Goal: Communication & Community: Ask a question

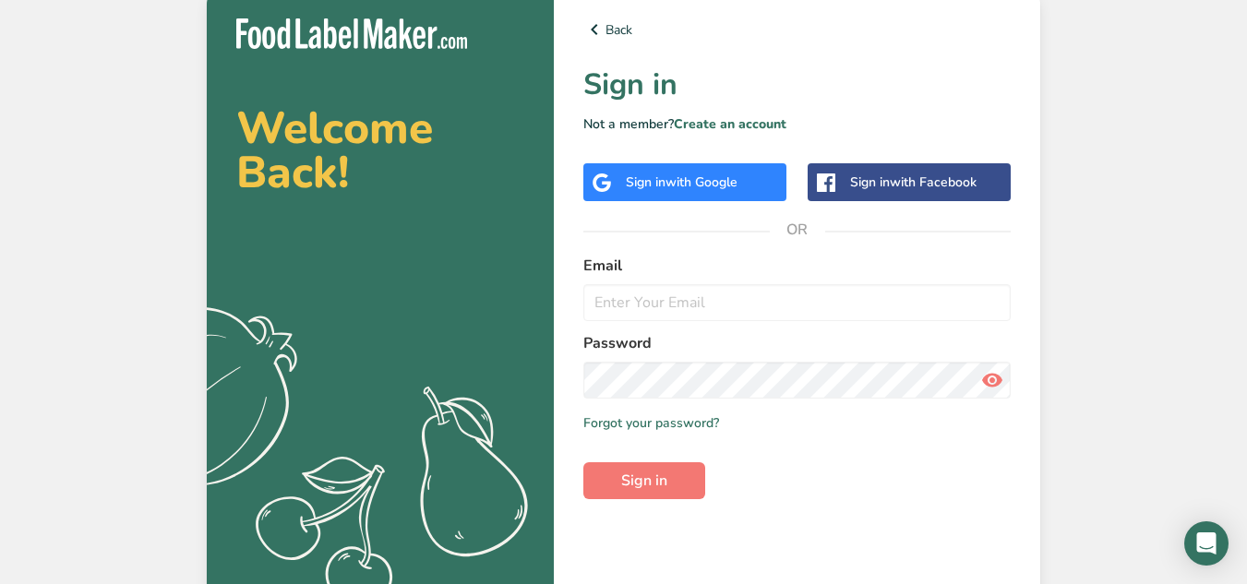
click at [724, 190] on span "with Google" at bounding box center [701, 182] width 72 height 18
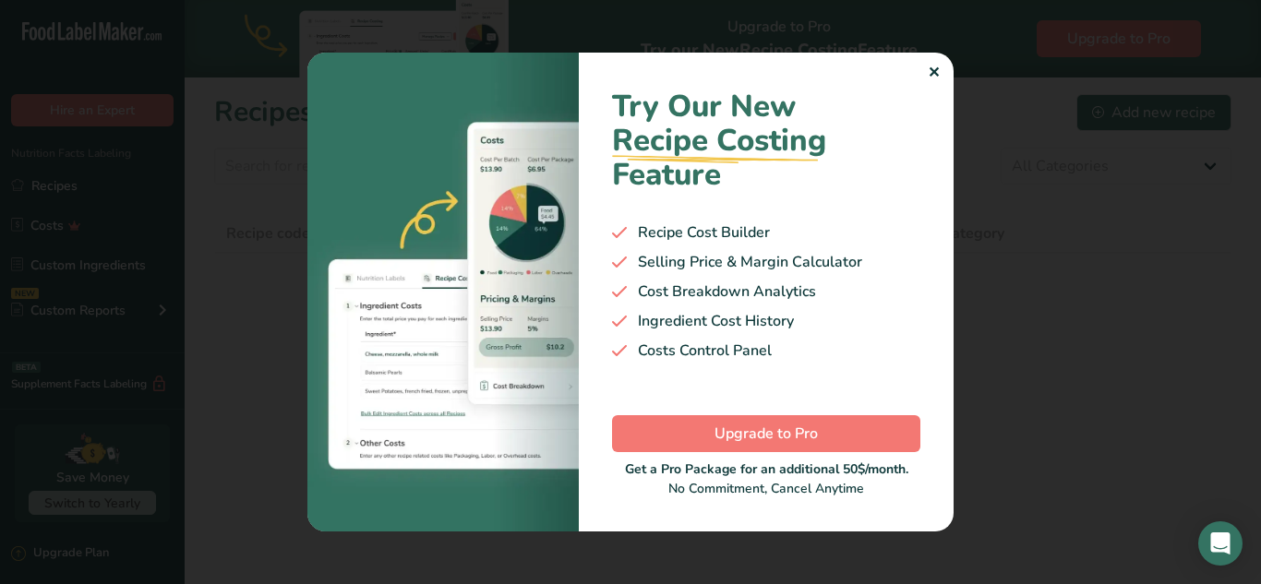
click at [938, 70] on div "✕" at bounding box center [933, 73] width 12 height 22
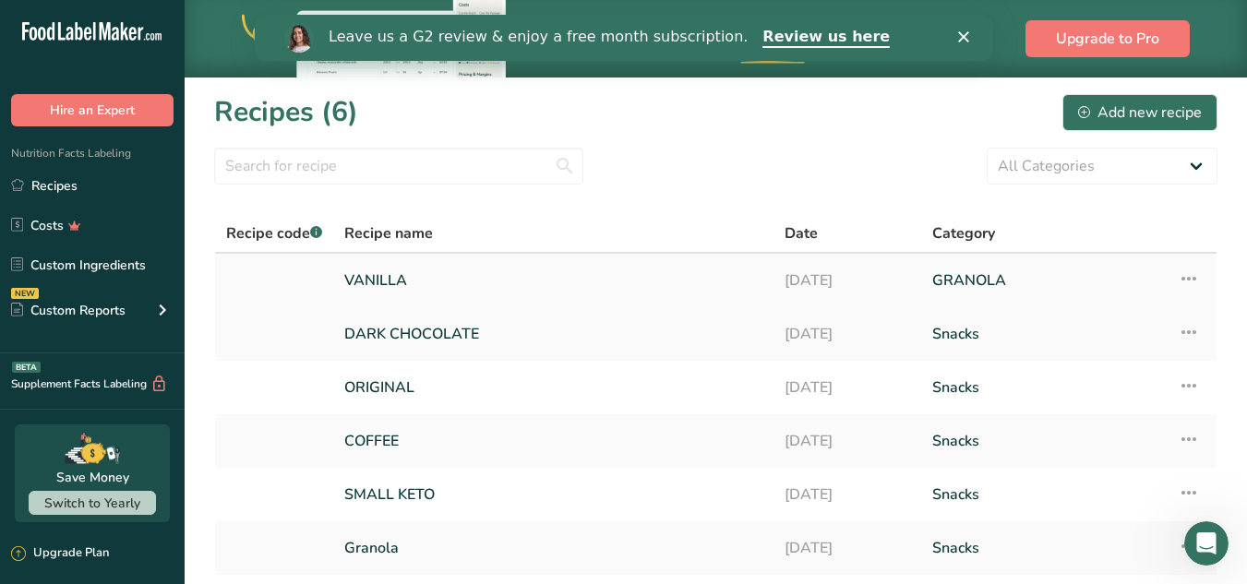
click at [392, 287] on link "VANILLA" at bounding box center [553, 280] width 418 height 39
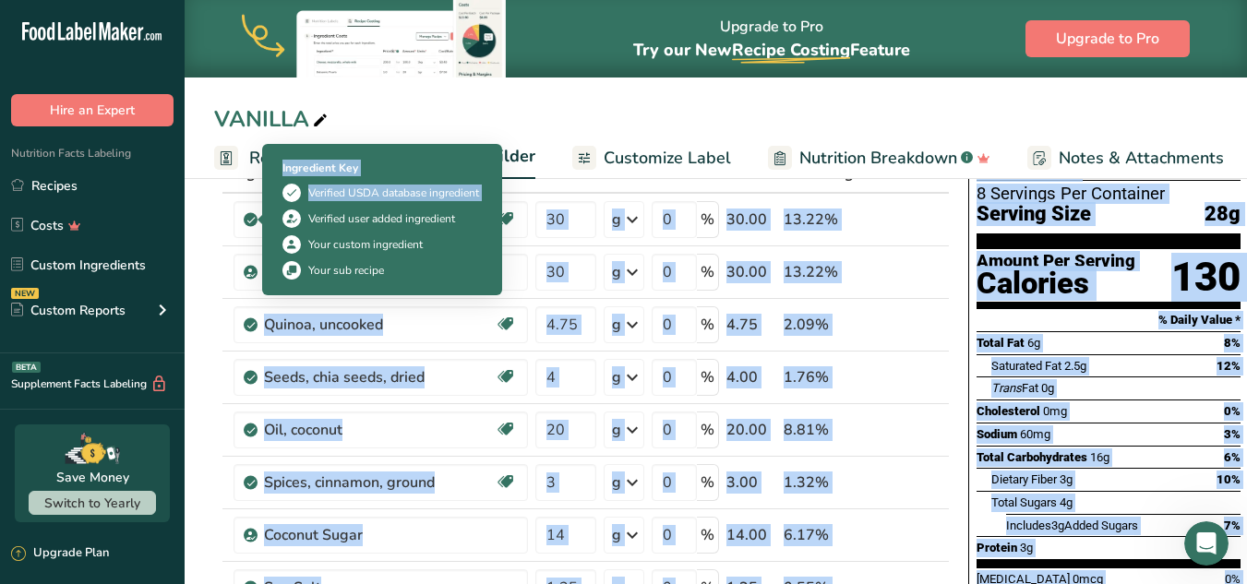
drag, startPoint x: 226, startPoint y: 228, endPoint x: 301, endPoint y: 221, distance: 75.1
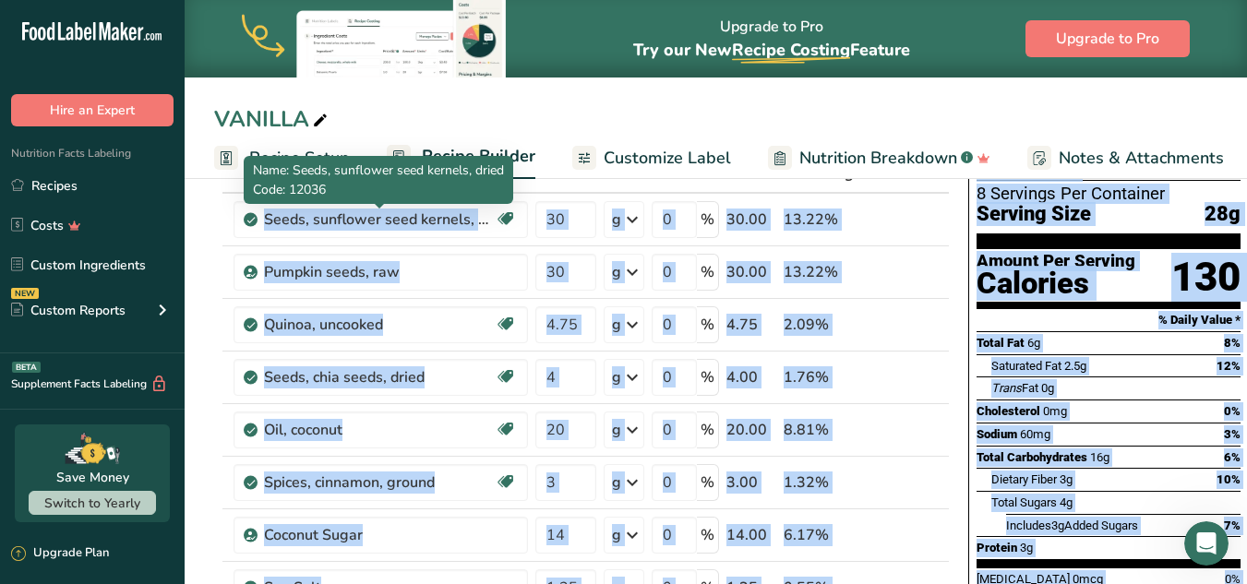
copy body "Seeds, sunflower seed kernels, dried Dairy free Gluten free Vegan Vegetarian So…"
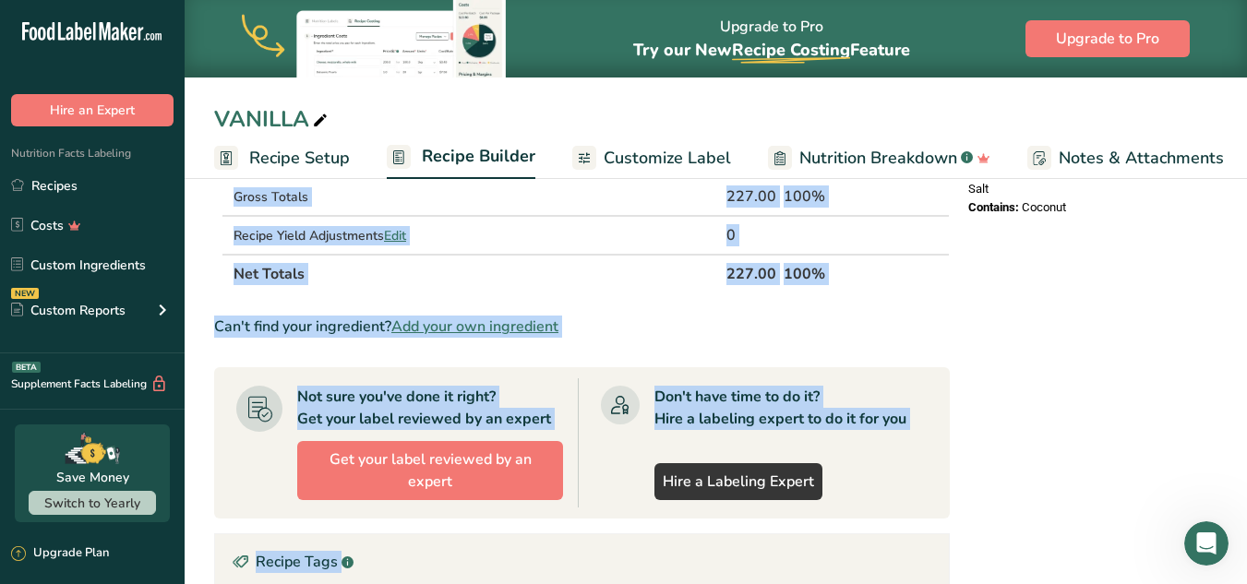
scroll to position [785, 0]
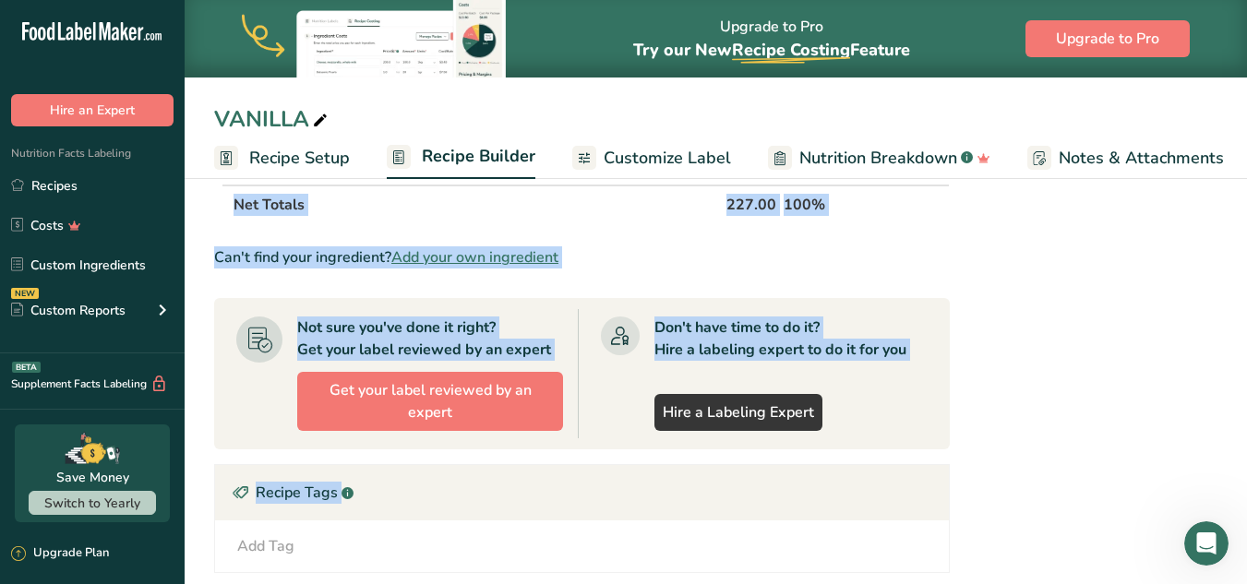
drag, startPoint x: 209, startPoint y: 219, endPoint x: 837, endPoint y: 214, distance: 628.5
click at [837, 214] on section "Add Ingredients Manage Recipe Delete Recipe Duplicate Recipe Scale Recipe Save …" at bounding box center [716, 143] width 1062 height 1512
copy div "Add Ingredients Manage Recipe Delete Recipe Duplicate Recipe Scale Recipe Save …"
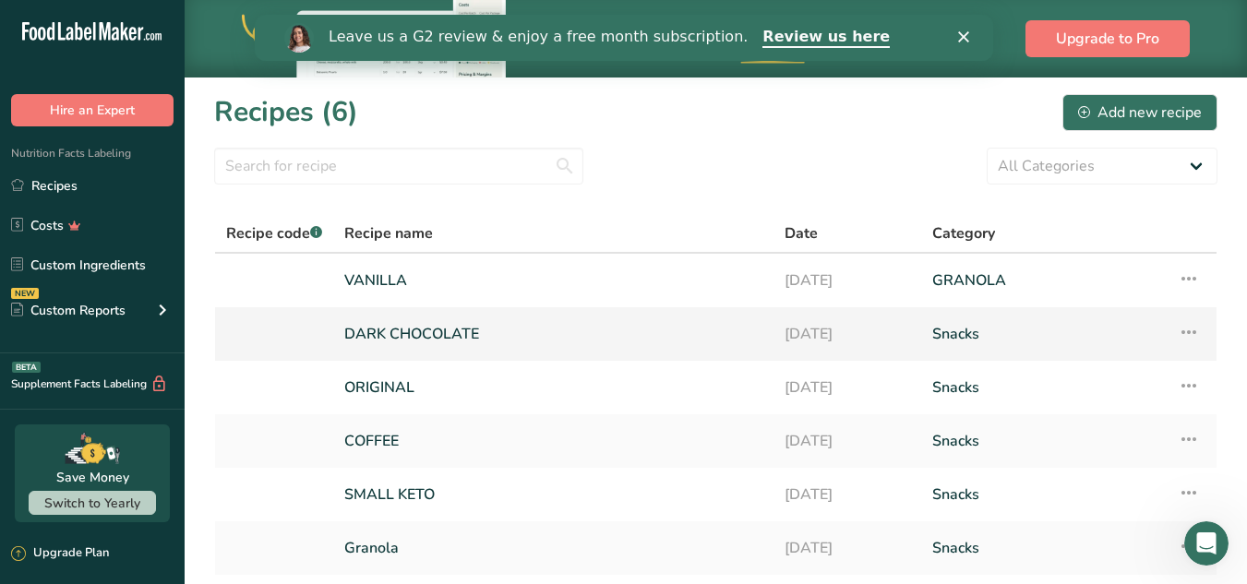
click at [478, 328] on link "DARK CHOCOLATE" at bounding box center [553, 334] width 418 height 39
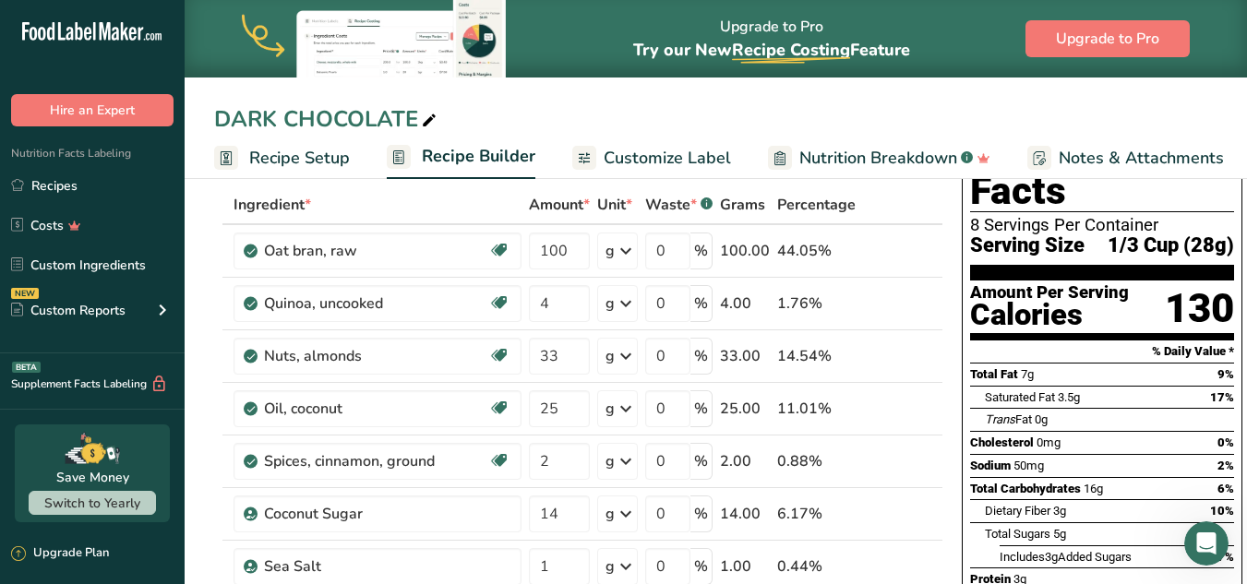
scroll to position [6, 0]
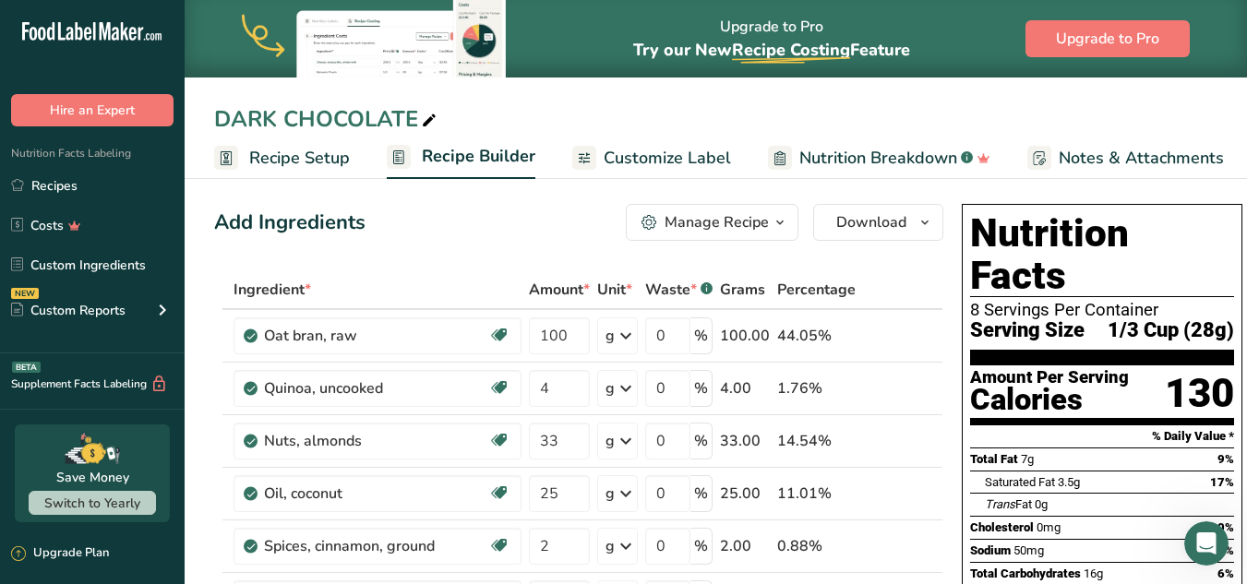
click at [241, 286] on span "Ingredient *" at bounding box center [272, 290] width 78 height 22
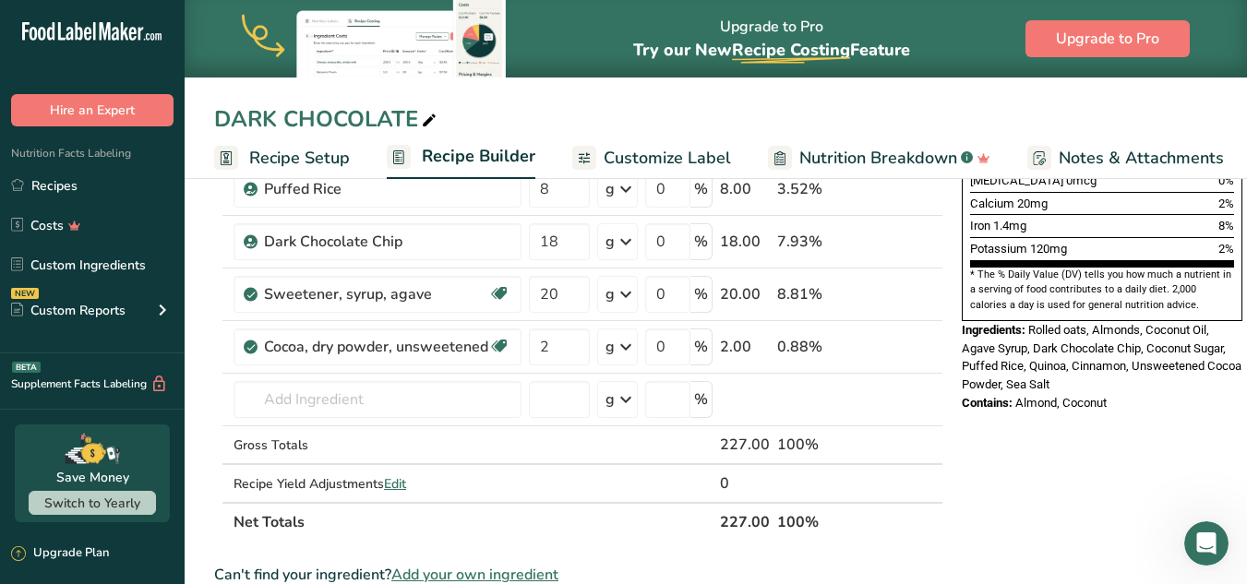
scroll to position [672, 0]
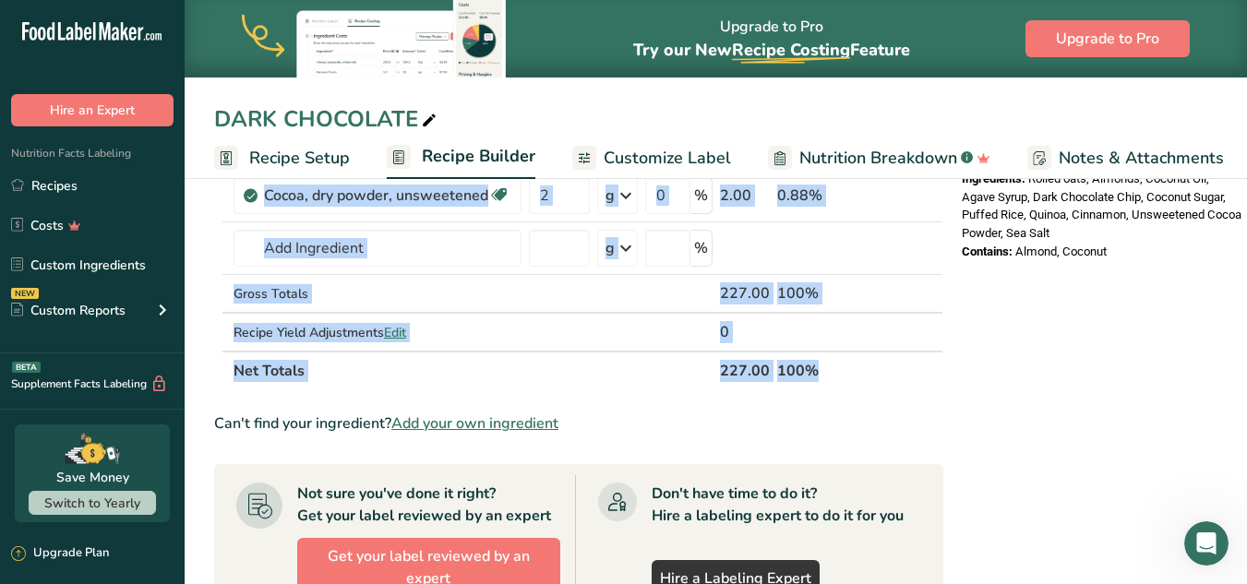
drag, startPoint x: 232, startPoint y: 291, endPoint x: 865, endPoint y: 375, distance: 638.6
copy table "Ingredient * Amount * Unit * Waste * .a-a{fill:#347362;}.b-a{fill:#fff;} Grams …"
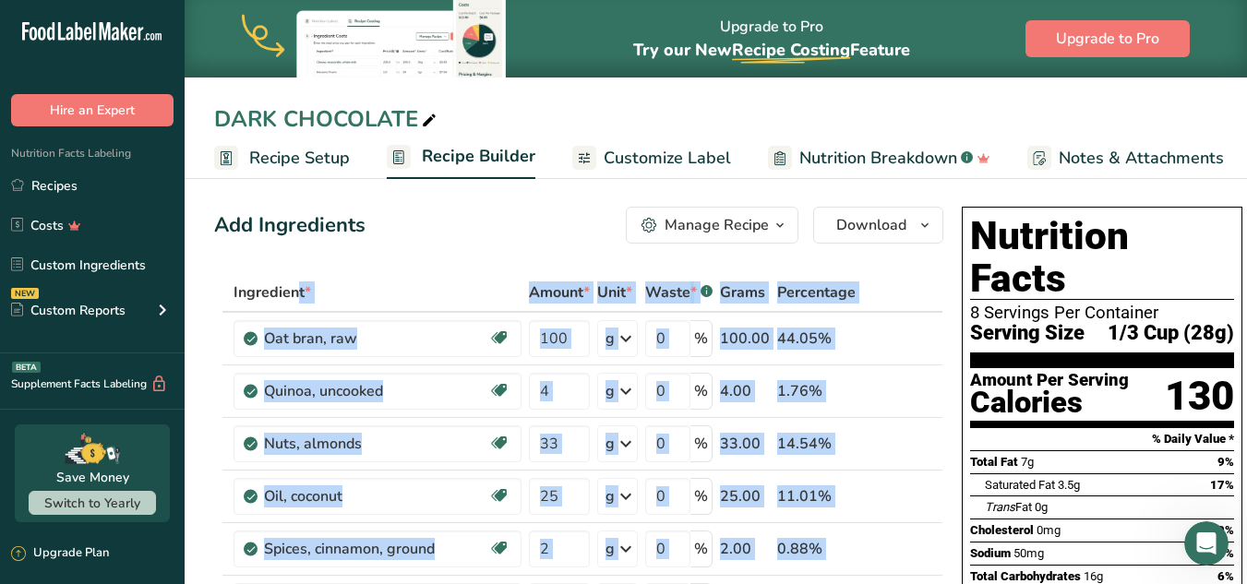
scroll to position [84, 0]
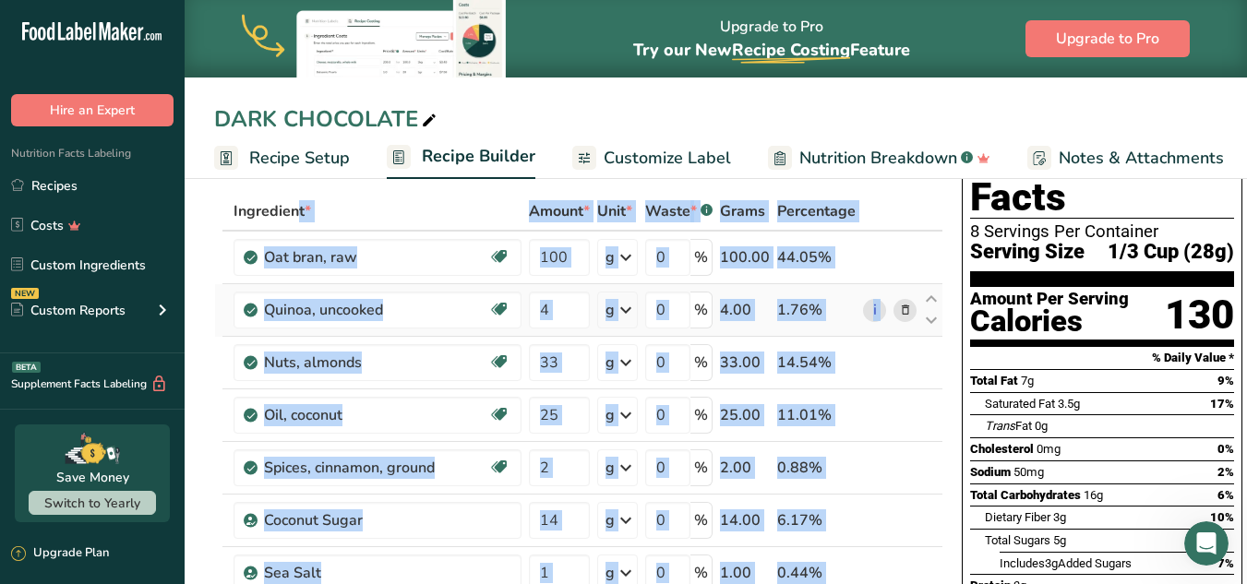
copy table "Ingredient * Amount * Unit * Waste * .a-a{fill:#347362;}.b-a{fill:#fff;} Grams …"
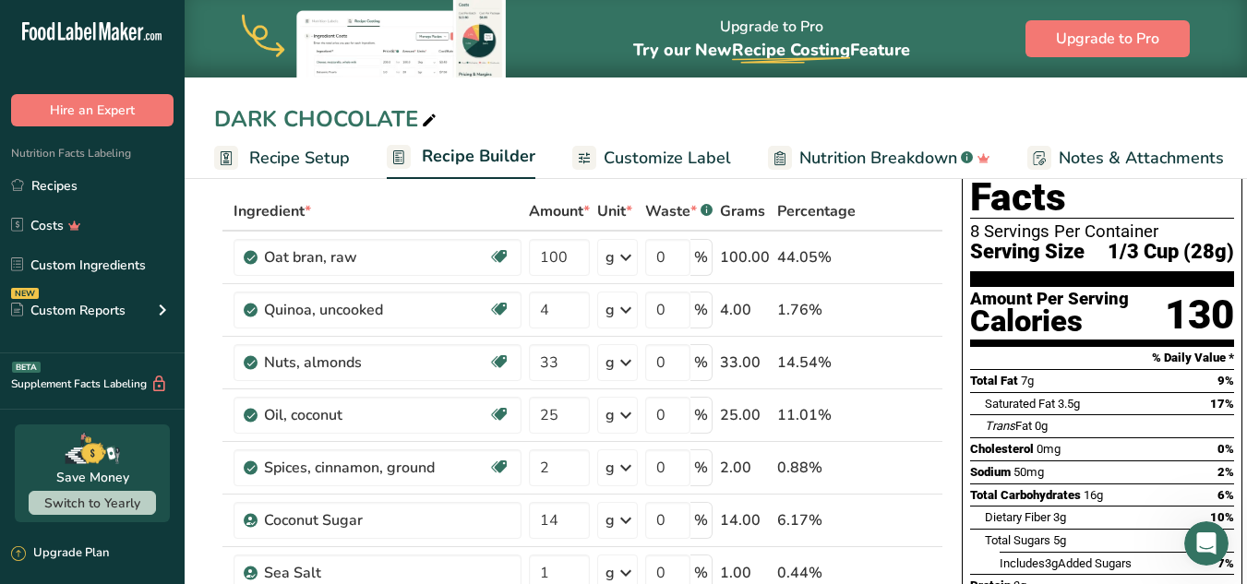
click at [223, 231] on th at bounding box center [225, 212] width 7 height 39
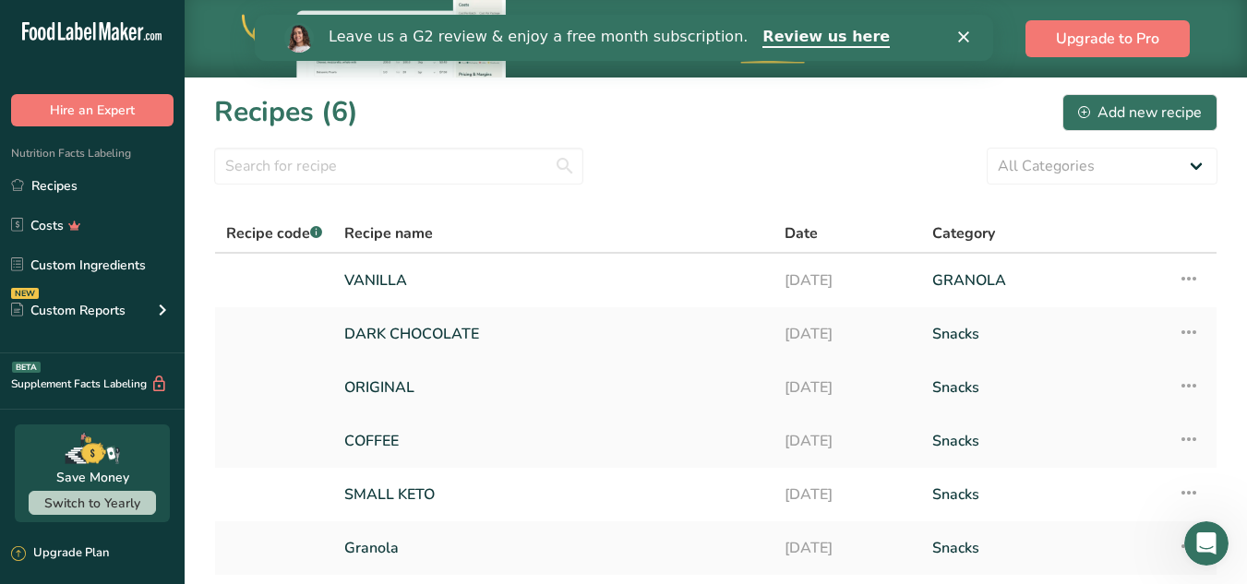
click at [386, 386] on link "ORIGINAL" at bounding box center [553, 387] width 418 height 39
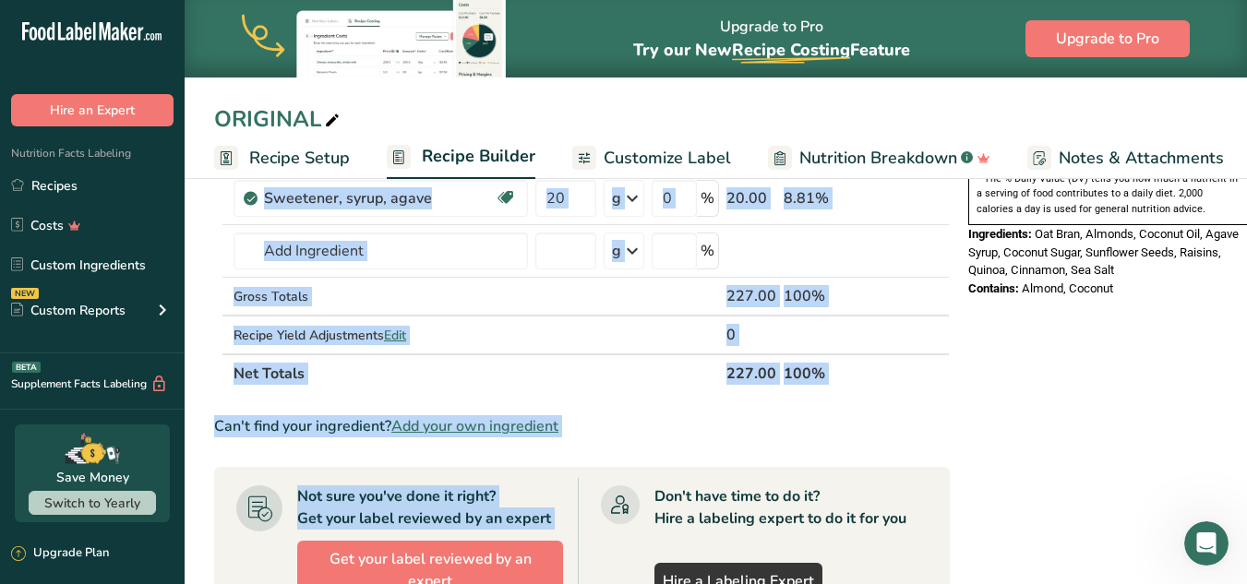
scroll to position [618, 0]
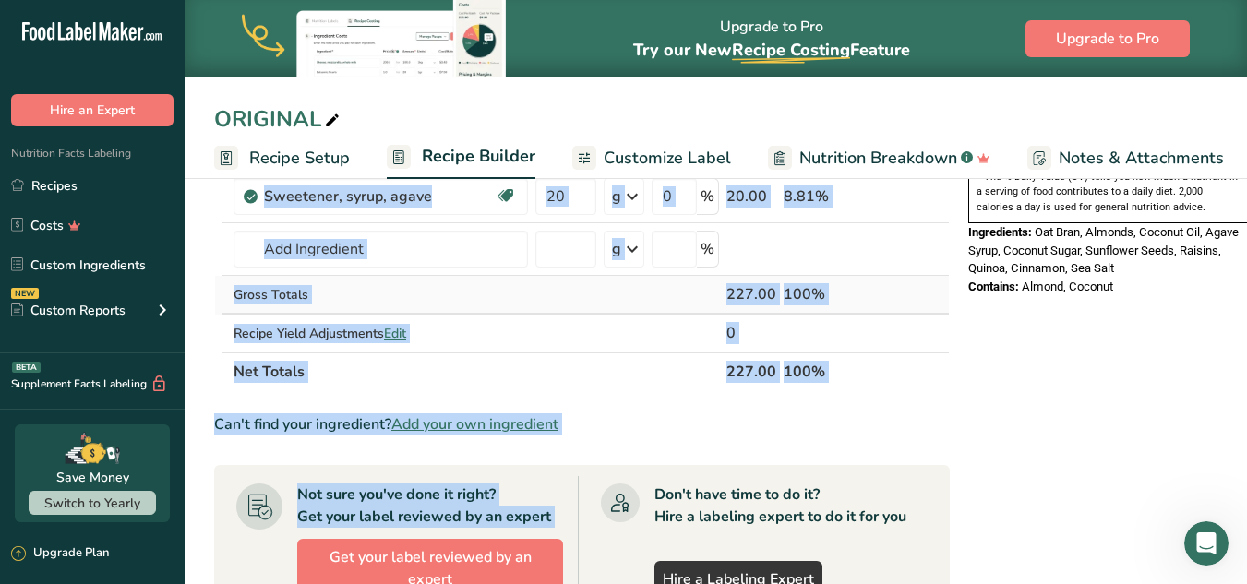
drag, startPoint x: 234, startPoint y: 294, endPoint x: 830, endPoint y: 293, distance: 595.2
click at [830, 293] on table "Ingredient * Amount * Unit * Waste * .a-a{fill:#347362;}.b-a{fill:#fff;} Grams …" at bounding box center [582, 25] width 736 height 734
copy table "Ingredient * Amount * Unit * Waste * .a-a{fill:#347362;}.b-a{fill:#fff;} Grams …"
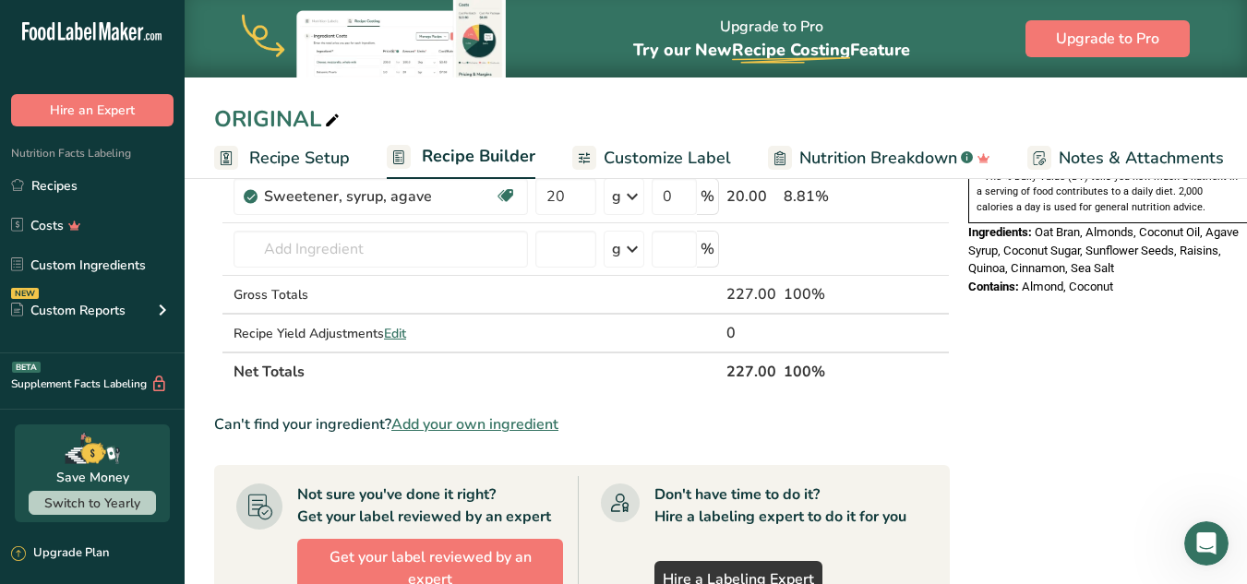
click at [675, 419] on div "Can't find your ingredient? Add your own ingredient" at bounding box center [582, 424] width 736 height 22
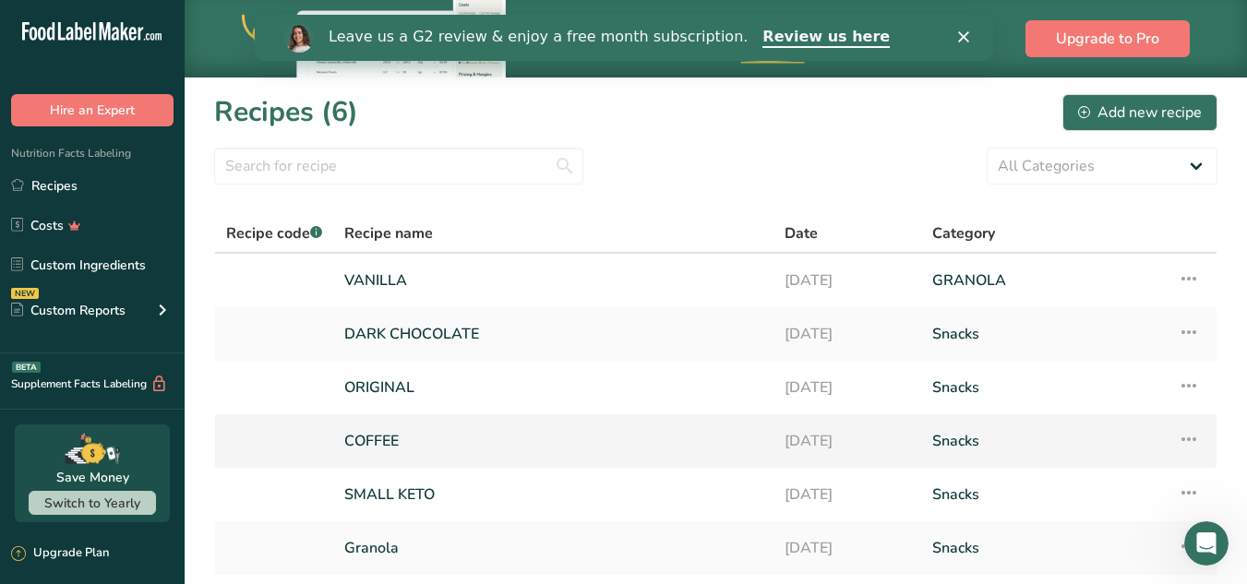
click at [371, 458] on link "COFFEE" at bounding box center [553, 441] width 418 height 39
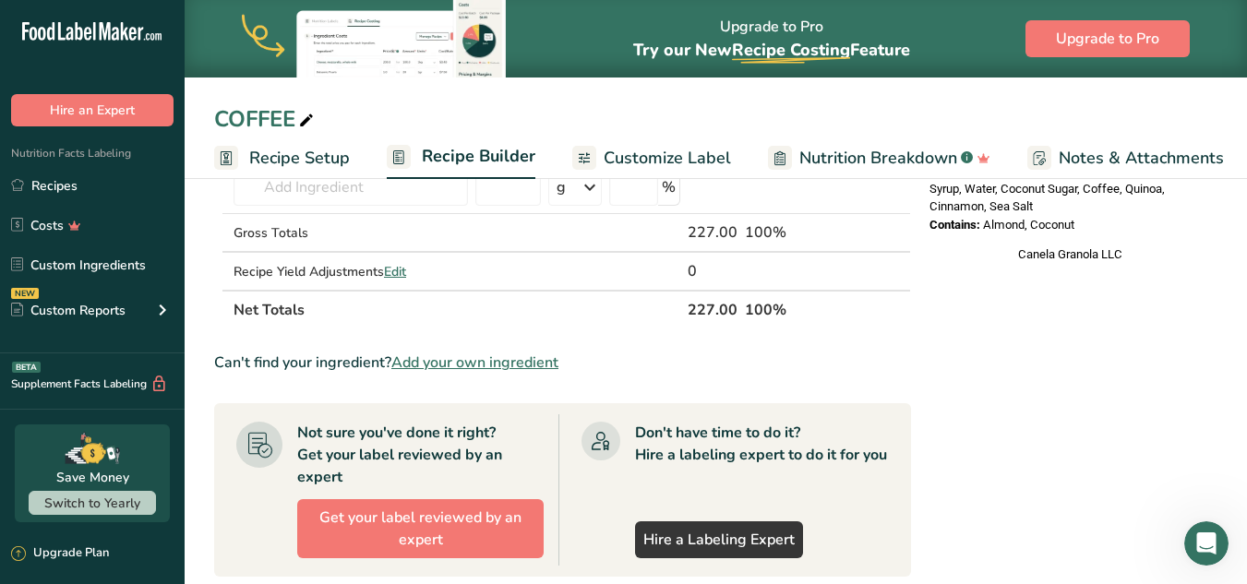
scroll to position [591, 0]
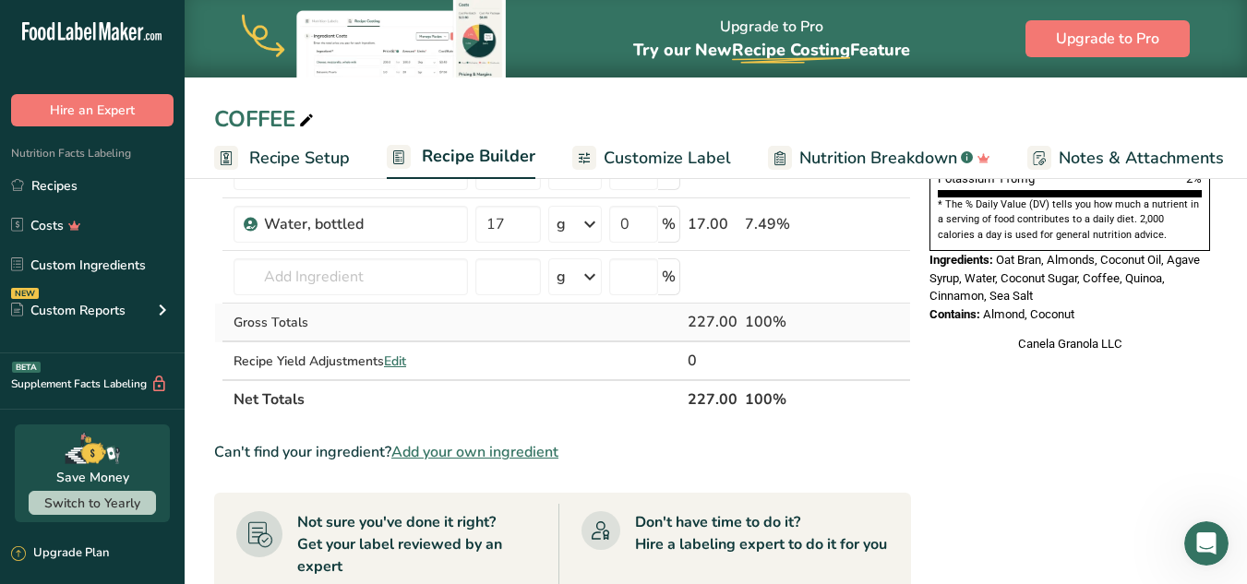
drag, startPoint x: 234, startPoint y: 297, endPoint x: 795, endPoint y: 322, distance: 560.7
click at [795, 322] on table "Ingredient * Amount * Unit * Waste * .a-a{fill:#347362;}.b-a{fill:#fff;} Grams …" at bounding box center [562, 52] width 697 height 734
copy table "Ingredient * Amount * Unit * Waste * .a-a{fill:#347362;}.b-a{fill:#fff;} Grams …"
click at [984, 422] on div "Nutrition Facts 8 Servings Per Container Serving Size 1/3 Cup (28g) Amount Per …" at bounding box center [1069, 348] width 295 height 1475
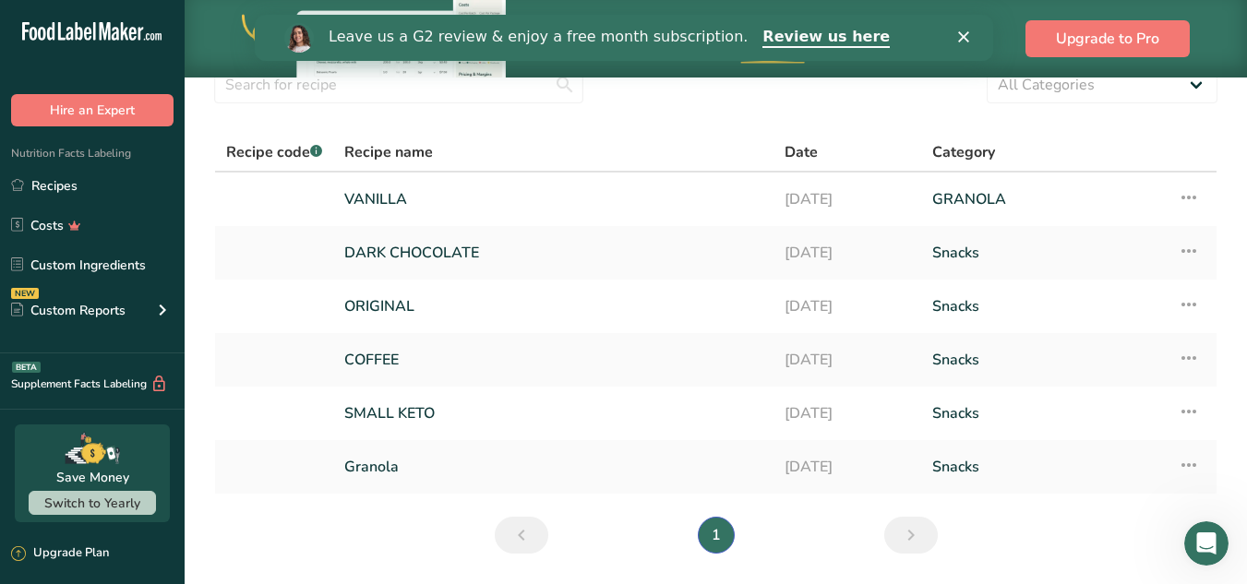
scroll to position [81, 0]
click at [870, 479] on link "[DATE]" at bounding box center [847, 467] width 126 height 39
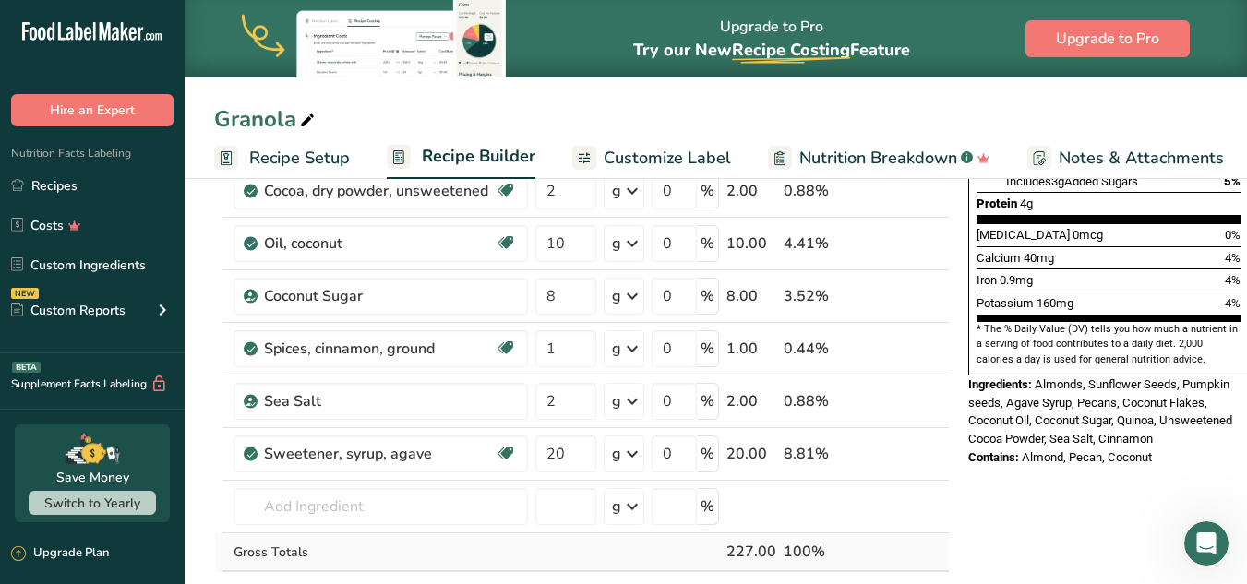
scroll to position [496, 0]
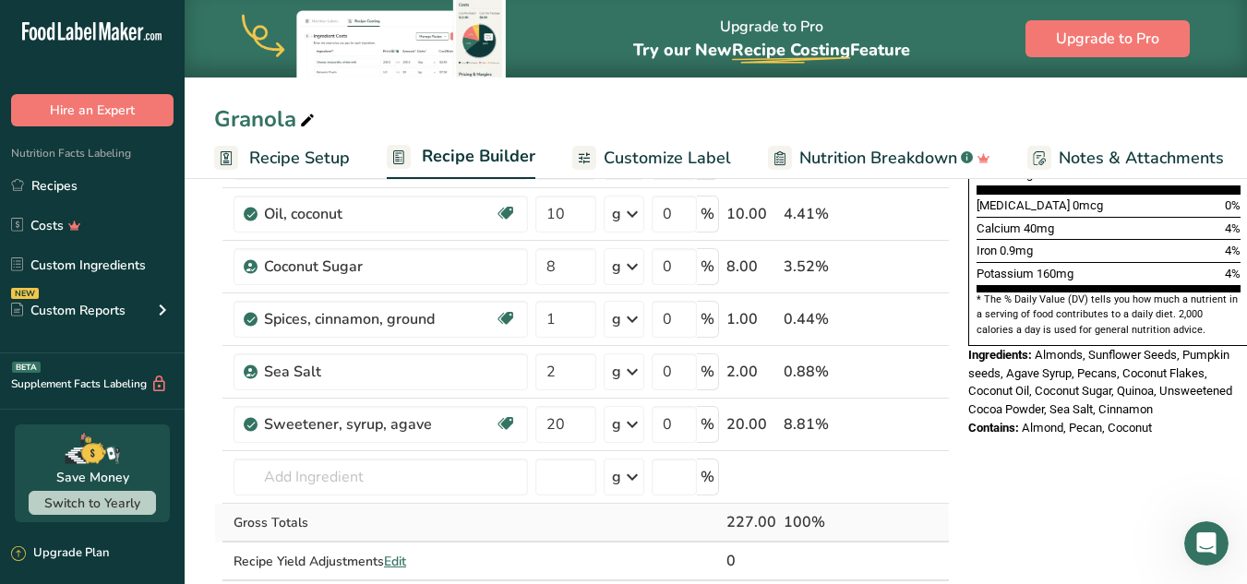
drag, startPoint x: 233, startPoint y: 287, endPoint x: 833, endPoint y: 516, distance: 642.0
click at [833, 516] on table "Ingredient * Amount * Unit * Waste * .a-a{fill:#347362;}.b-a{fill:#fff;} Grams …" at bounding box center [582, 199] width 736 height 839
copy table "Ingredient * Amount * Unit * Waste * .a-a{fill:#347362;}.b-a{fill:#fff;} Grams …"
click at [1150, 431] on div "Nutrition Facts 8 Servings Per Container Serving Size 1/3 Cup (28g) Amount Per …" at bounding box center [1108, 486] width 295 height 1558
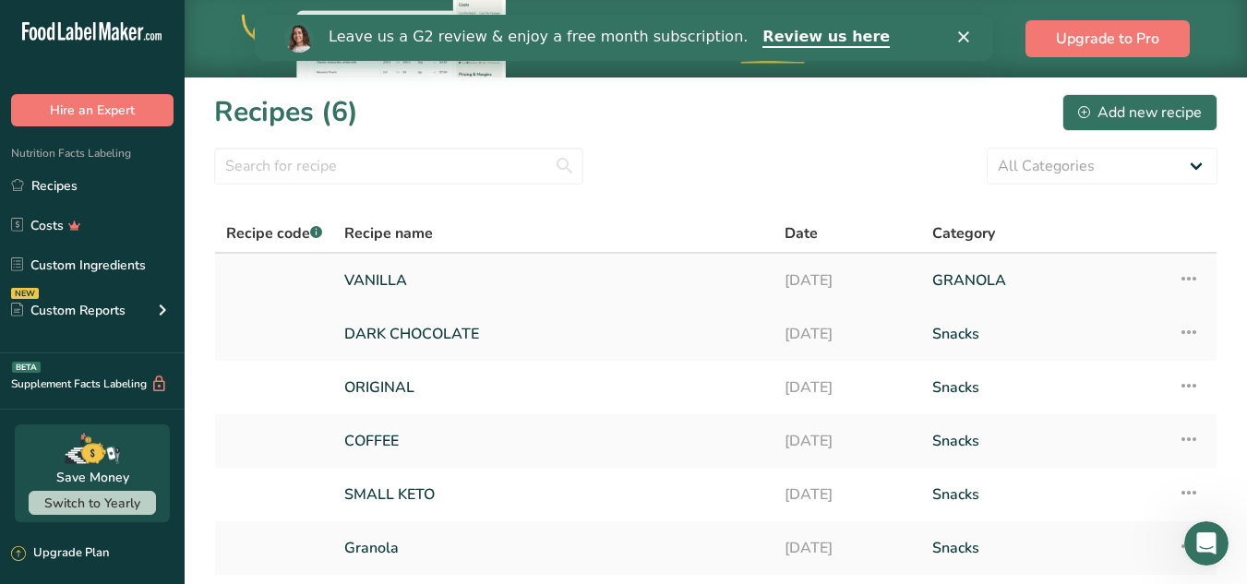
click at [422, 269] on link "VANILLA" at bounding box center [553, 280] width 418 height 39
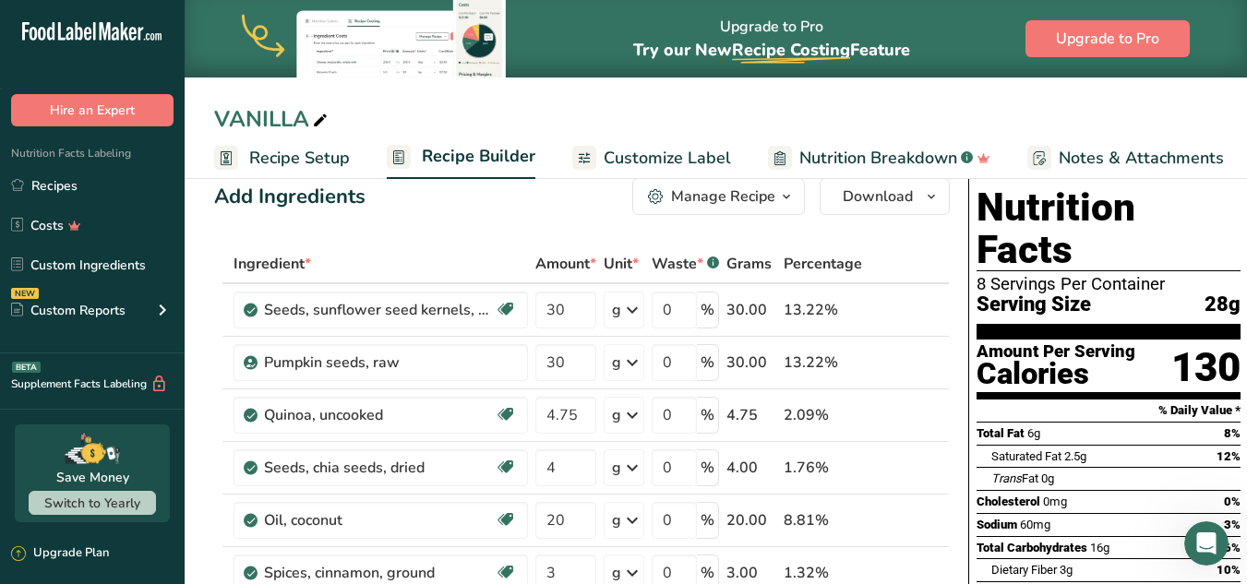
scroll to position [11, 0]
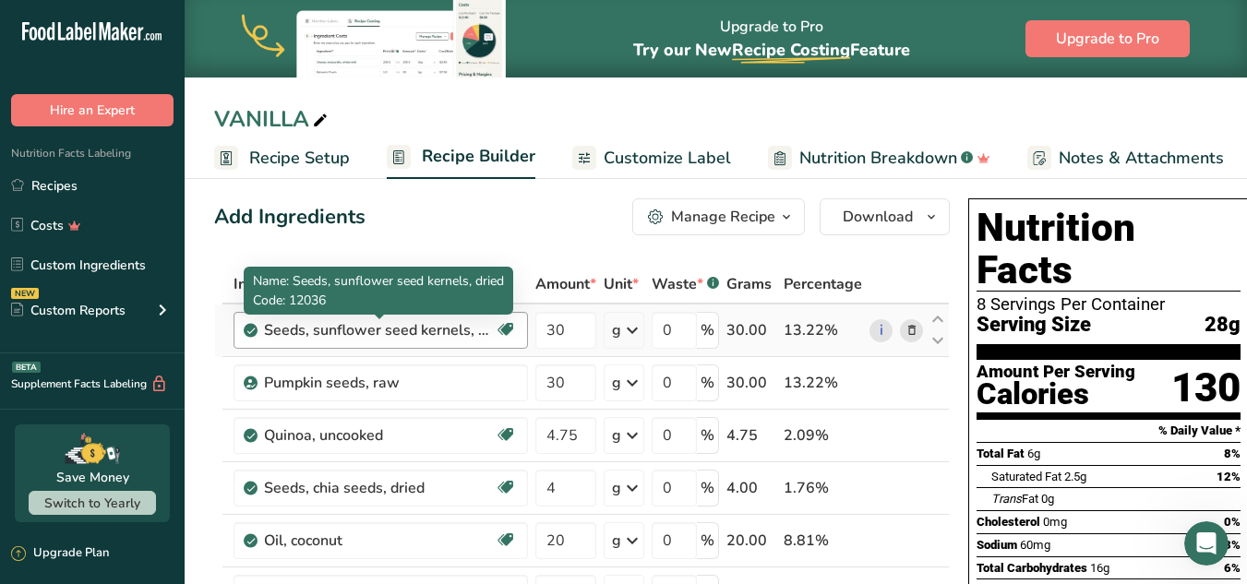
click at [425, 333] on div "Seeds, sunflower seed kernels, dried" at bounding box center [379, 330] width 231 height 22
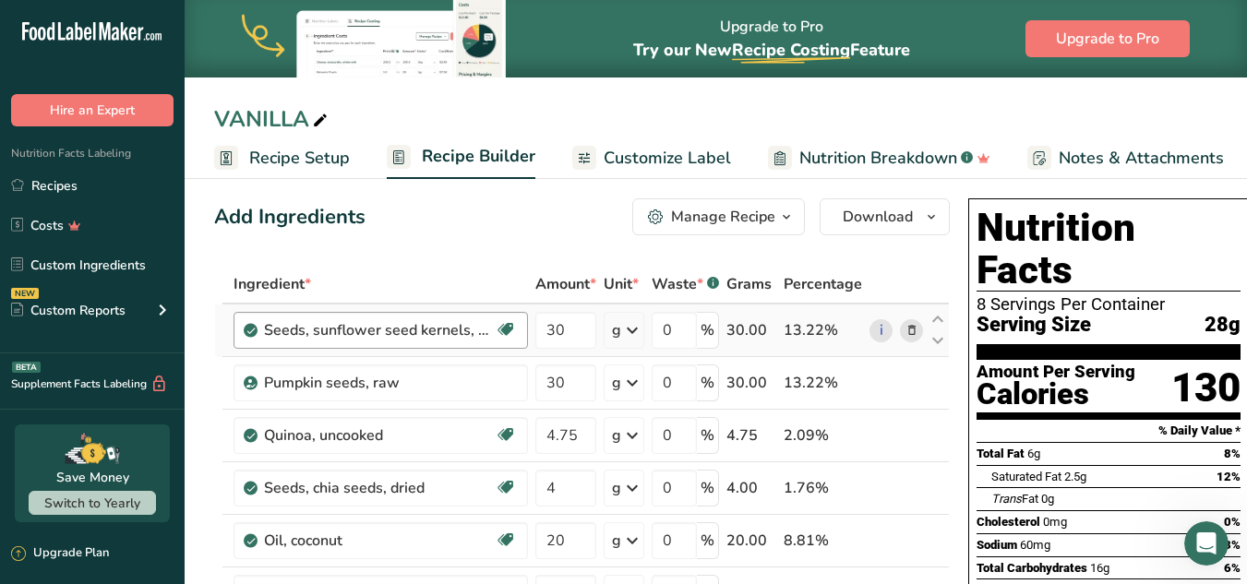
click at [485, 338] on div "Seeds, sunflower seed kernels, dried" at bounding box center [379, 330] width 231 height 22
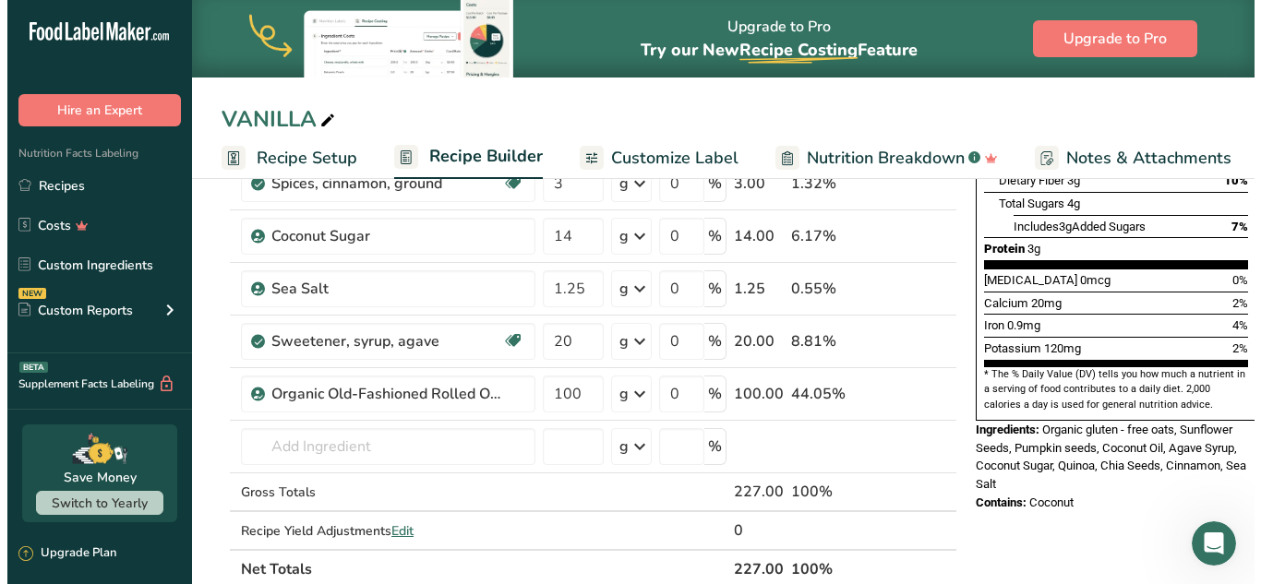
scroll to position [418, 0]
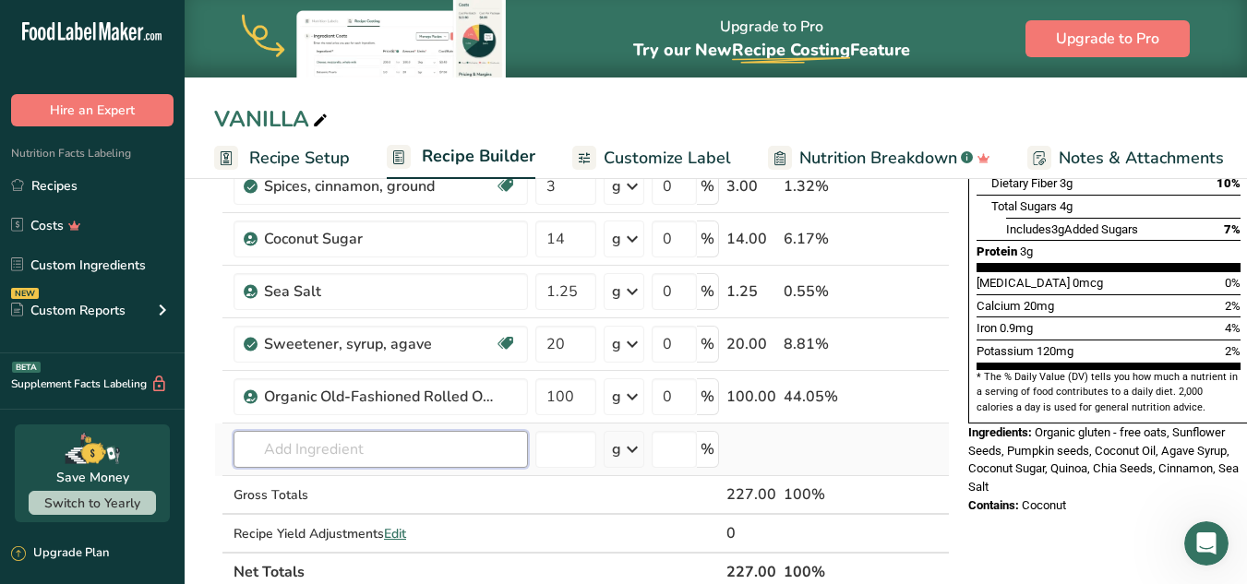
click at [348, 465] on input "text" at bounding box center [380, 449] width 294 height 37
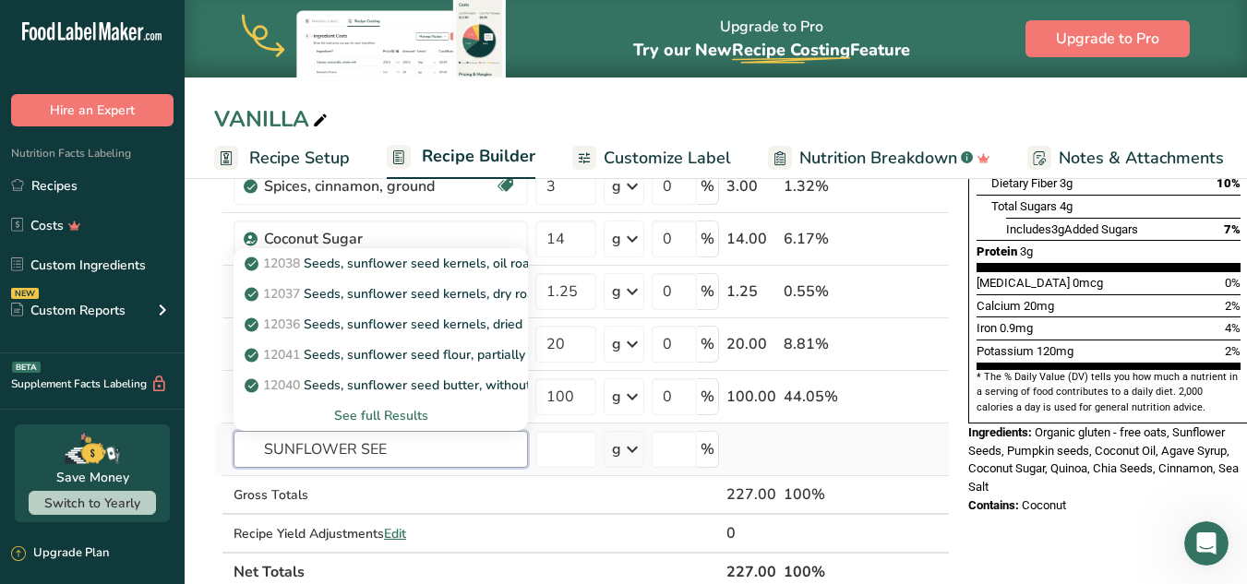
type input "SUNFLOWER SEE"
click at [344, 413] on div "See full Results" at bounding box center [380, 415] width 265 height 19
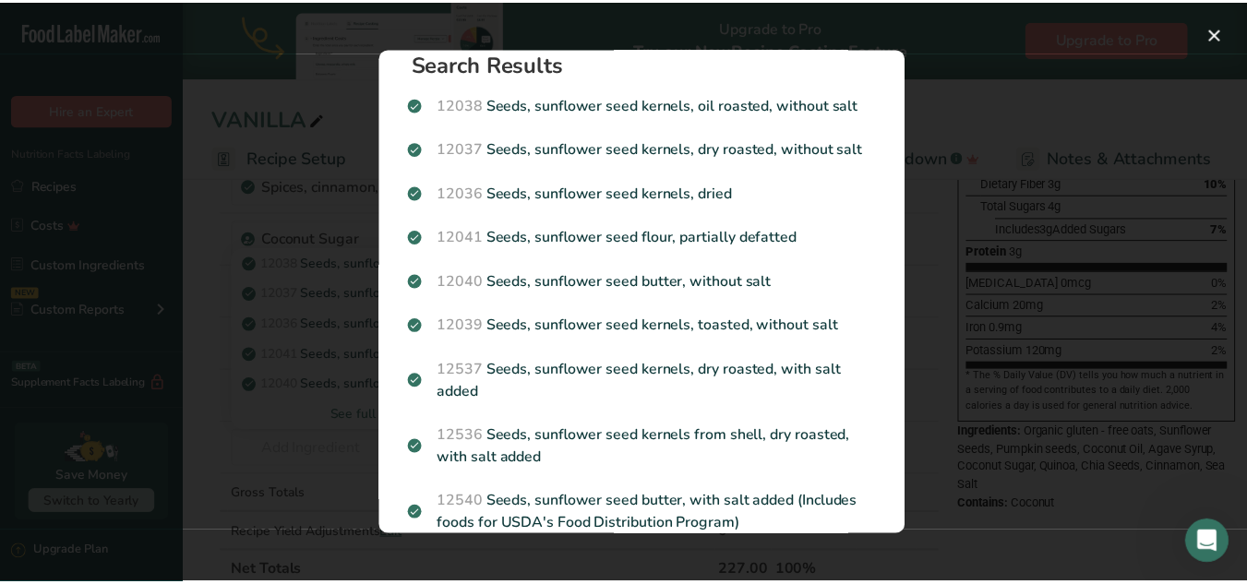
scroll to position [0, 0]
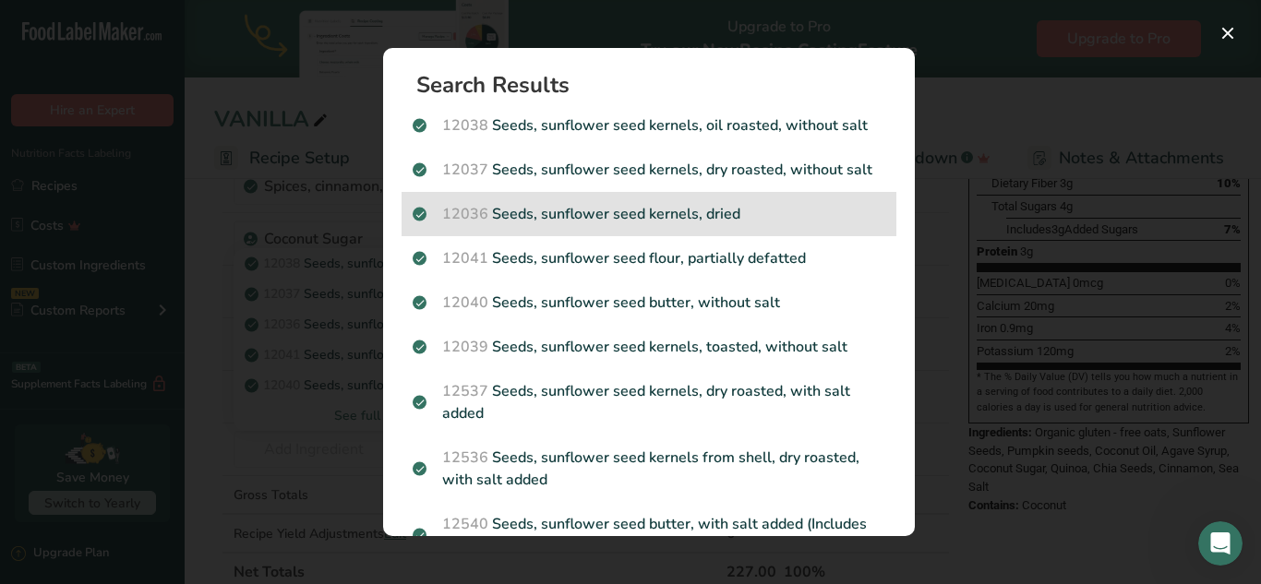
click at [714, 200] on div "12036 Seeds, sunflower seed kernels, dried" at bounding box center [648, 214] width 495 height 44
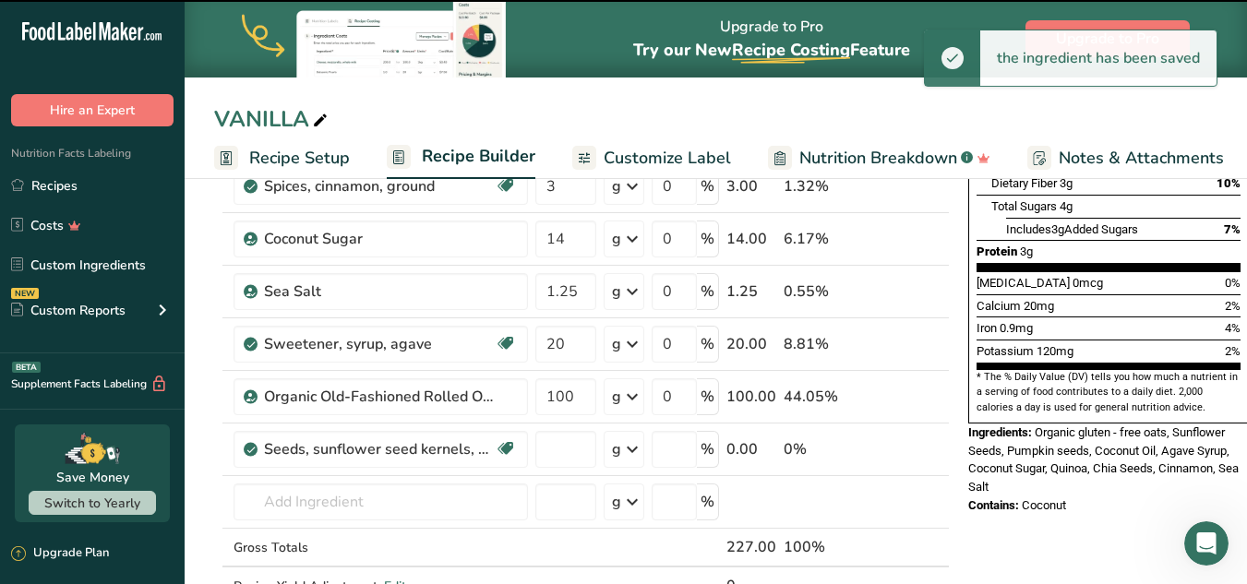
type input "0"
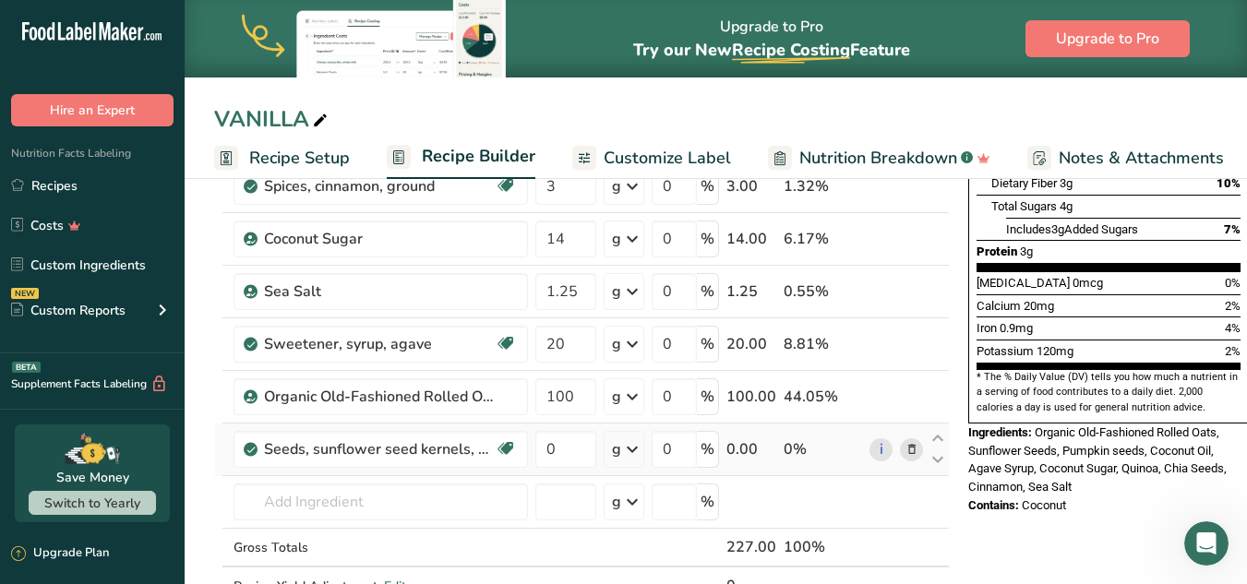
click at [912, 453] on icon at bounding box center [911, 449] width 13 height 19
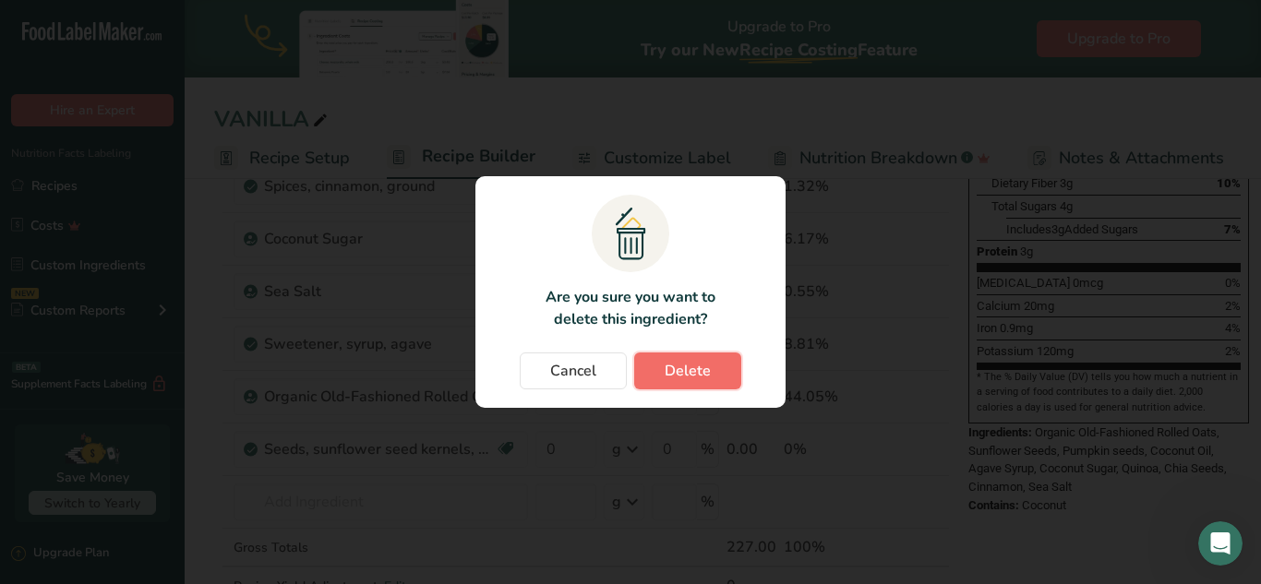
click at [669, 364] on span "Delete" at bounding box center [687, 371] width 46 height 22
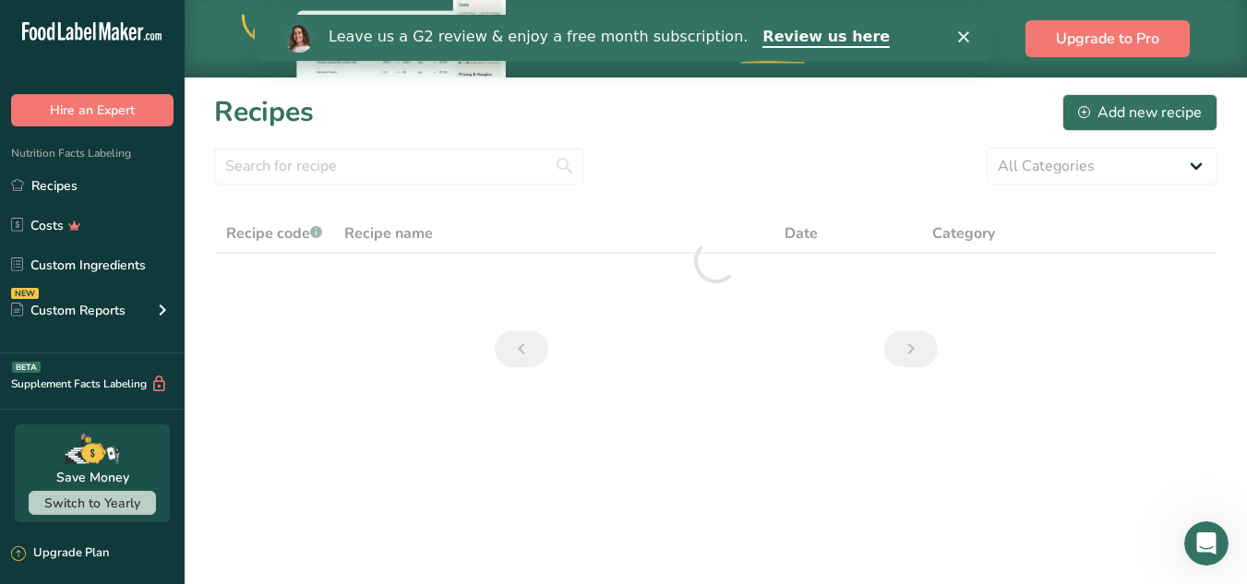
click at [499, 488] on main "Upgrade to Pro Try our New Recipe Costing .a-29{fill:none;stroke-linecap:round;…" at bounding box center [623, 292] width 1247 height 584
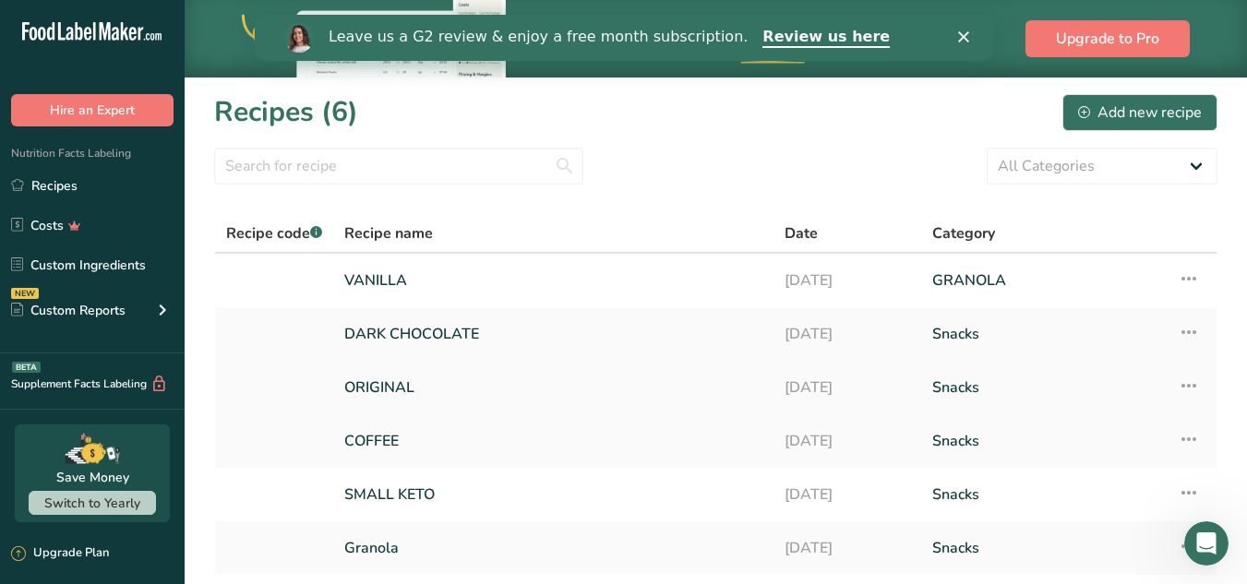
click at [388, 388] on link "ORIGINAL" at bounding box center [553, 387] width 418 height 39
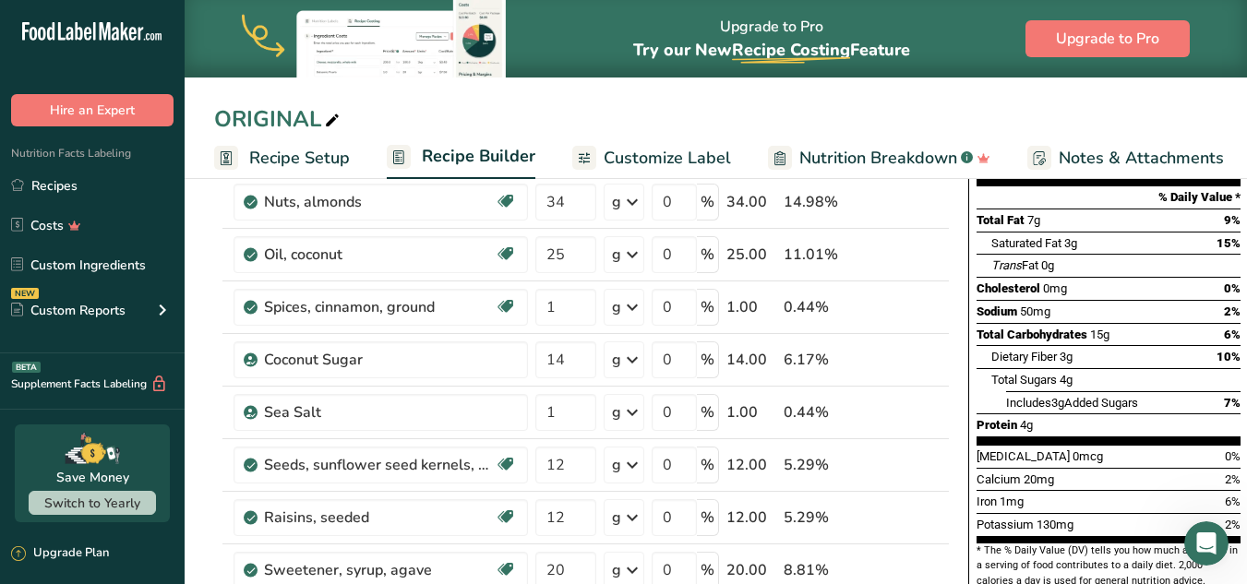
scroll to position [227, 0]
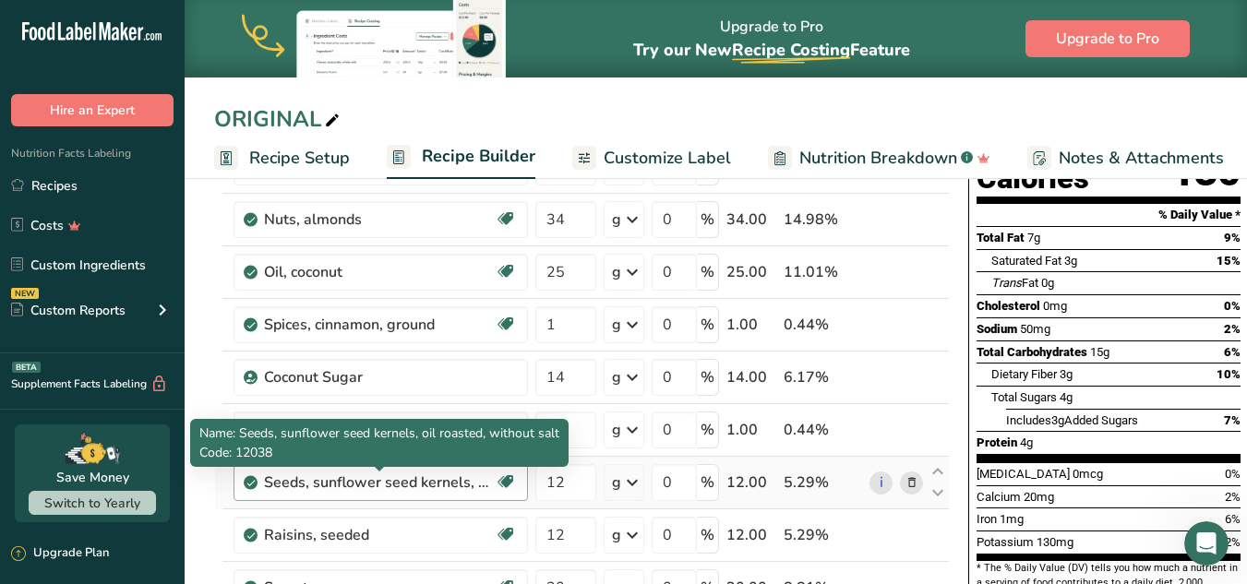
click at [433, 482] on div "Seeds, sunflower seed kernels, oil roasted, without salt" at bounding box center [379, 483] width 231 height 22
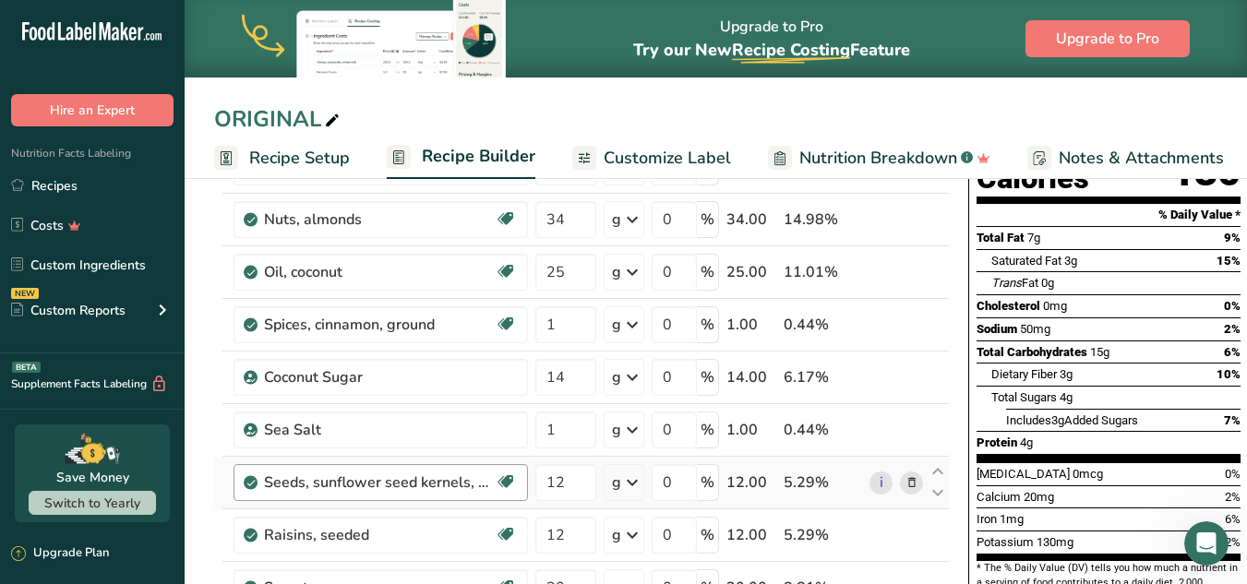
click at [384, 495] on div "Seeds, sunflower seed kernels, oil roasted, without salt Dairy free Gluten free…" at bounding box center [380, 482] width 294 height 37
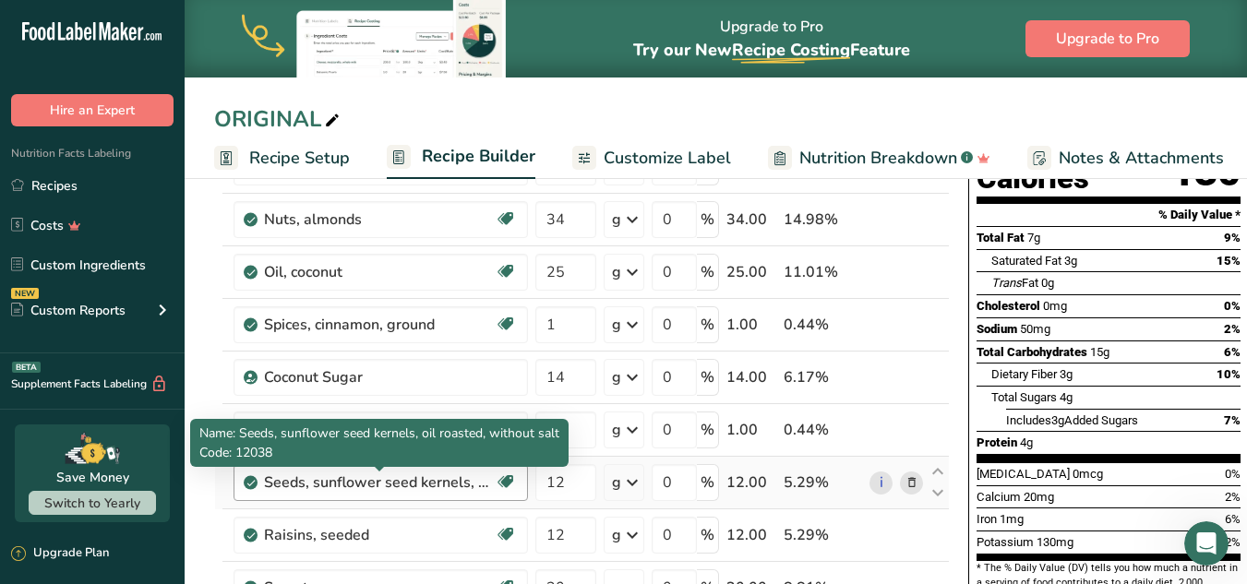
click at [439, 489] on div "Seeds, sunflower seed kernels, oil roasted, without salt" at bounding box center [379, 483] width 231 height 22
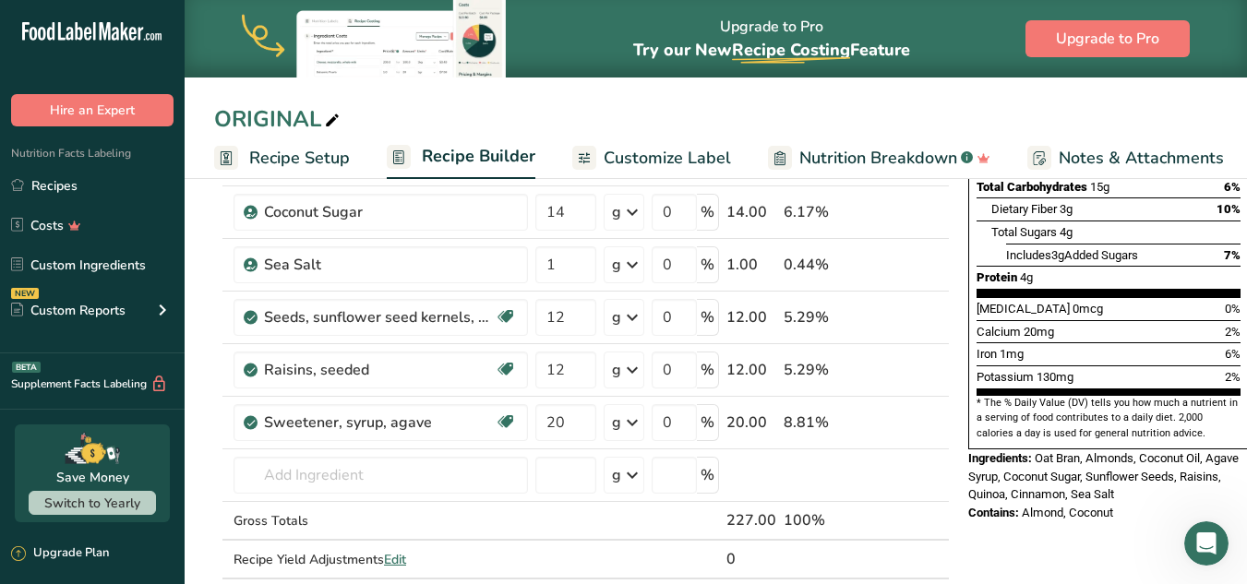
scroll to position [401, 0]
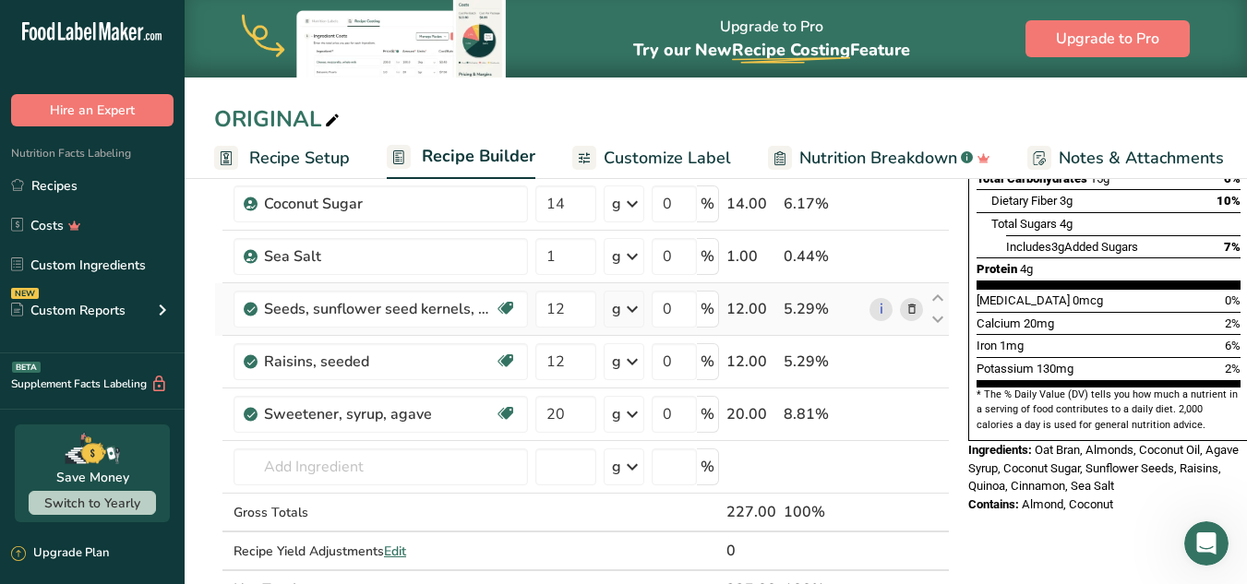
click at [910, 312] on icon at bounding box center [911, 309] width 13 height 19
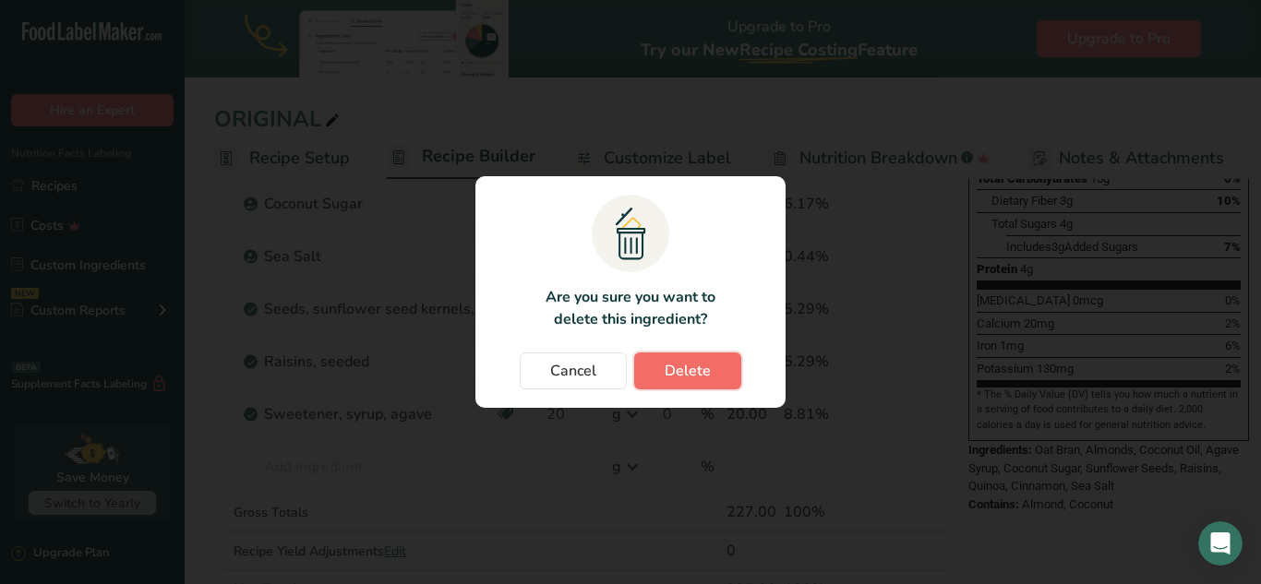
click at [703, 360] on span "Delete" at bounding box center [687, 371] width 46 height 22
type input "20"
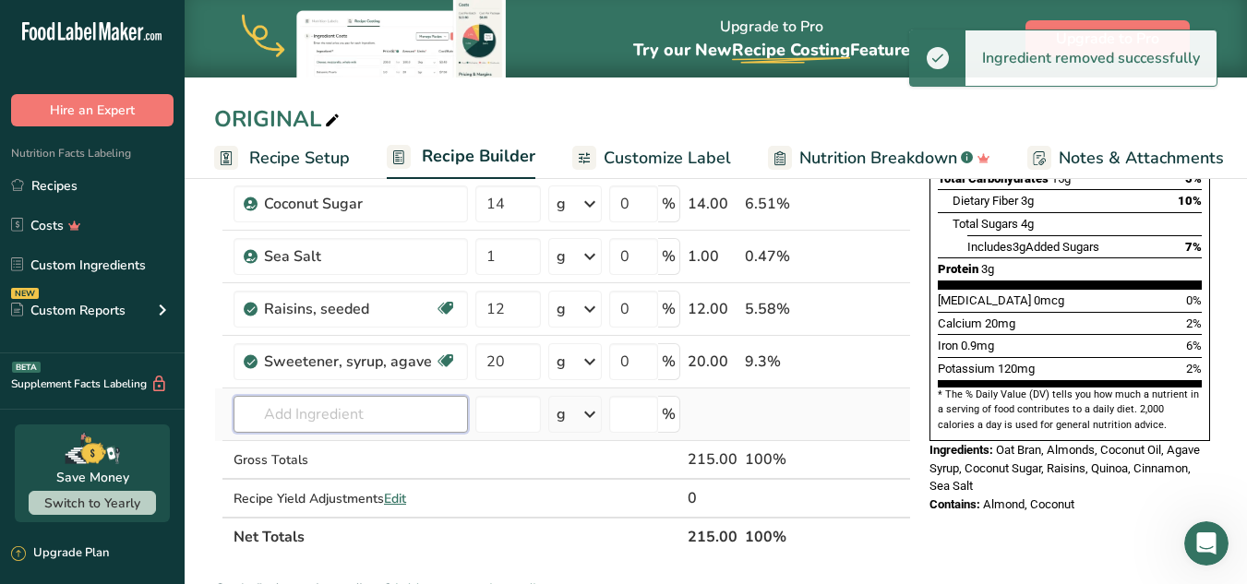
click at [391, 413] on input "text" at bounding box center [350, 414] width 234 height 37
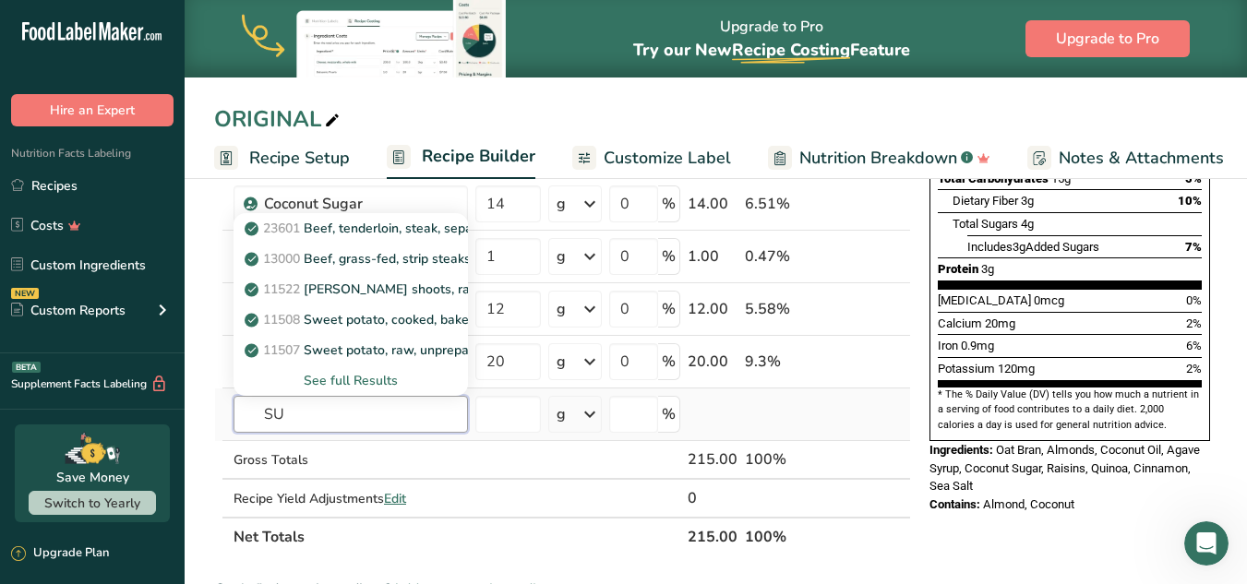
type input "S"
type input "SEED"
type input "SUNFLOW"
click at [365, 377] on div "See full Results" at bounding box center [350, 380] width 205 height 19
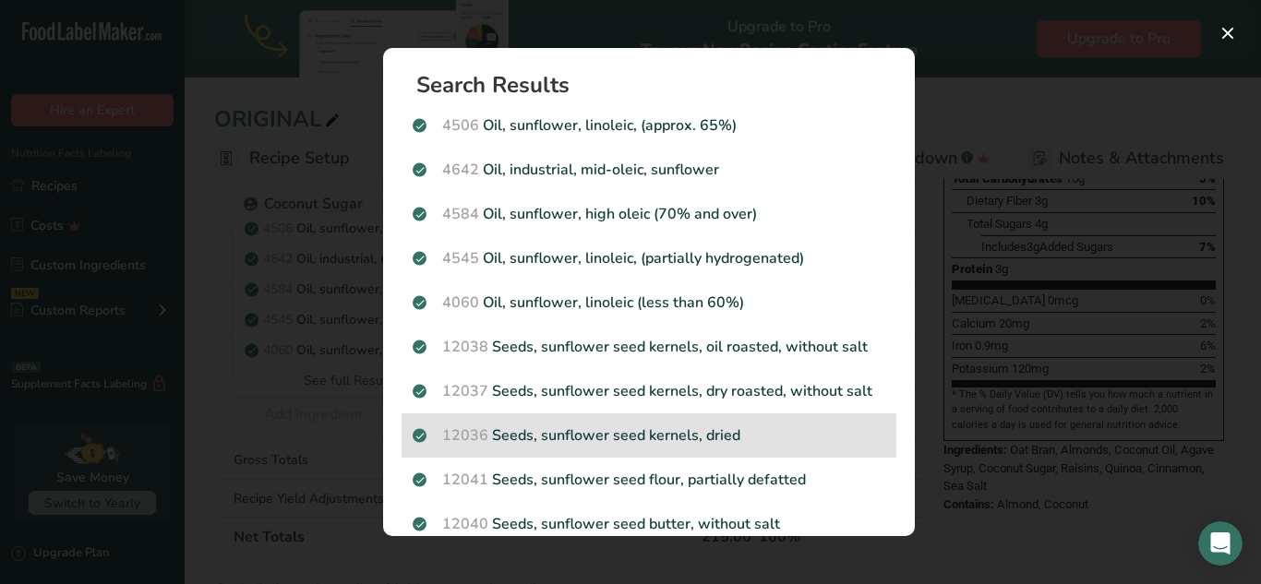
click at [713, 433] on p "12036 Seeds, sunflower seed kernels, dried" at bounding box center [649, 436] width 472 height 22
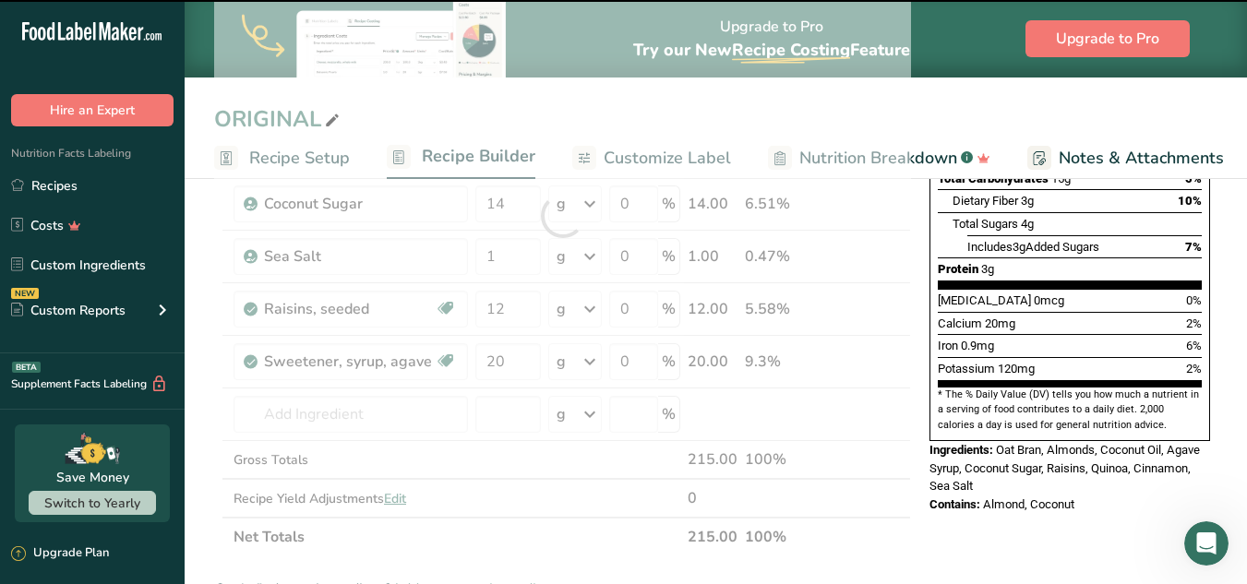
type input "0"
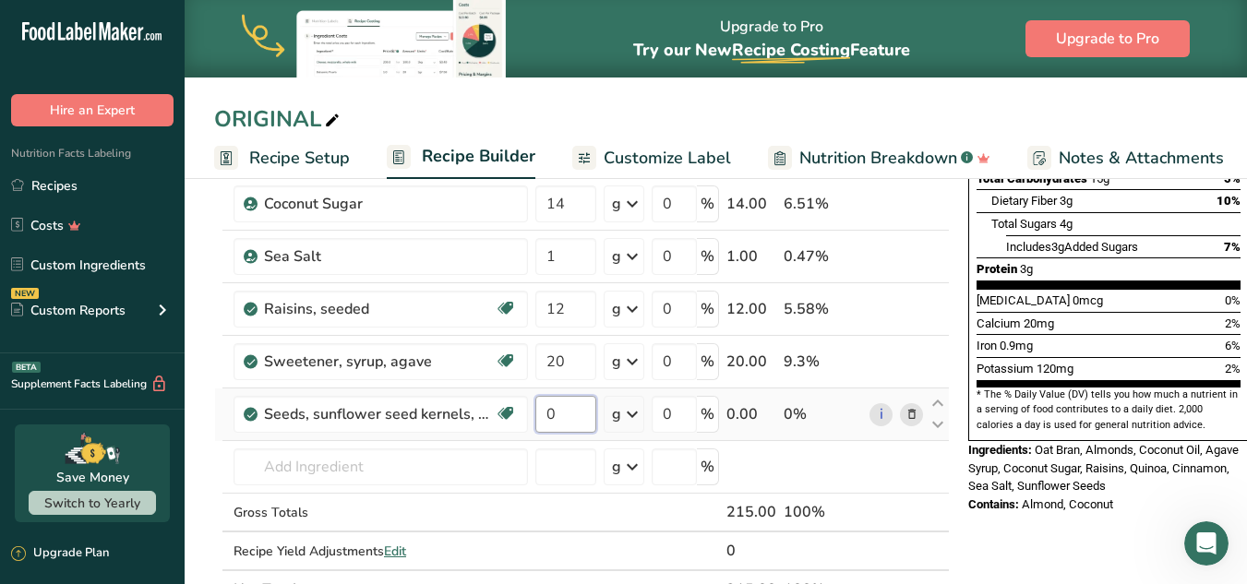
click at [548, 406] on input "0" at bounding box center [565, 414] width 61 height 37
type input "12"
click at [1012, 533] on div "Nutrition Facts 8 Servings Per Container Serving Size 1/3 (27g) Amount Per Serv…" at bounding box center [1108, 528] width 295 height 1453
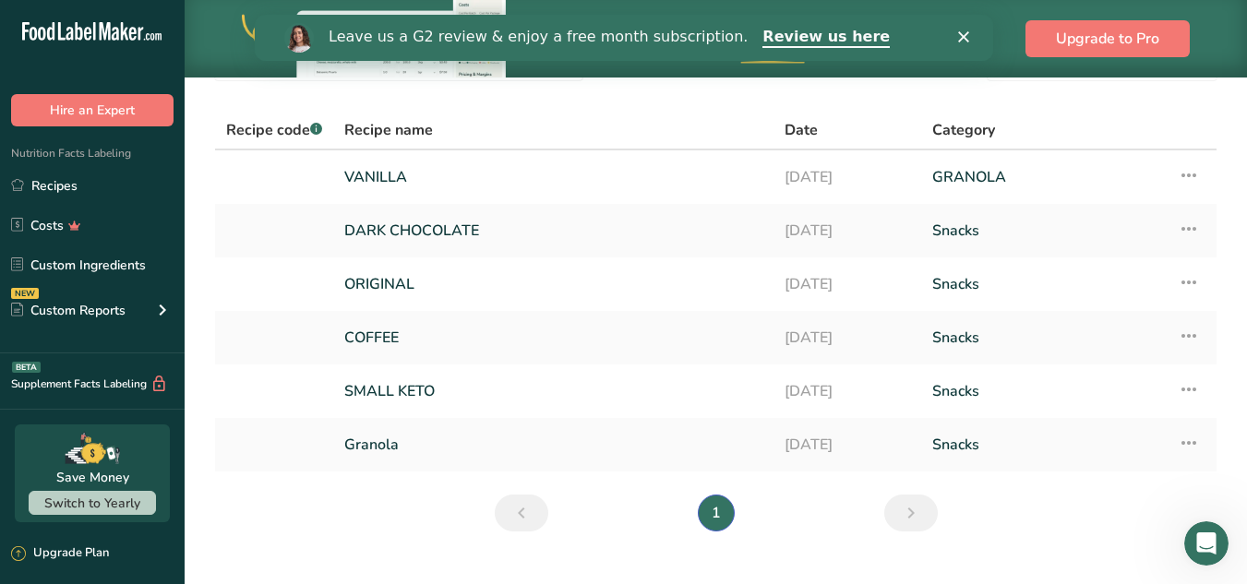
scroll to position [139, 0]
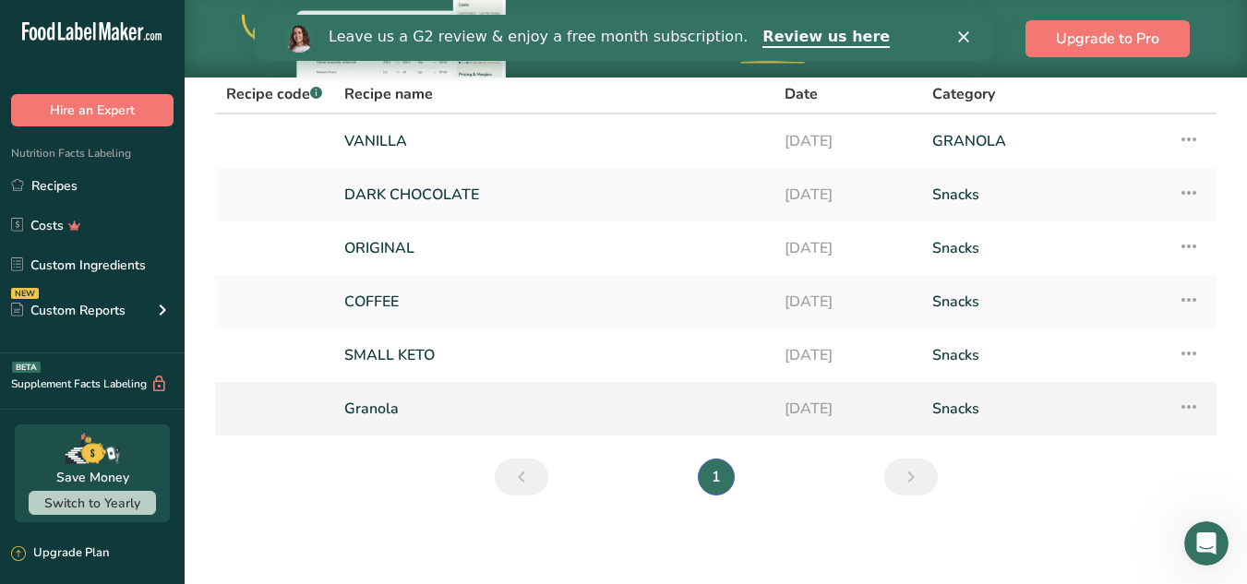
click at [441, 411] on link "Granola" at bounding box center [553, 408] width 418 height 39
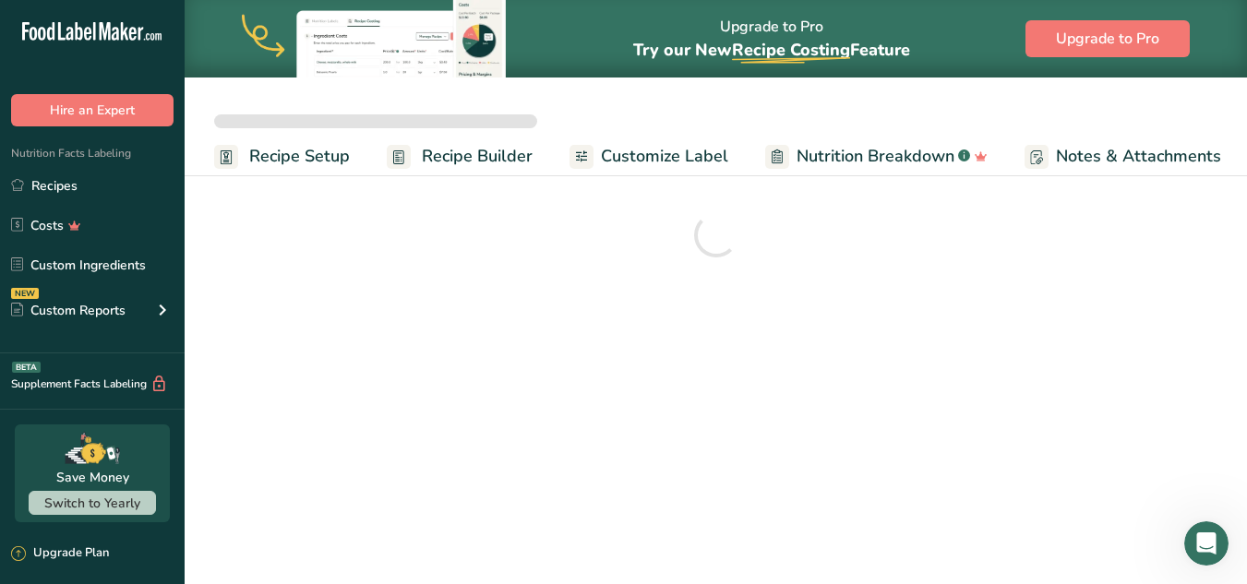
click at [441, 411] on main "Upgrade to Pro Try our New Recipe Costing .a-29{fill:none;stroke-linecap:round;…" at bounding box center [623, 292] width 1247 height 584
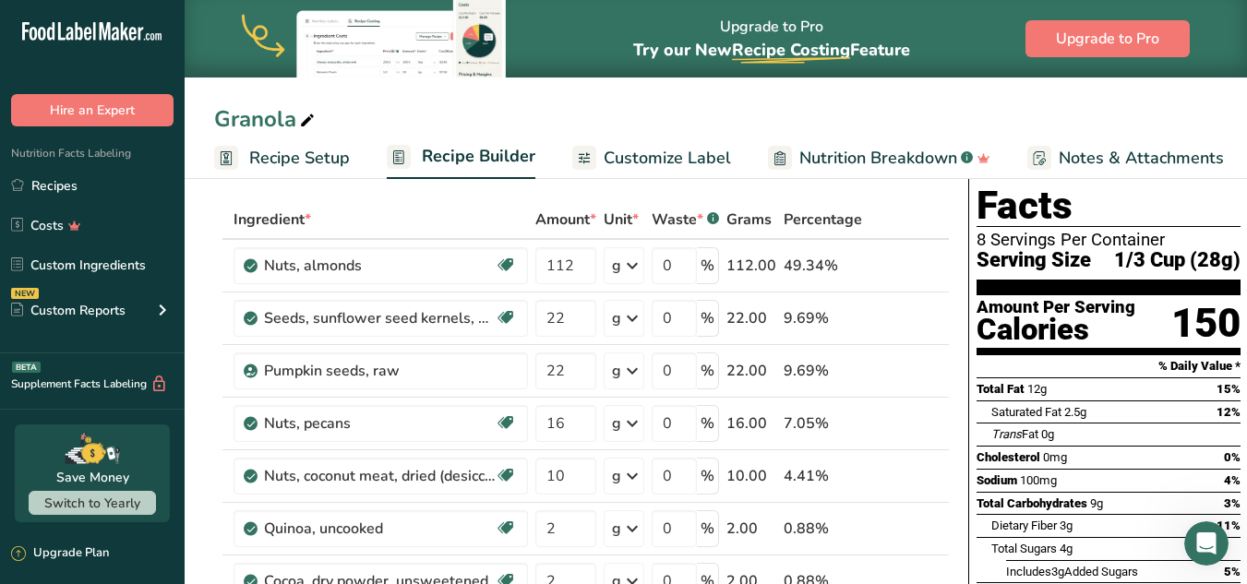
scroll to position [36, 0]
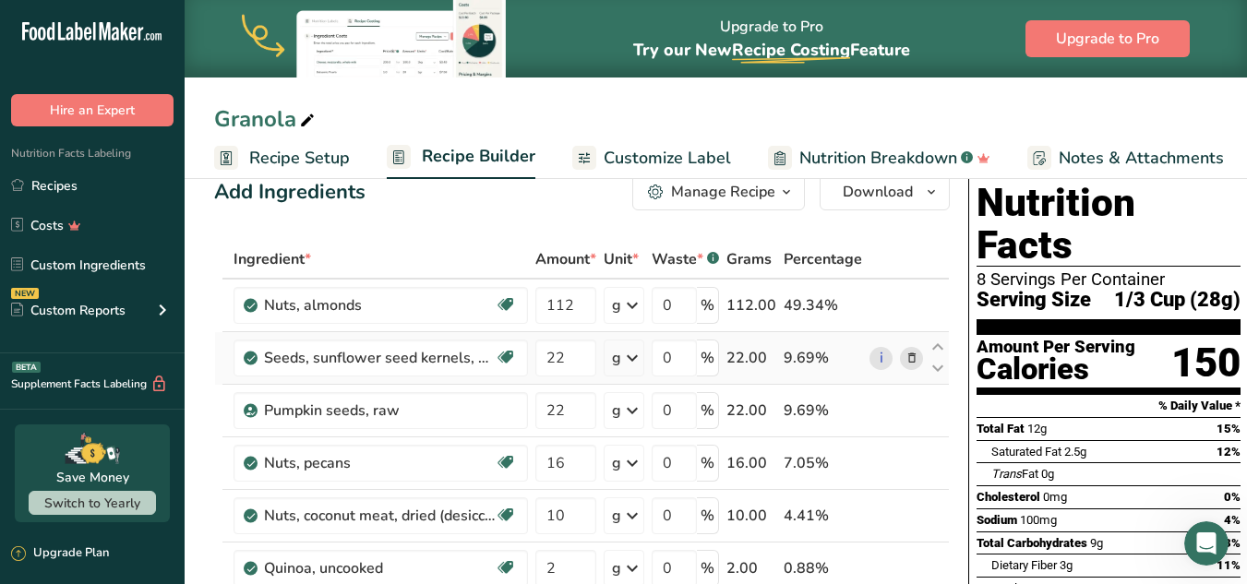
click at [908, 356] on icon at bounding box center [911, 358] width 13 height 19
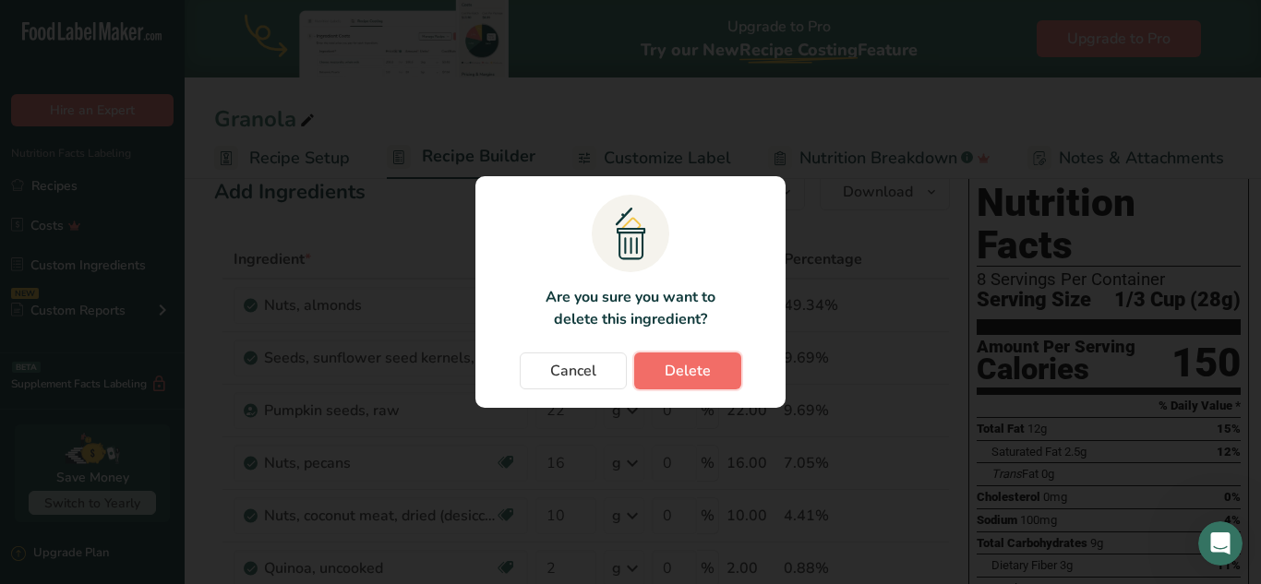
click at [713, 371] on button "Delete" at bounding box center [687, 371] width 107 height 37
type input "16"
type input "10"
type input "2"
type input "10"
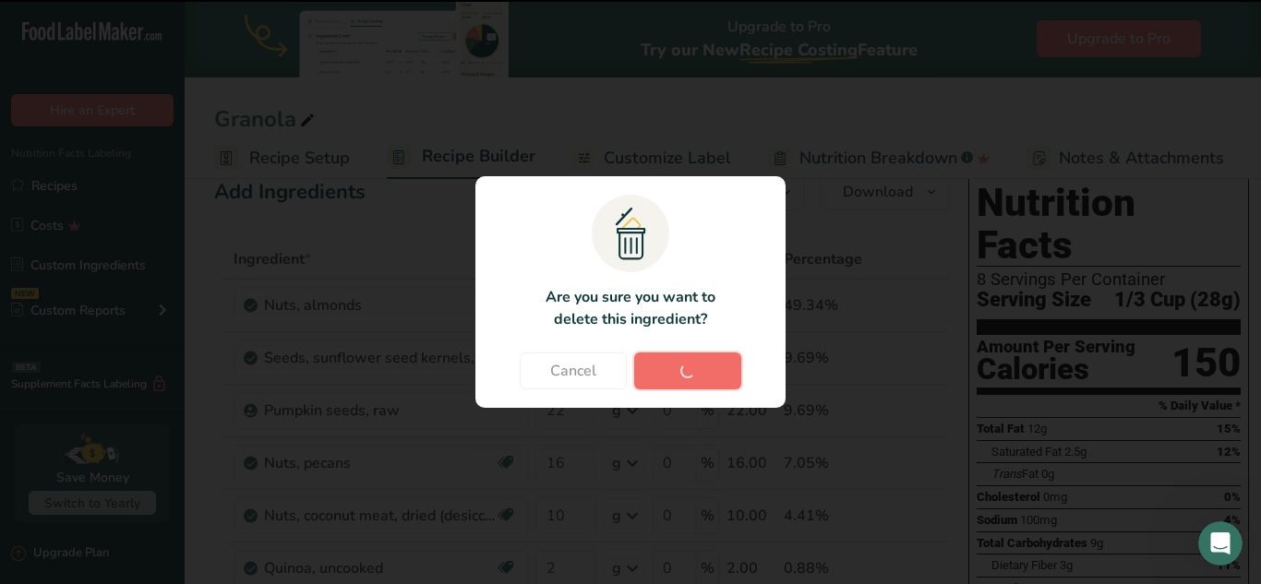
type input "8"
type input "1"
type input "2"
type input "20"
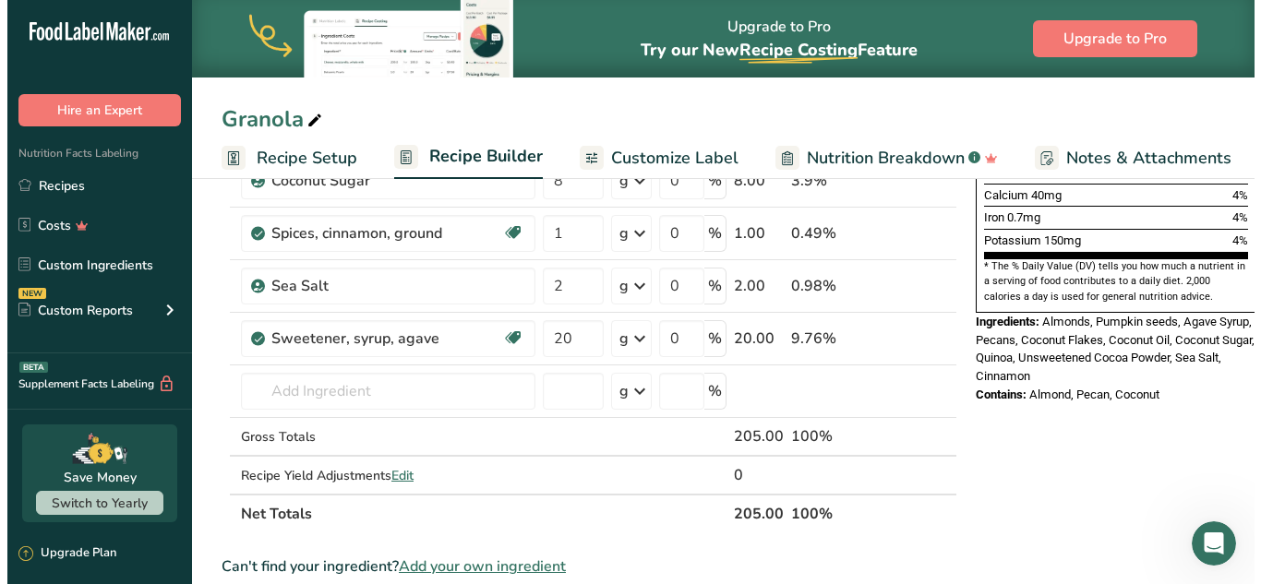
scroll to position [520, 0]
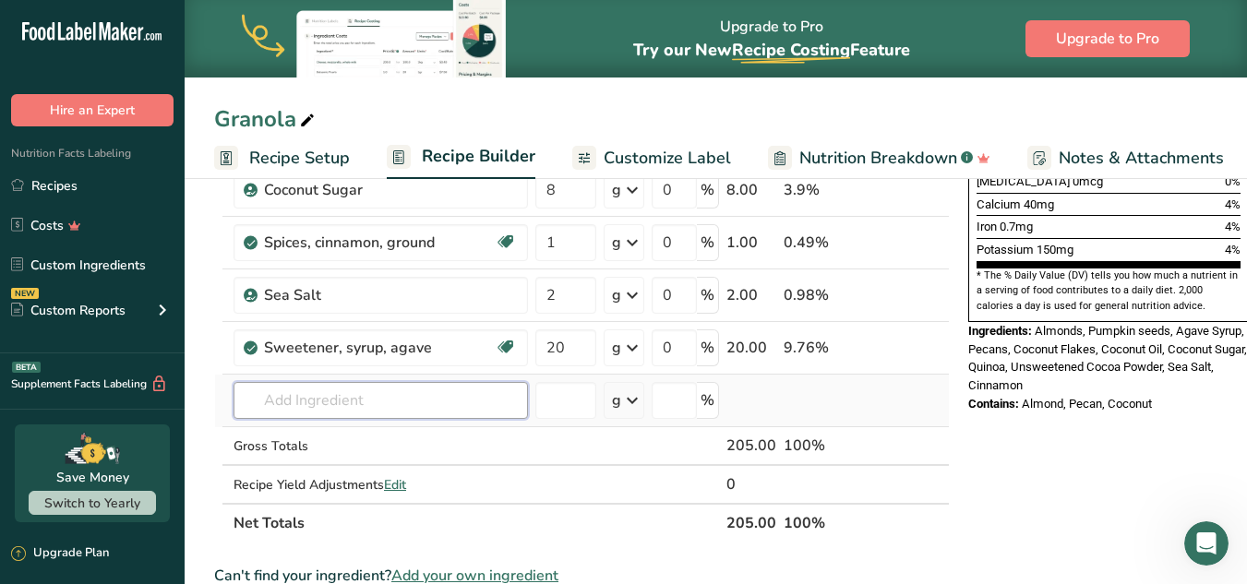
click at [406, 393] on input "text" at bounding box center [380, 400] width 294 height 37
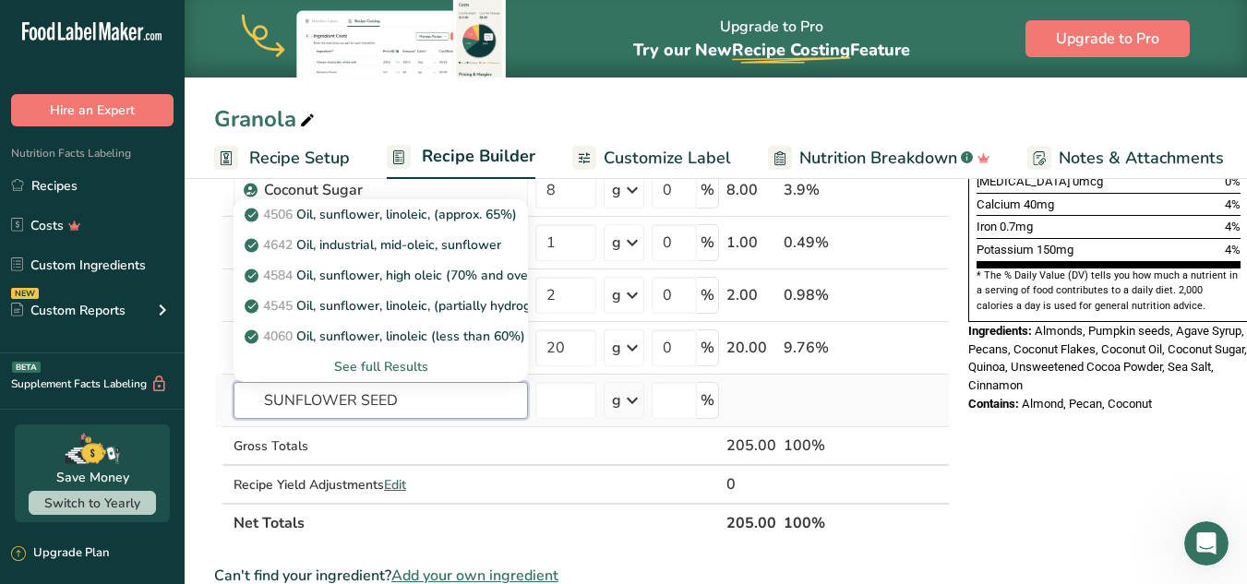
type input "SUNFLOWER SEED"
click at [385, 362] on div "See full Results" at bounding box center [380, 366] width 265 height 19
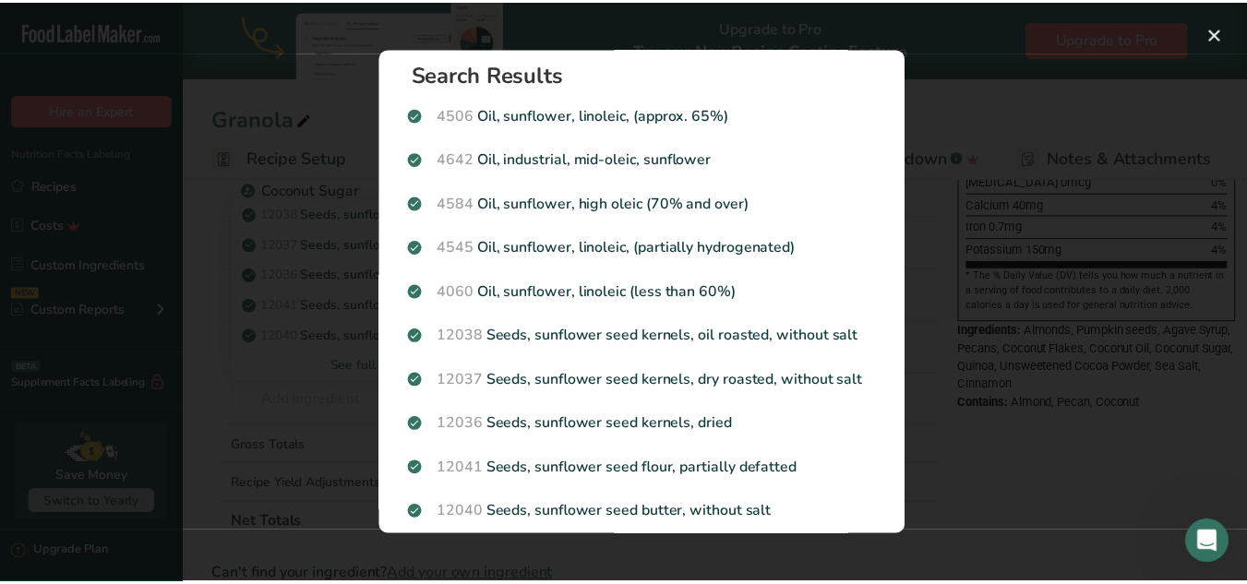
scroll to position [18, 0]
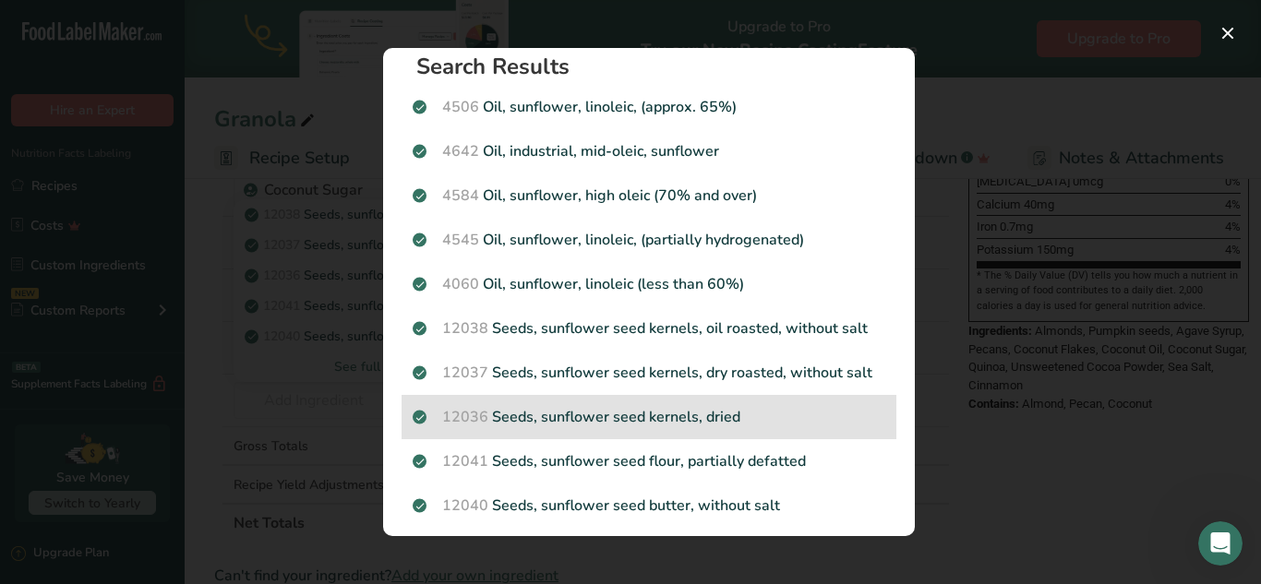
click at [655, 412] on p "12036 Seeds, sunflower seed kernels, dried" at bounding box center [649, 417] width 472 height 22
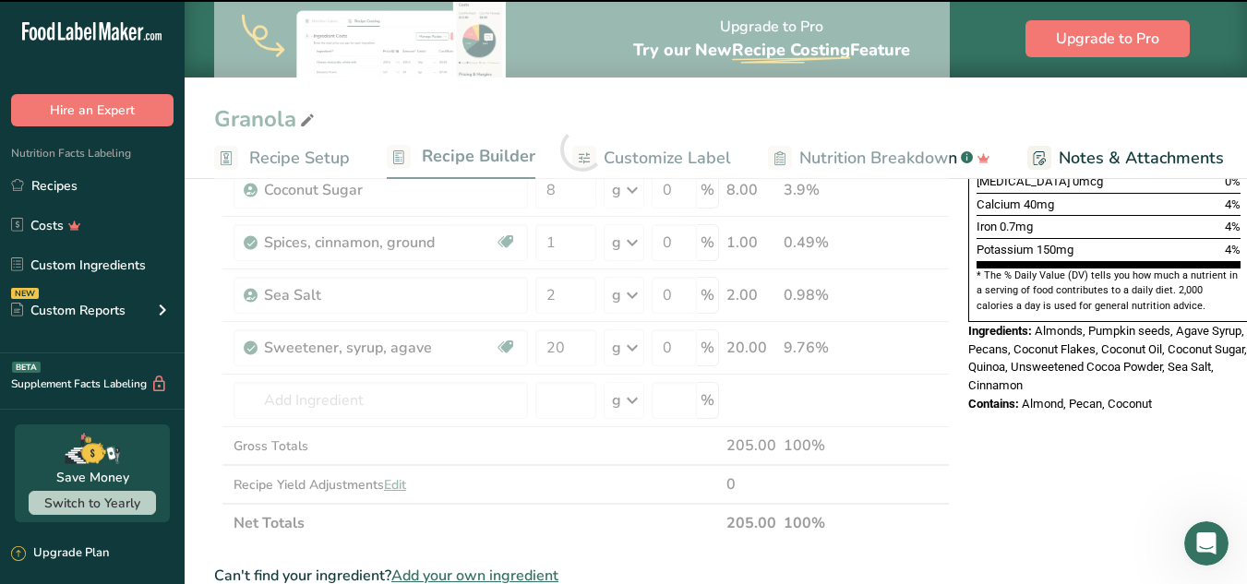
type input "0"
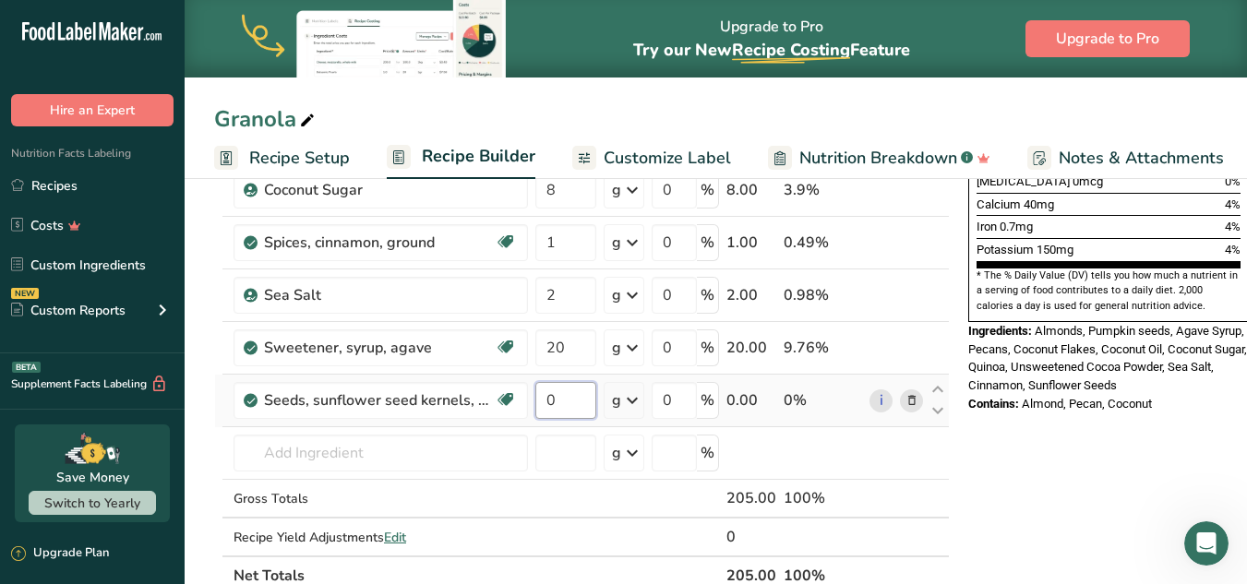
drag, startPoint x: 580, startPoint y: 404, endPoint x: 543, endPoint y: 391, distance: 40.0
click at [543, 391] on input "0" at bounding box center [565, 400] width 61 height 37
type input "22"
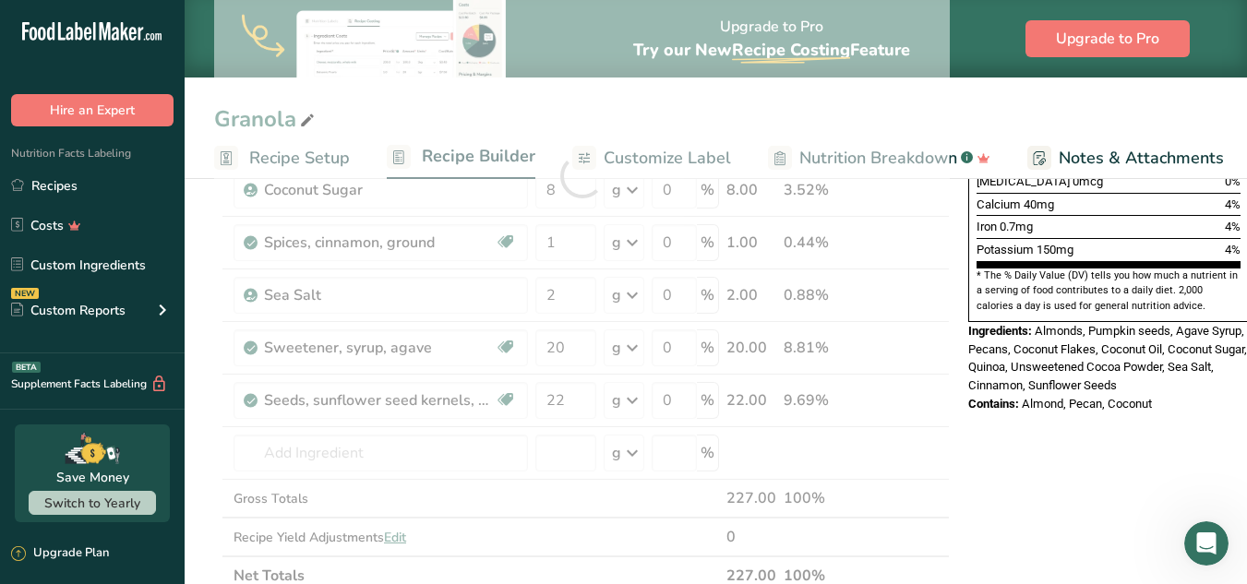
click at [1083, 413] on div "Nutrition Facts 8 Servings Per Container Serving Size 1/3 Cup (26g) Amount Per …" at bounding box center [1108, 462] width 295 height 1558
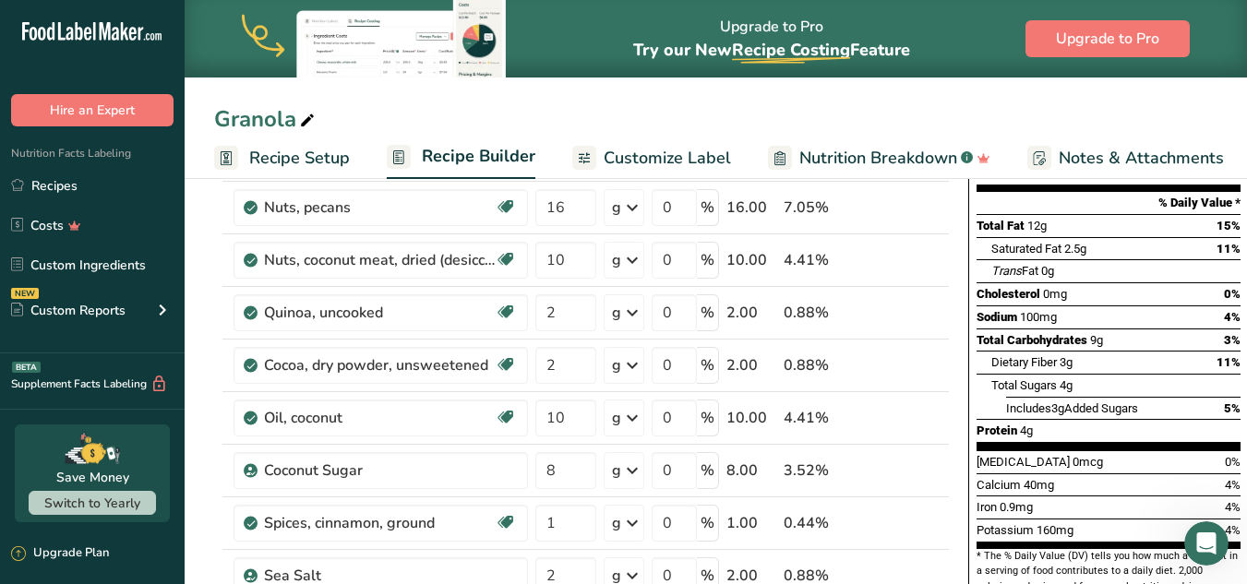
scroll to position [0, 0]
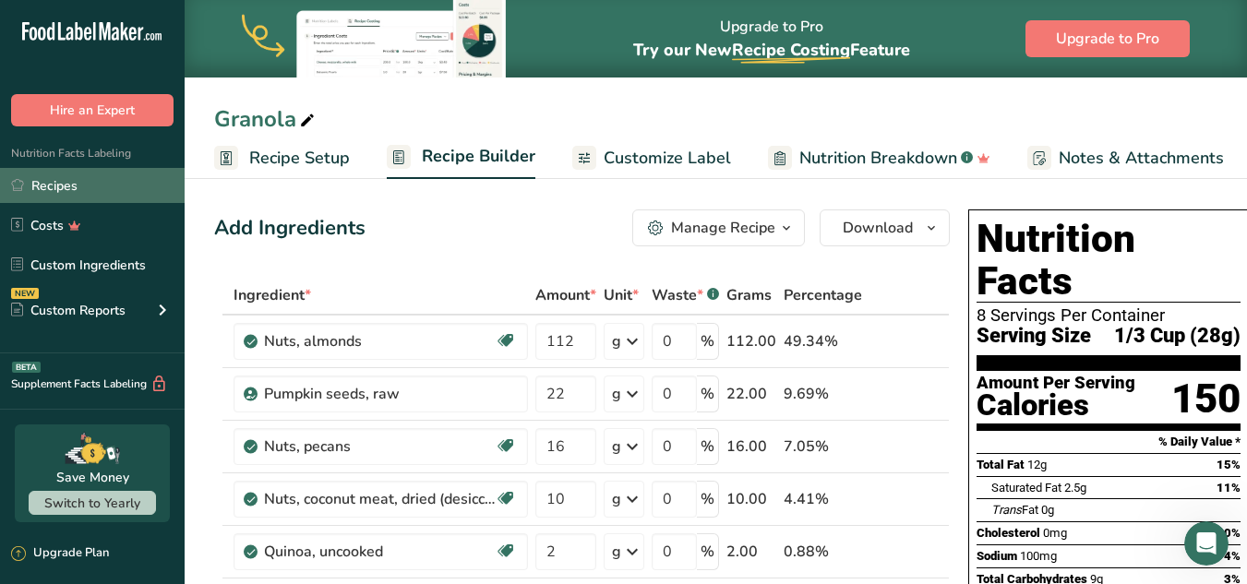
click at [54, 191] on link "Recipes" at bounding box center [92, 185] width 185 height 35
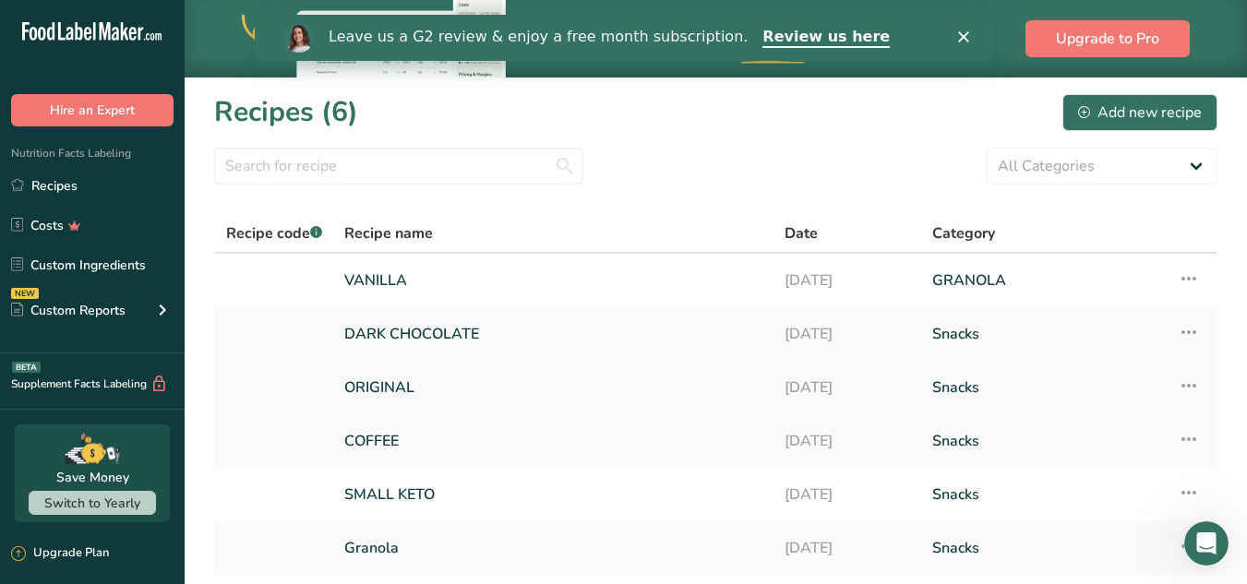
click at [392, 383] on link "ORIGINAL" at bounding box center [553, 387] width 418 height 39
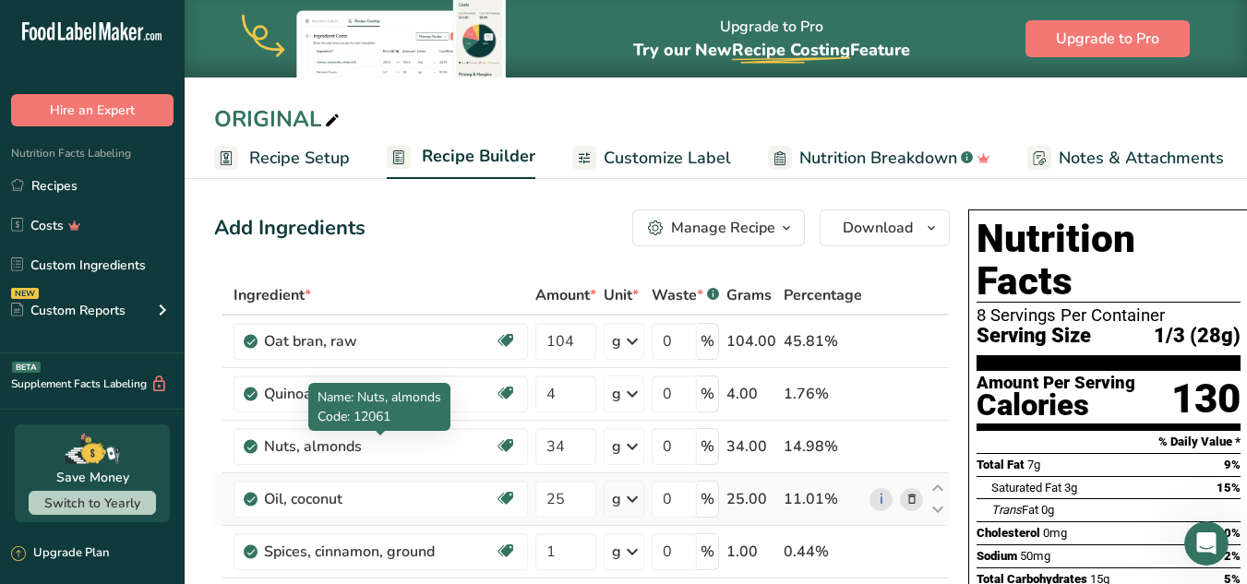
drag, startPoint x: 392, startPoint y: 383, endPoint x: 418, endPoint y: 475, distance: 95.8
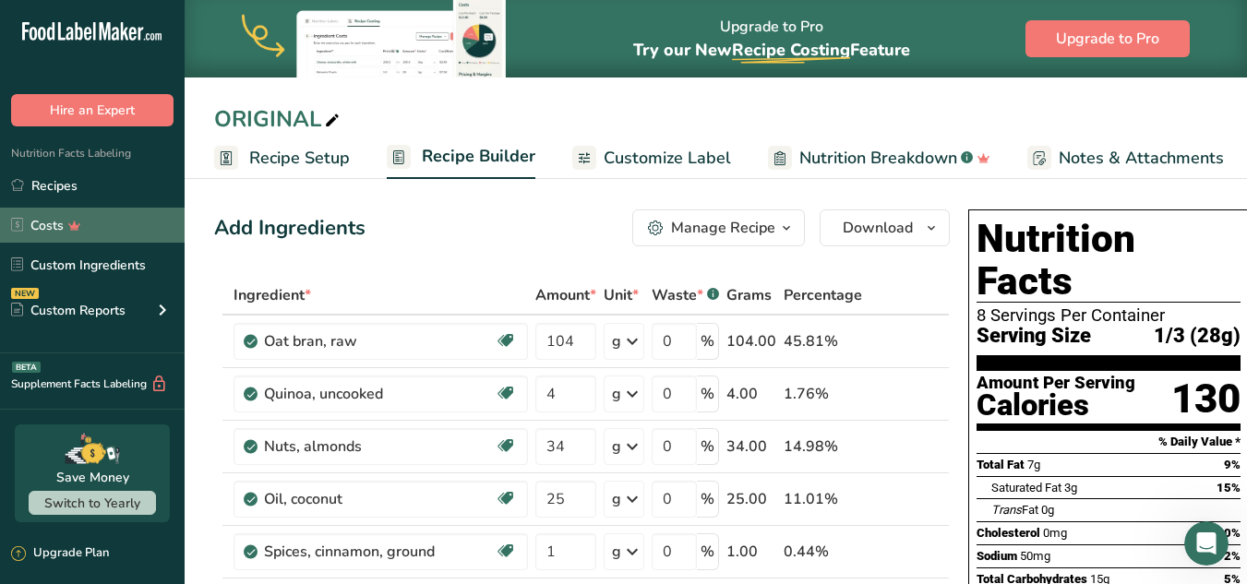
click at [126, 212] on link "Costs" at bounding box center [92, 225] width 185 height 35
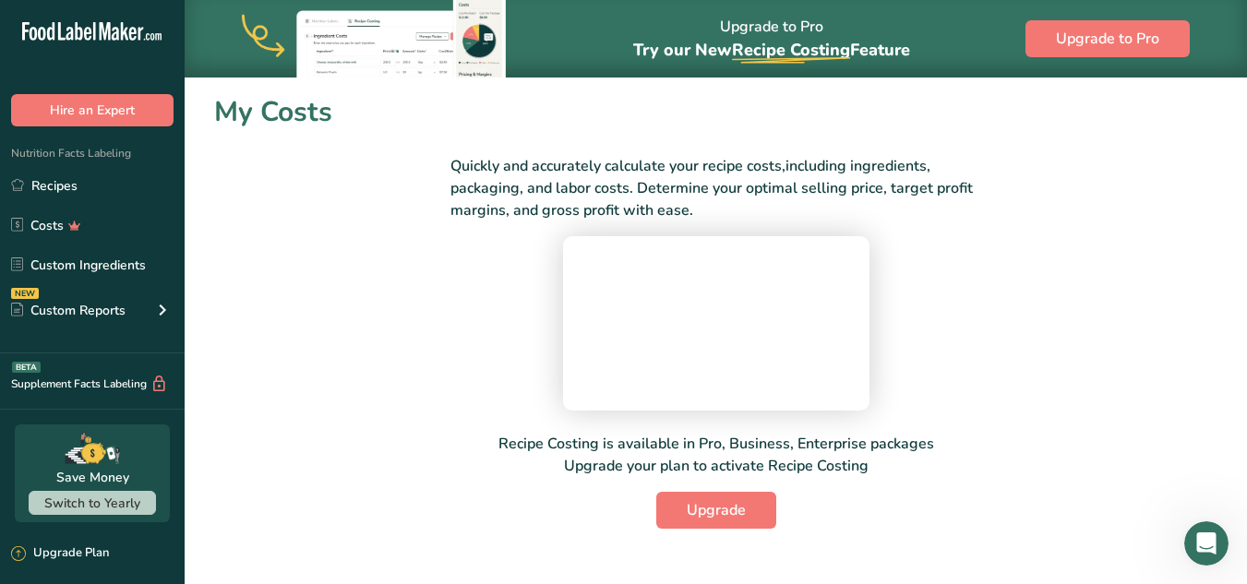
click at [420, 228] on div "Quickly and accurately calculate your recipe costs,including ingredients, packa…" at bounding box center [715, 331] width 1003 height 396
click at [1080, 56] on button "Upgrade to Pro" at bounding box center [1107, 38] width 164 height 37
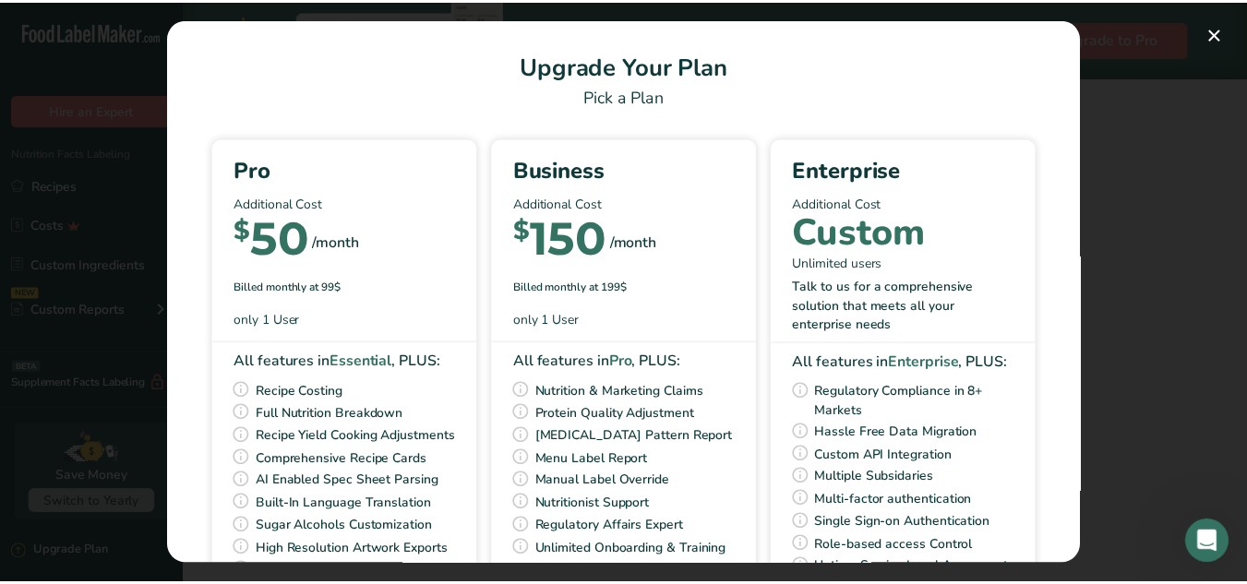
scroll to position [155, 0]
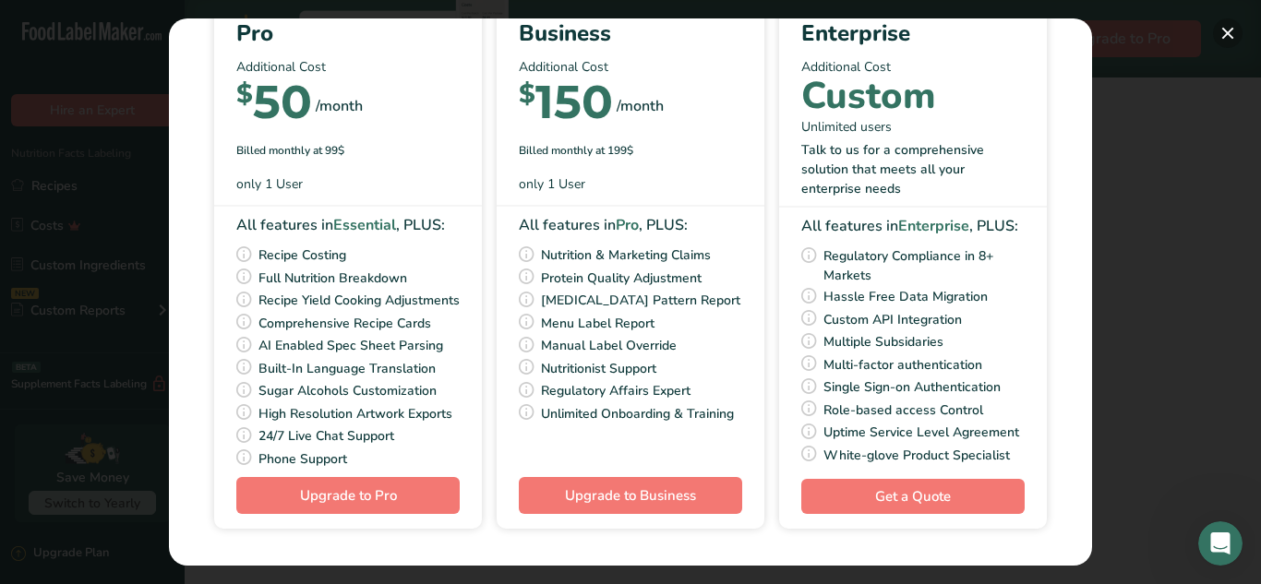
click at [1224, 42] on button "Pick Your Pricing Plan Modal" at bounding box center [1228, 33] width 30 height 30
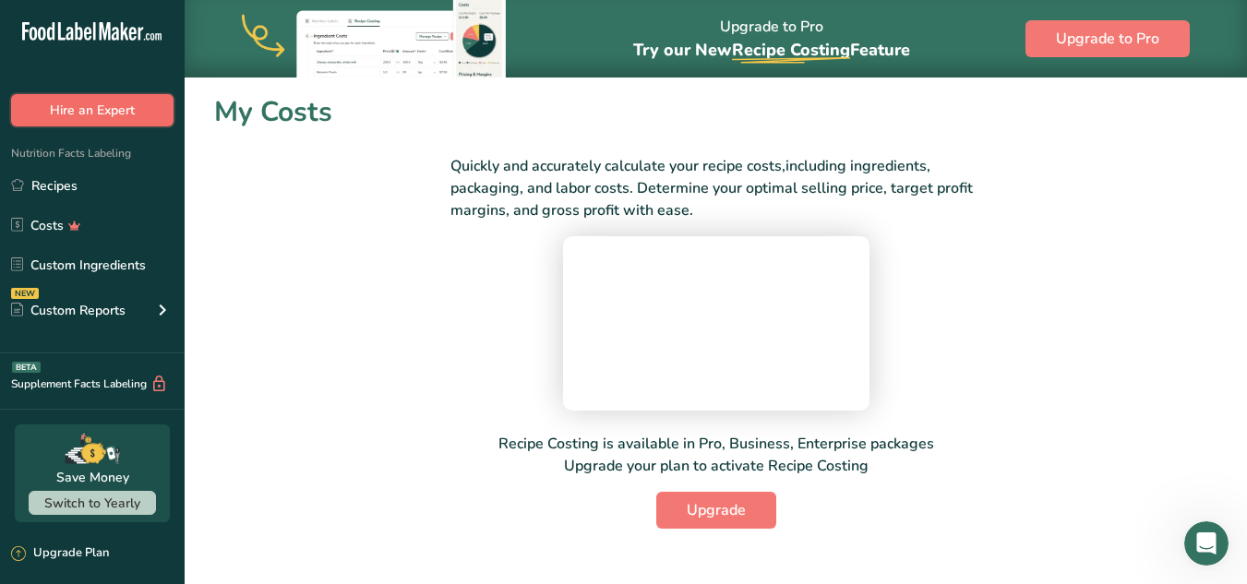
click at [74, 116] on button "Hire an Expert" at bounding box center [92, 110] width 162 height 32
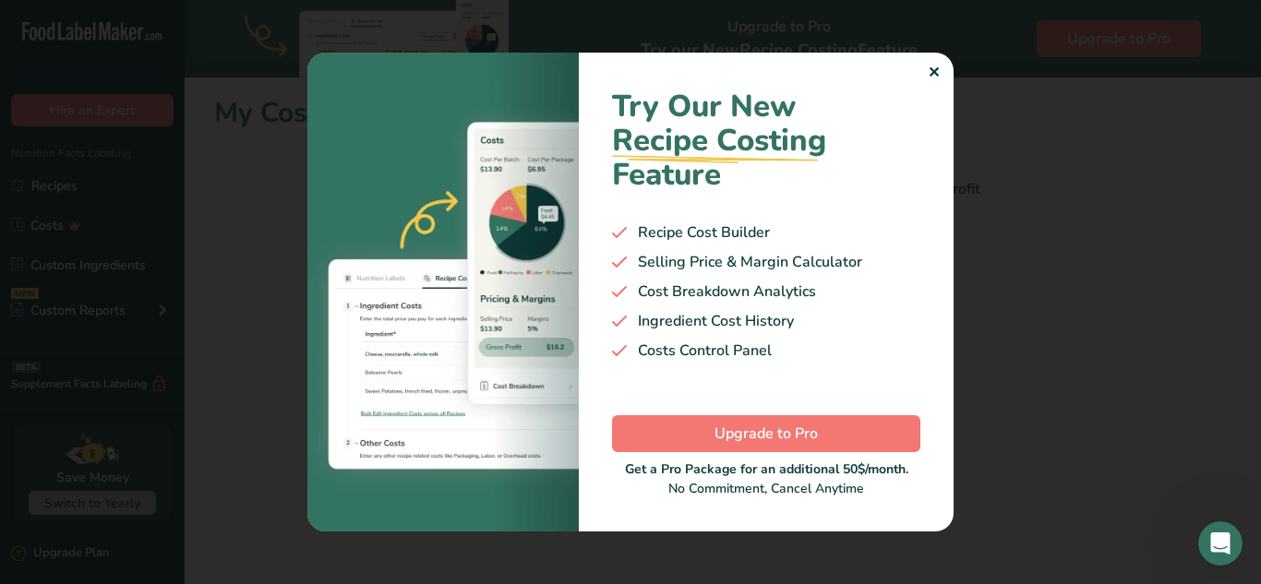
click at [931, 71] on div "✕" at bounding box center [933, 73] width 12 height 22
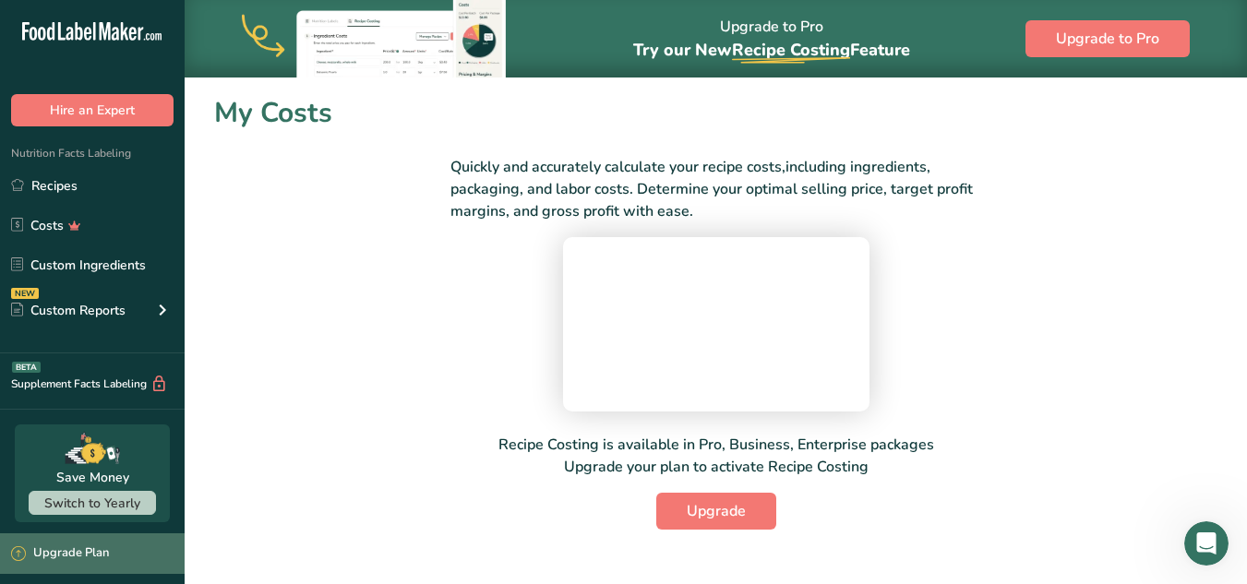
click at [71, 557] on div "Upgrade Plan" at bounding box center [60, 553] width 98 height 18
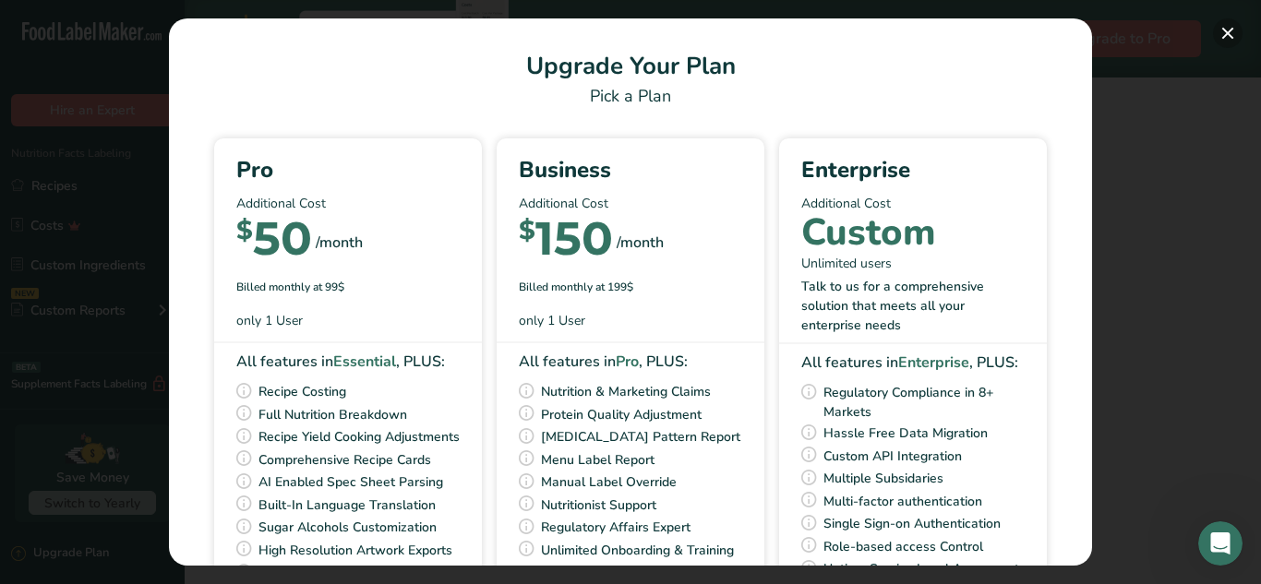
click at [1224, 28] on button "Pick Your Pricing Plan Modal" at bounding box center [1228, 33] width 30 height 30
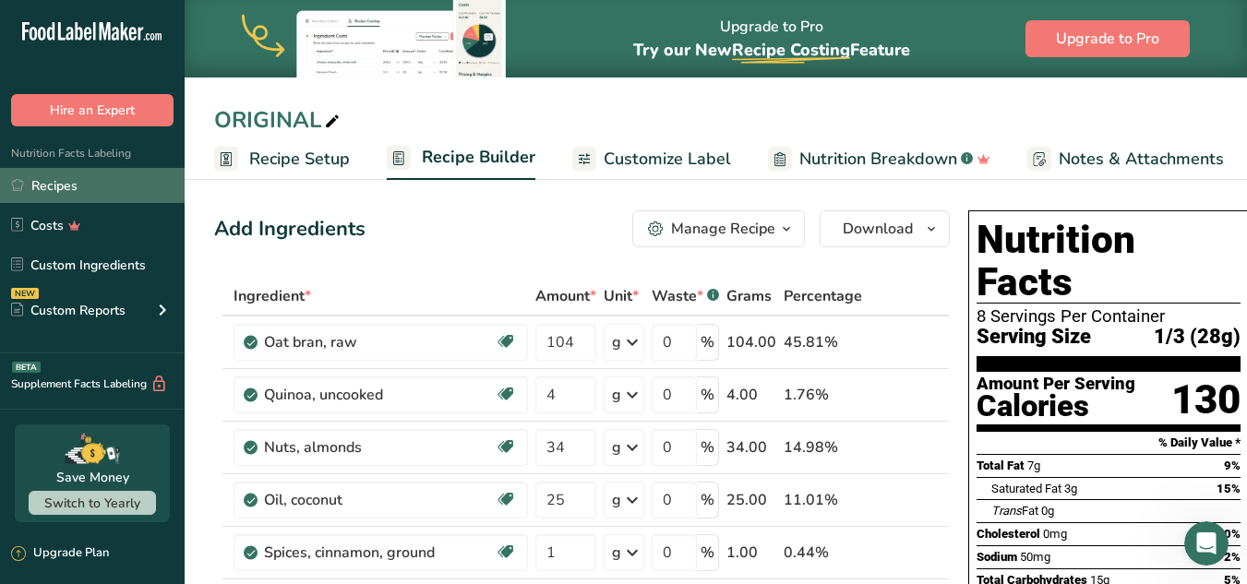
click at [106, 182] on link "Recipes" at bounding box center [92, 185] width 185 height 35
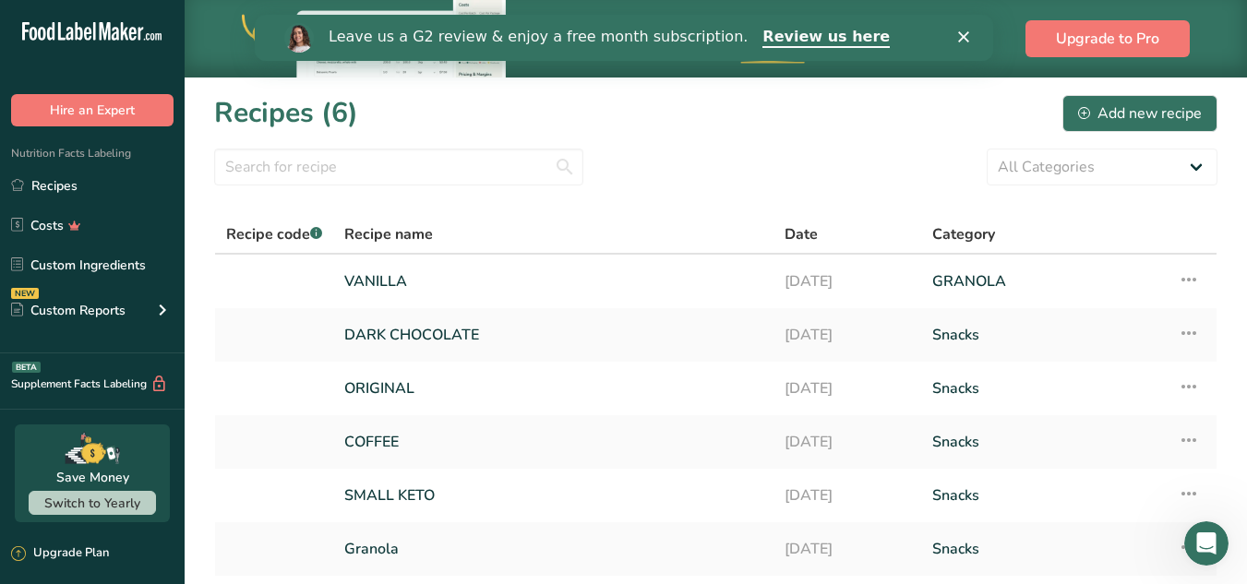
click at [960, 37] on icon "Close" at bounding box center [962, 36] width 11 height 11
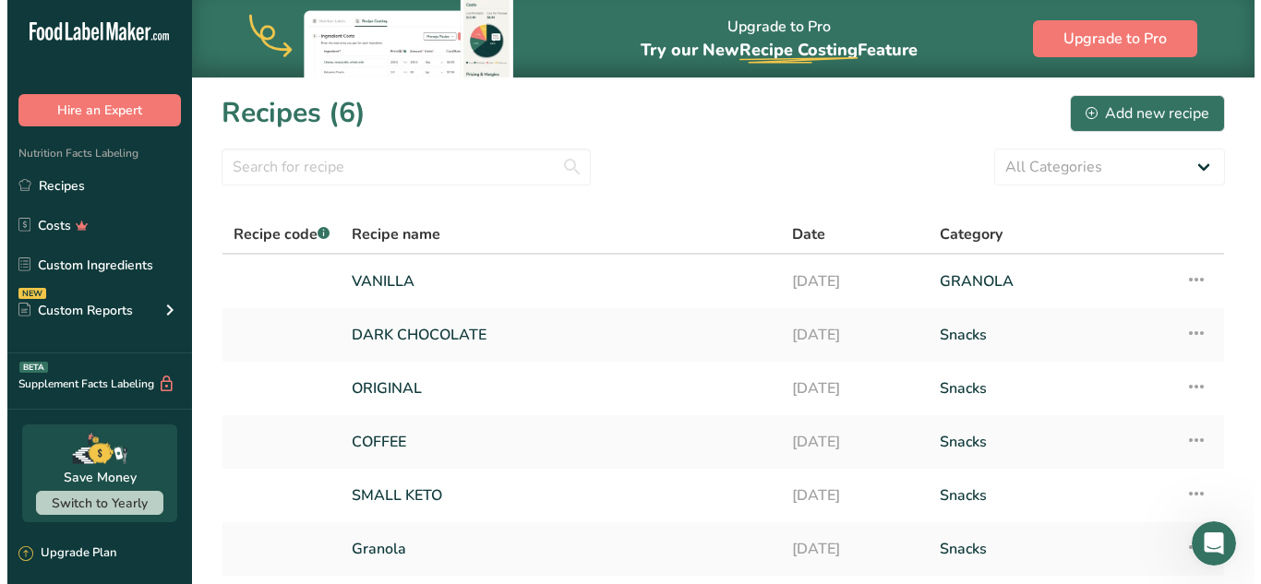
scroll to position [140, 0]
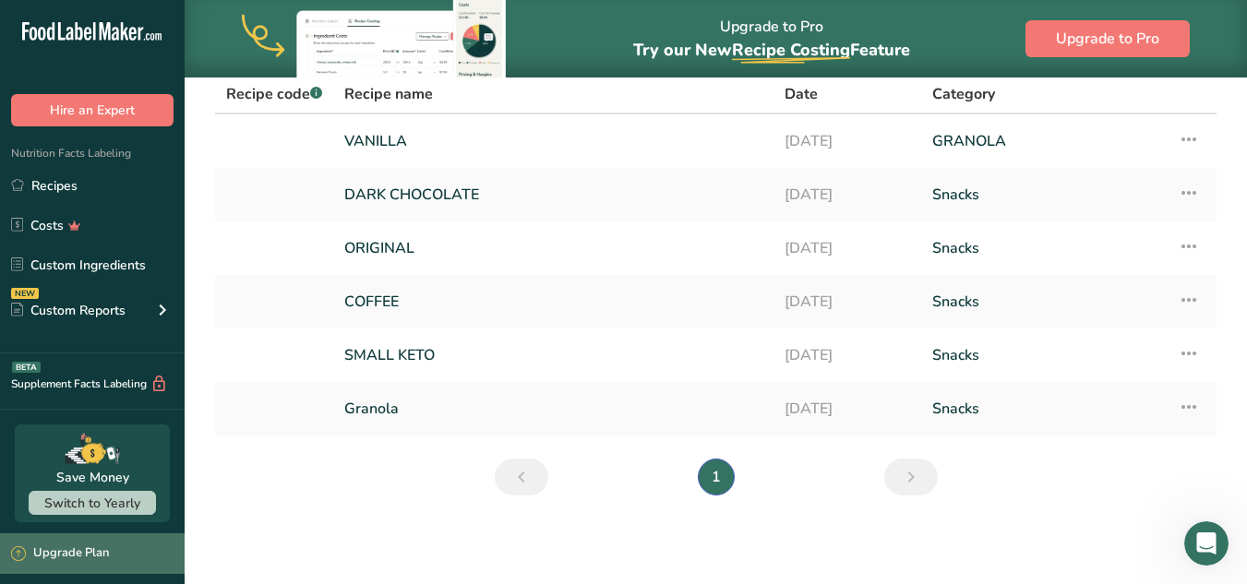
click at [47, 545] on div "Upgrade Plan" at bounding box center [60, 553] width 98 height 18
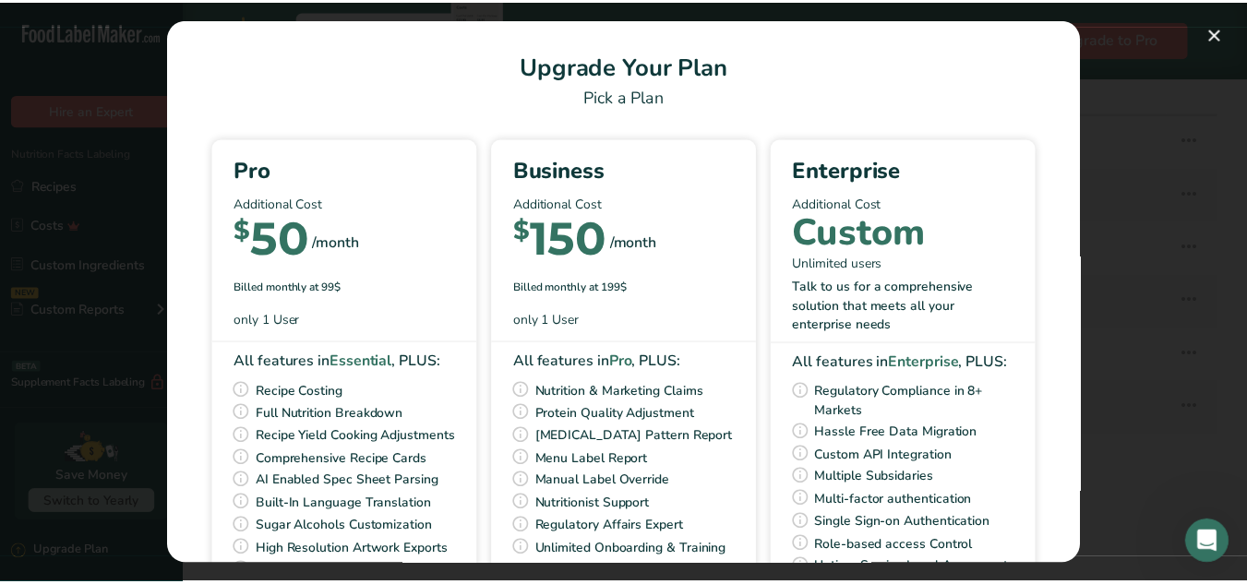
scroll to position [155, 0]
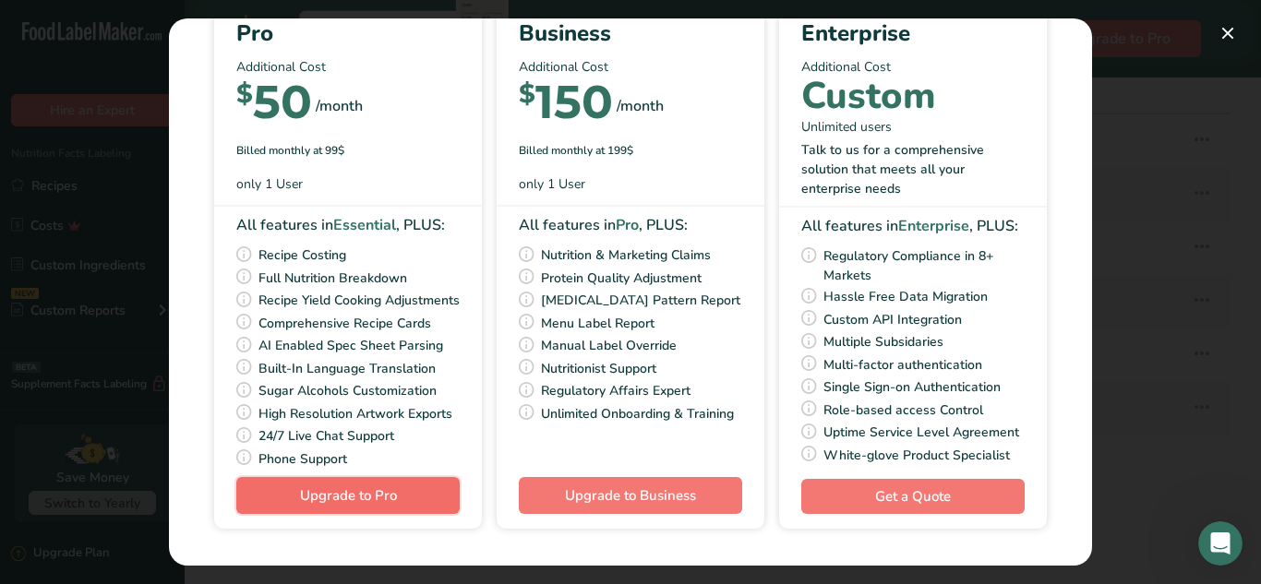
click at [405, 484] on button "Upgrade to Pro" at bounding box center [347, 495] width 223 height 37
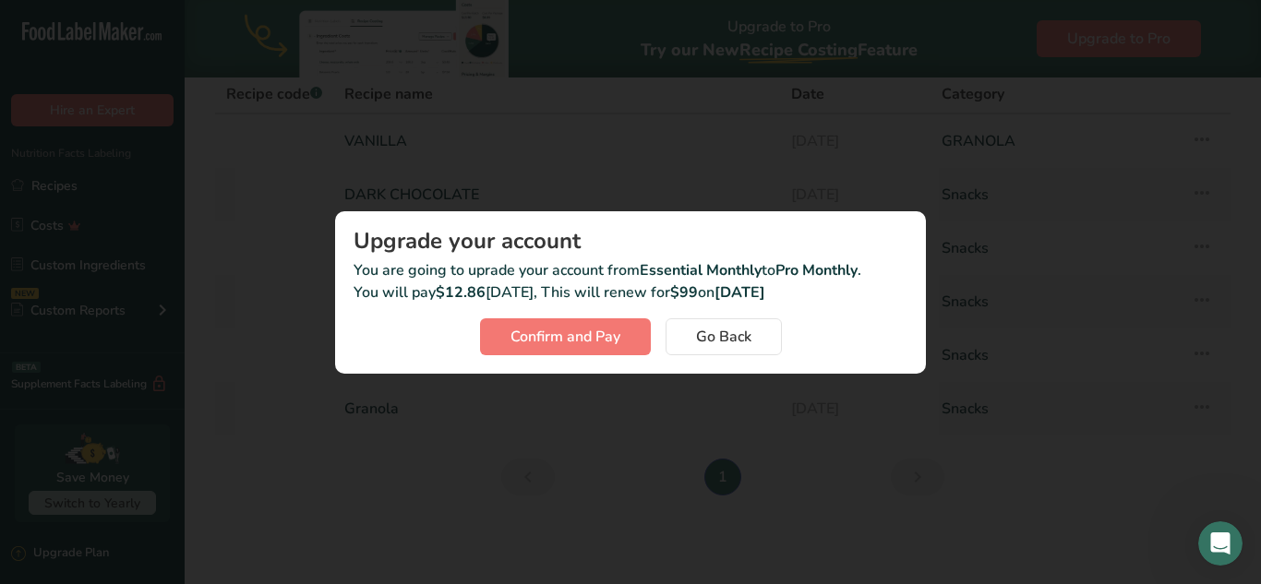
click at [405, 484] on div "Activity Log Modal" at bounding box center [630, 292] width 1261 height 584
click at [737, 344] on span "Go Back" at bounding box center [723, 337] width 55 height 22
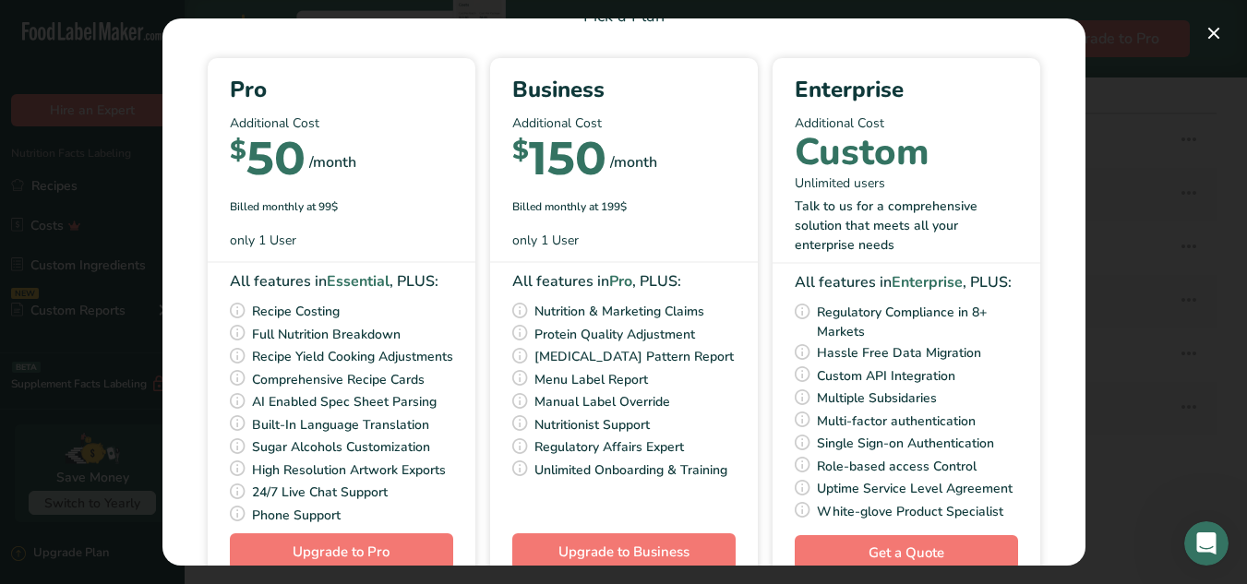
scroll to position [104, 0]
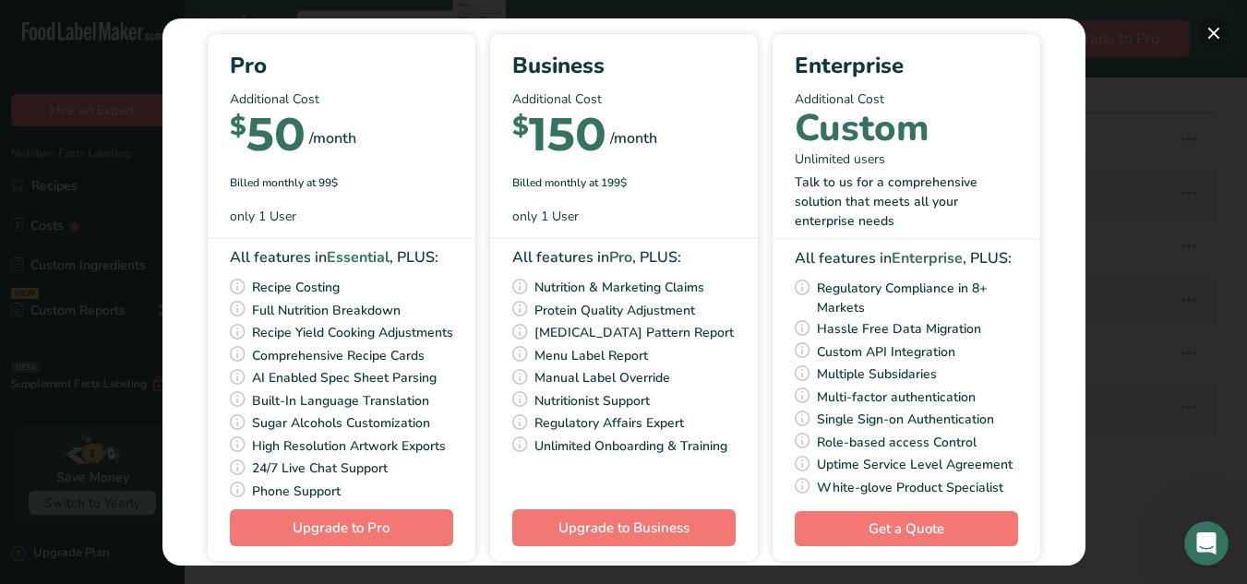
click at [1213, 31] on button "Pick Your Pricing Plan Modal" at bounding box center [1214, 33] width 30 height 30
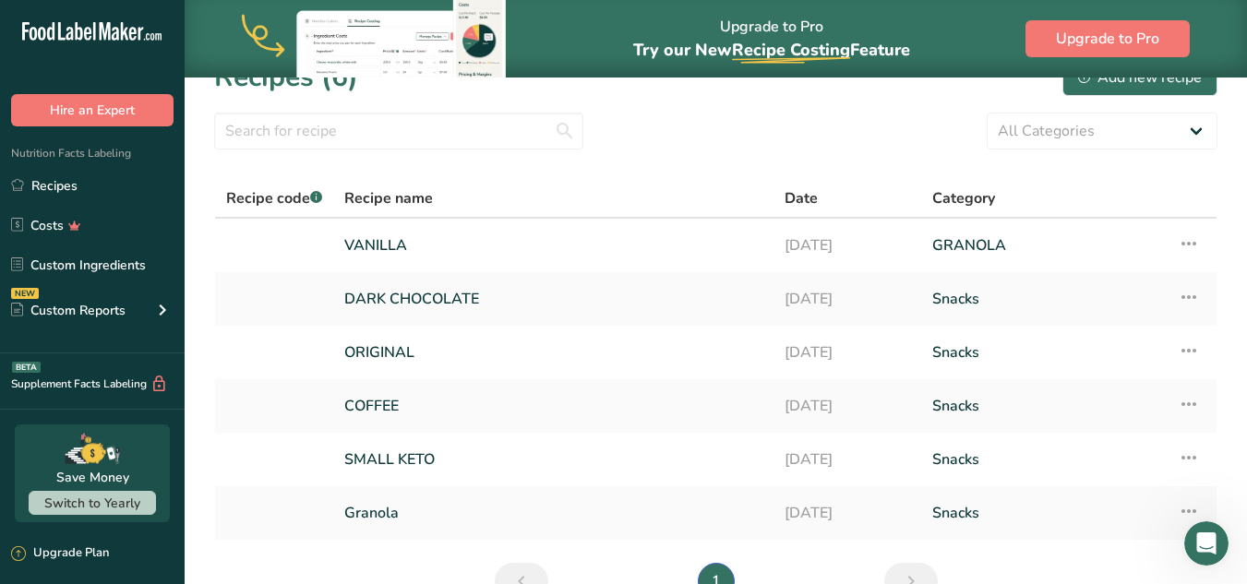
scroll to position [0, 0]
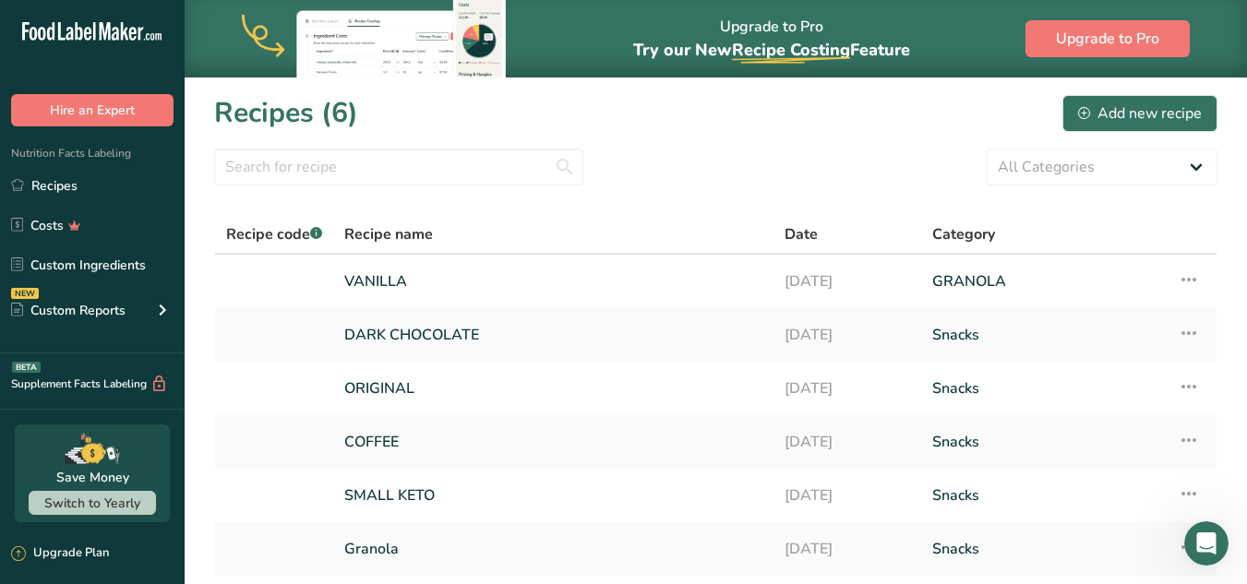
click at [55, 151] on span "Nutrition Facts Labeling" at bounding box center [65, 153] width 131 height 15
click at [159, 315] on icon at bounding box center [162, 309] width 22 height 33
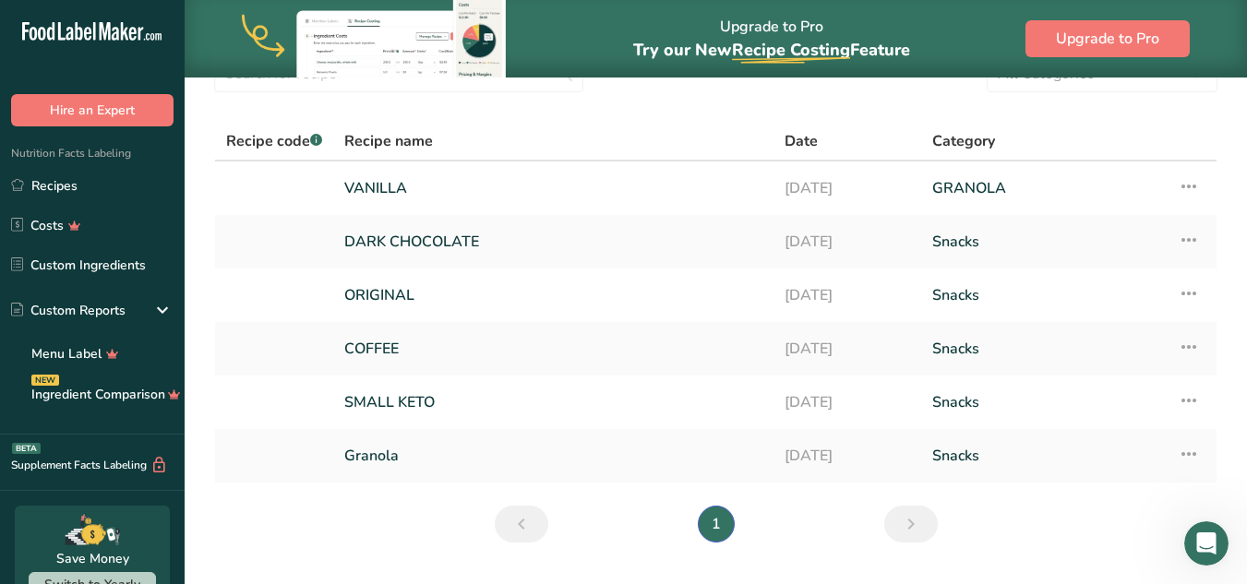
scroll to position [140, 0]
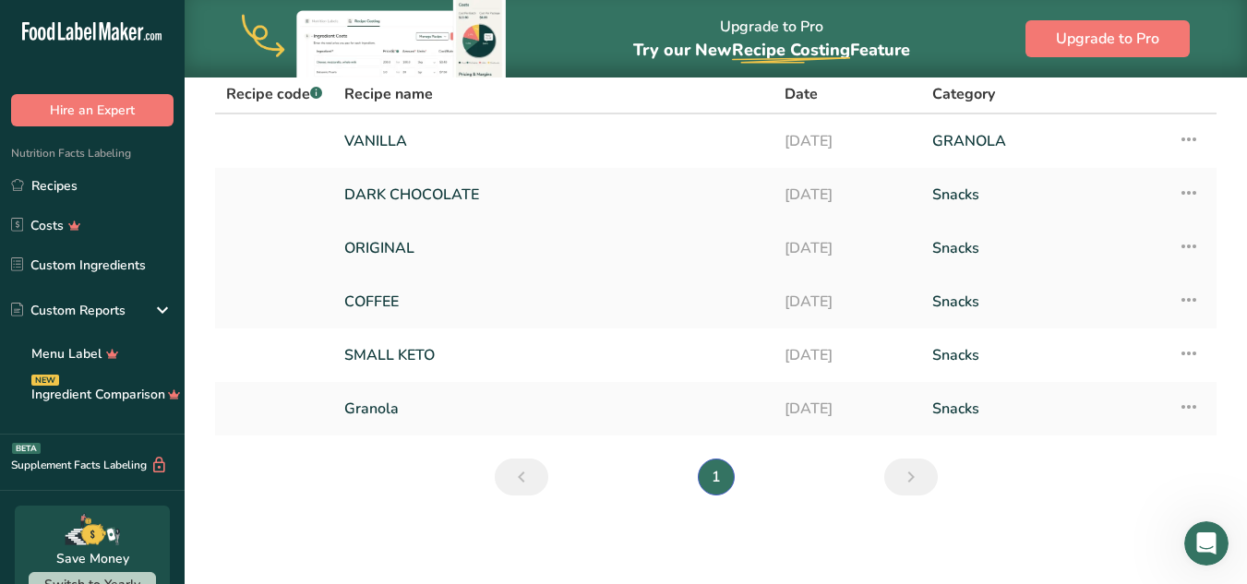
click at [234, 260] on link at bounding box center [274, 248] width 96 height 39
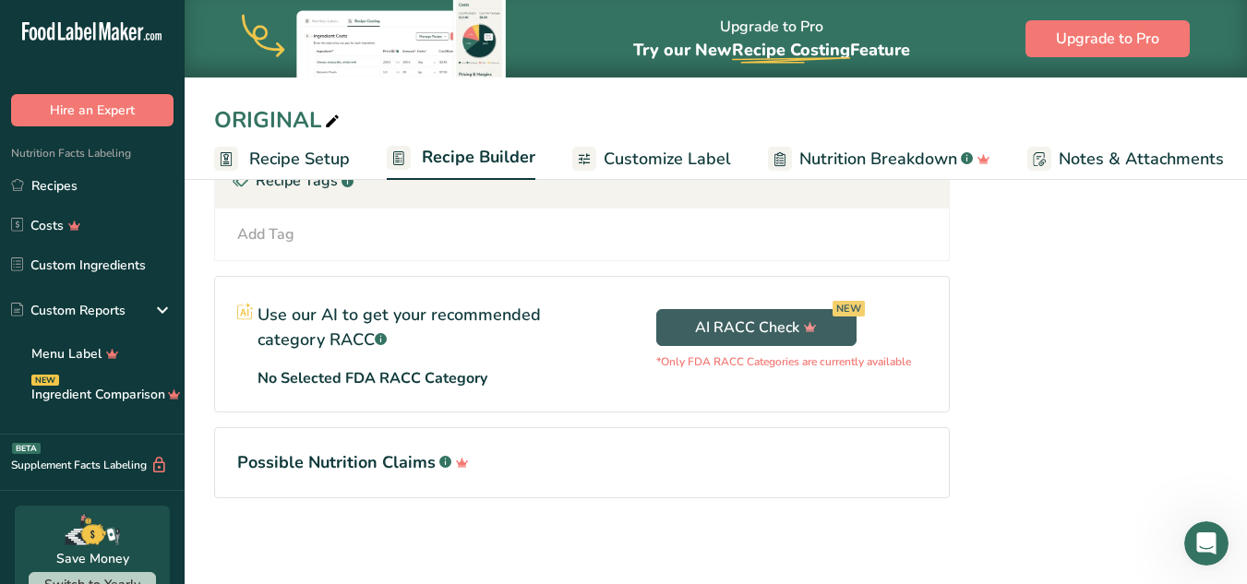
scroll to position [1115, 0]
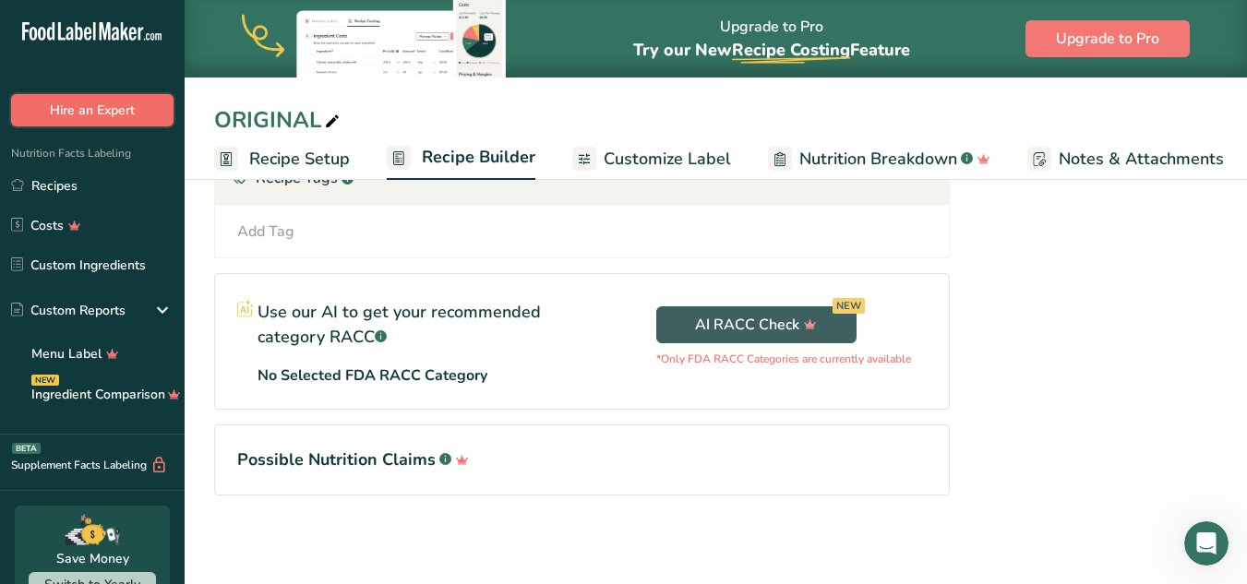
click at [30, 108] on button "Hire an Expert" at bounding box center [92, 110] width 162 height 32
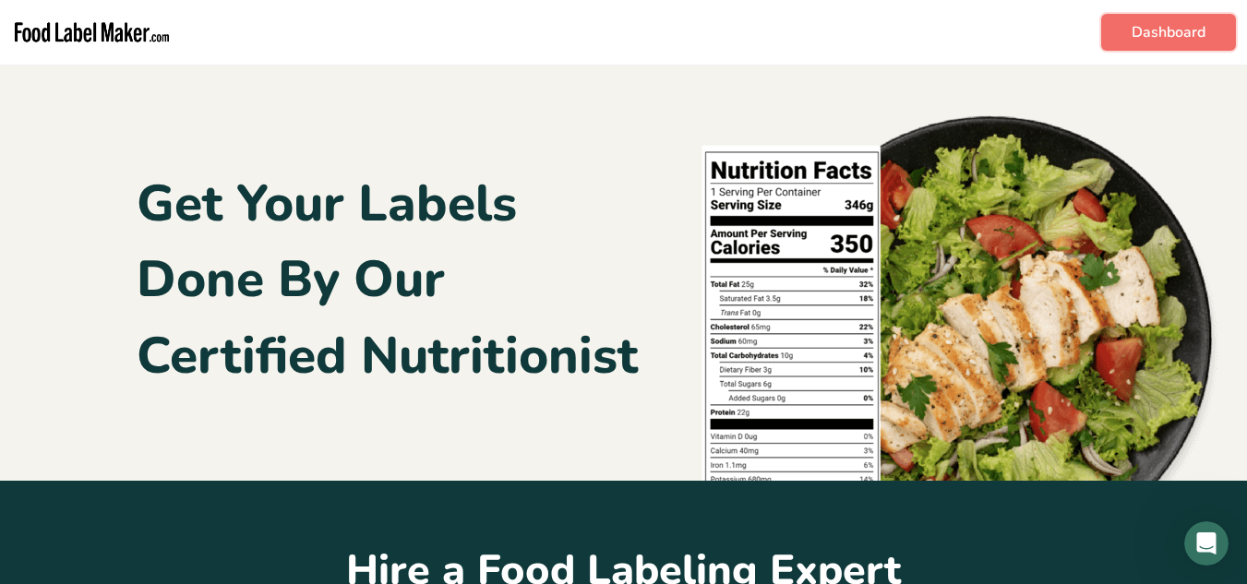
click at [1165, 27] on link "Dashboard" at bounding box center [1168, 32] width 135 height 37
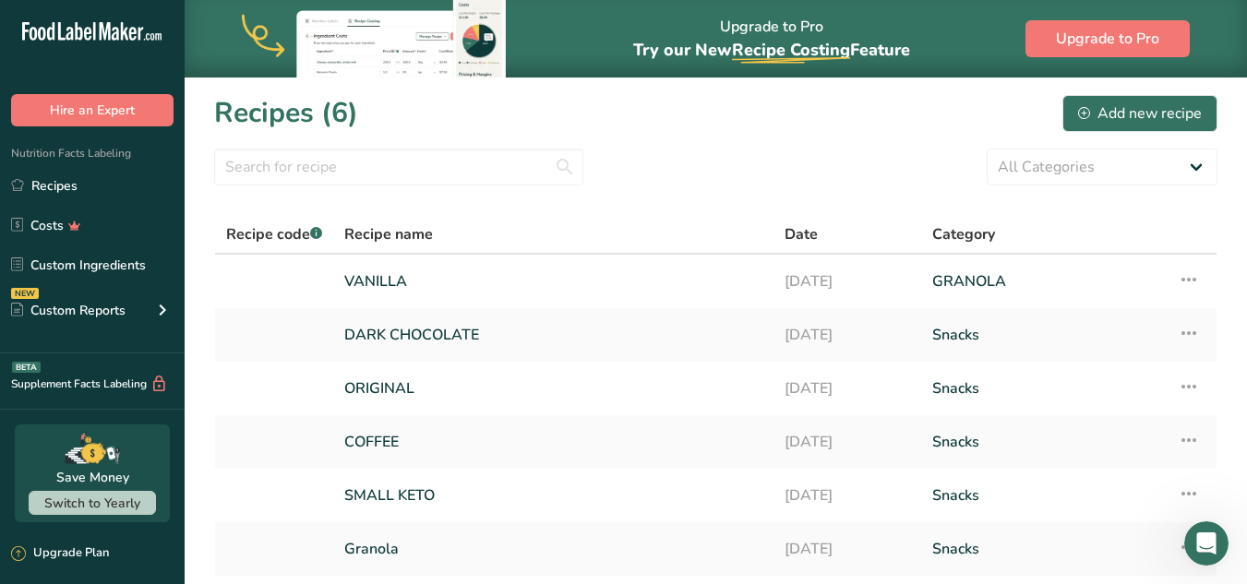
drag, startPoint x: 18, startPoint y: 27, endPoint x: 85, endPoint y: 22, distance: 67.5
click at [85, 22] on div ".a-20{fill:#fff;}" at bounding box center [92, 36] width 185 height 42
drag, startPoint x: 174, startPoint y: 30, endPoint x: 34, endPoint y: 33, distance: 140.3
click at [34, 33] on icon ".a-20{fill:#fff;}" at bounding box center [112, 36] width 180 height 29
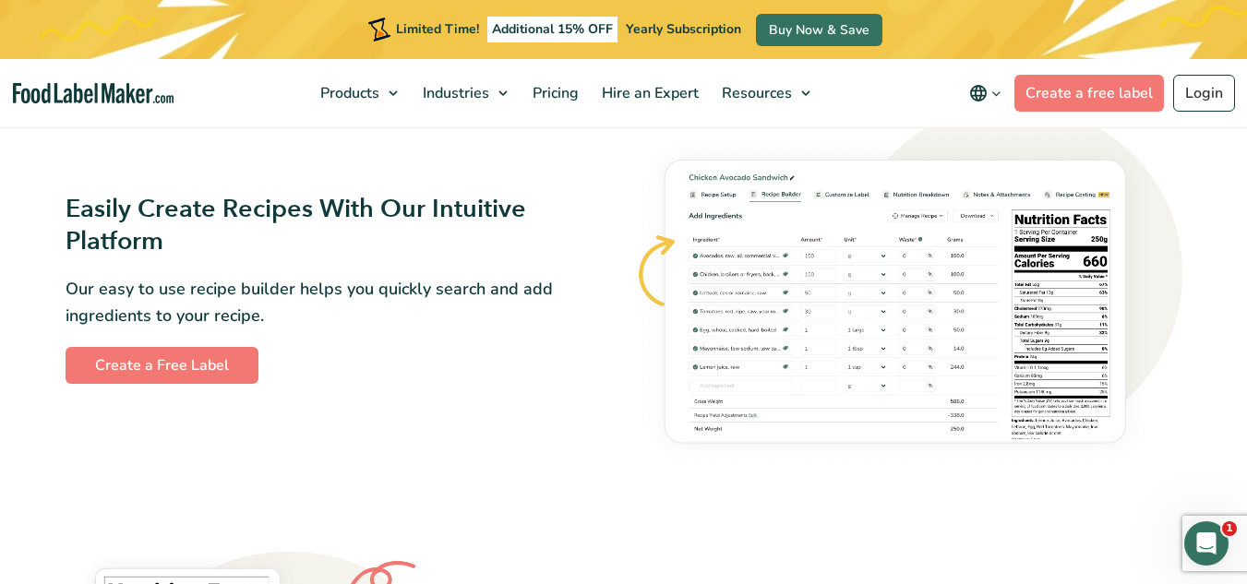
click at [1013, 105] on button "main navigation" at bounding box center [985, 93] width 58 height 37
click at [1024, 150] on link "Español" at bounding box center [1011, 156] width 50 height 18
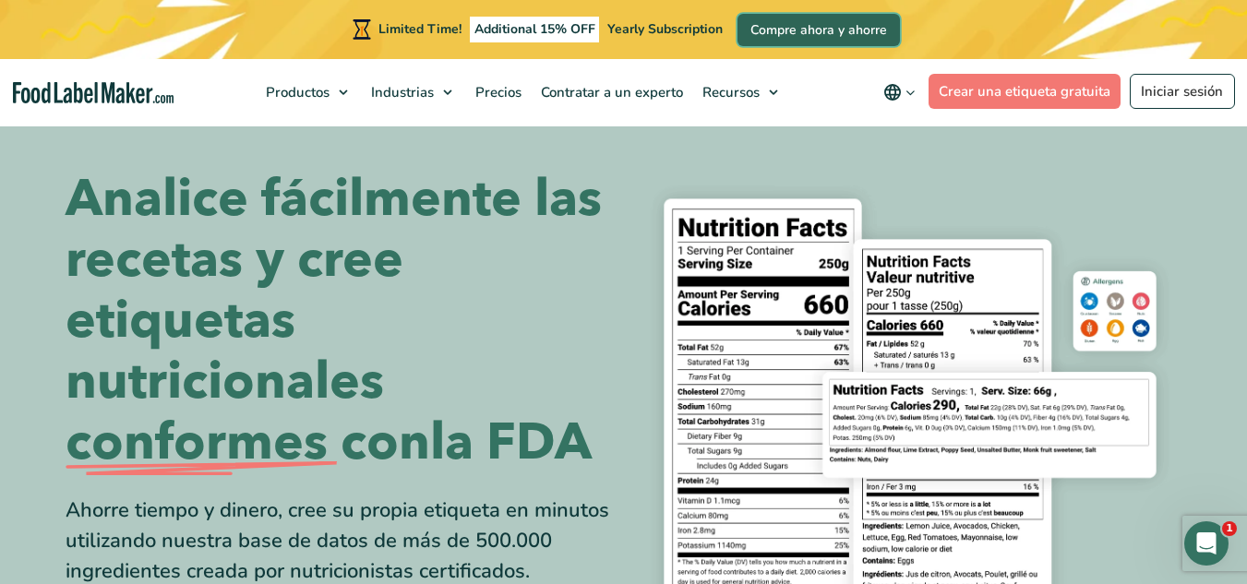
click at [851, 42] on link "Compre ahora y ahorre" at bounding box center [818, 30] width 162 height 32
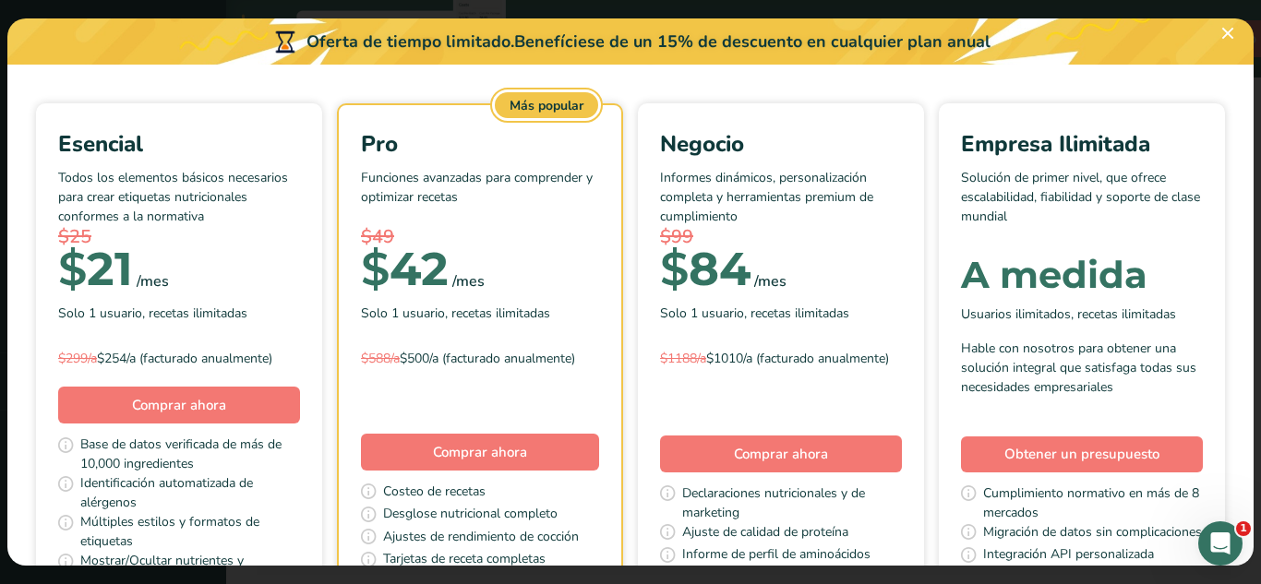
scroll to position [89, 0]
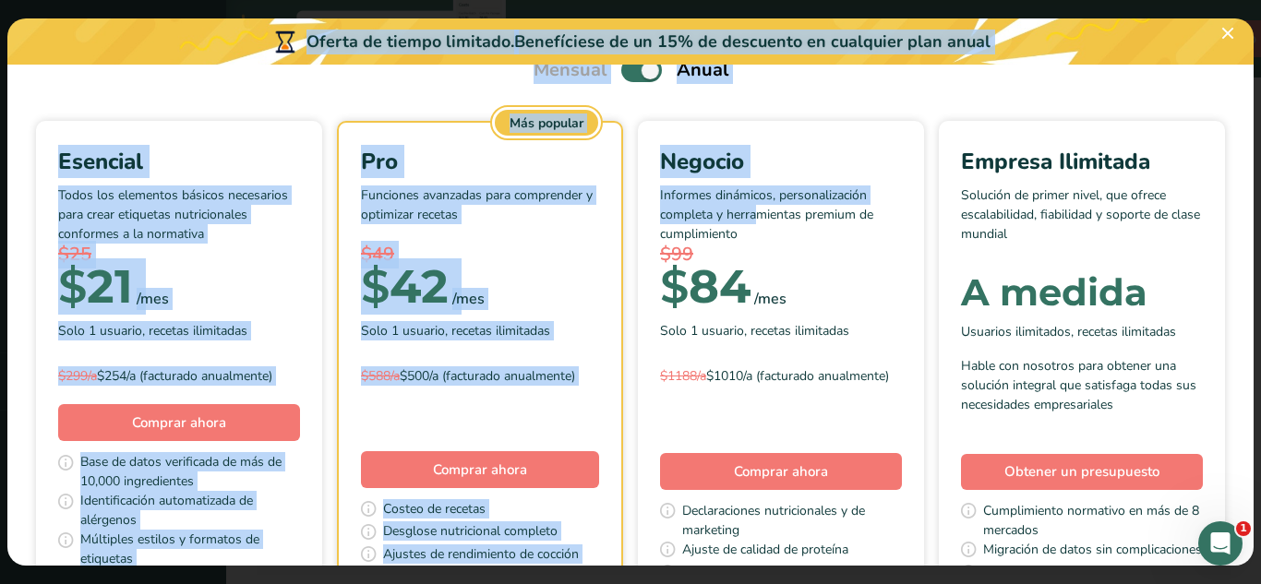
drag, startPoint x: 1254, startPoint y: 206, endPoint x: 1245, endPoint y: 184, distance: 24.0
click at [1245, 184] on div "Oferta de tiempo limitado. Benefíciese de un 15% de descuento en cualquier plan…" at bounding box center [630, 292] width 1261 height 584
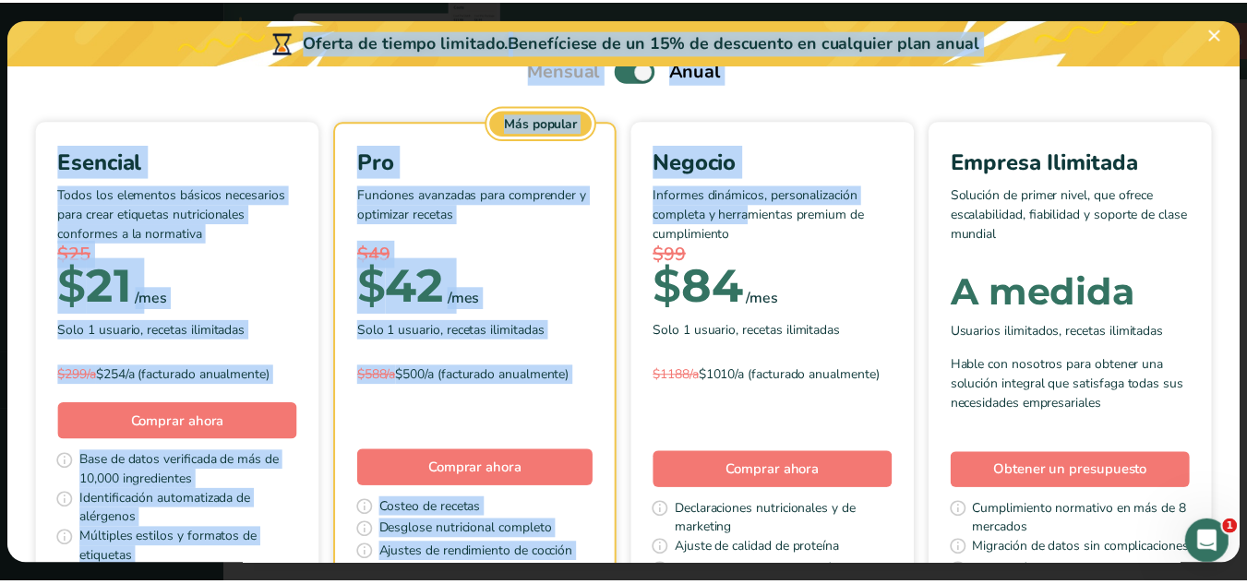
scroll to position [0, 0]
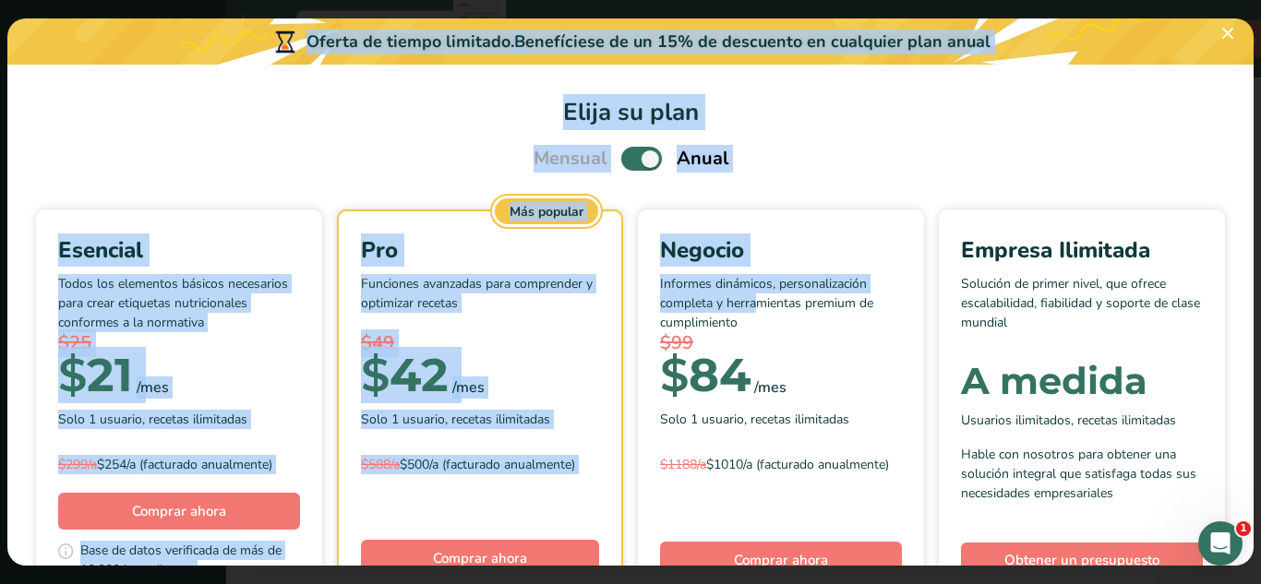
click at [1084, 110] on h1 "Elija su plan" at bounding box center [631, 112] width 1202 height 36
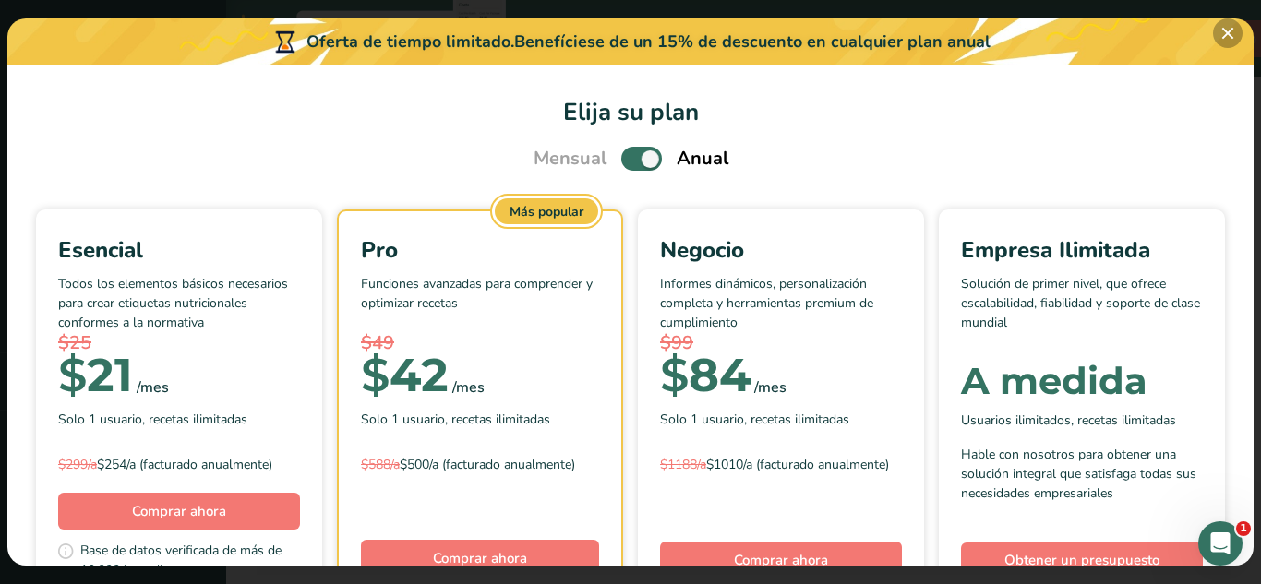
click at [1237, 27] on div "Oferta de tiempo limitado. Benefíciese de un 15% de descuento en cualquier plan…" at bounding box center [630, 291] width 1246 height 547
click at [1237, 27] on button "Pick Your Pricing Plan Modal" at bounding box center [1228, 33] width 30 height 30
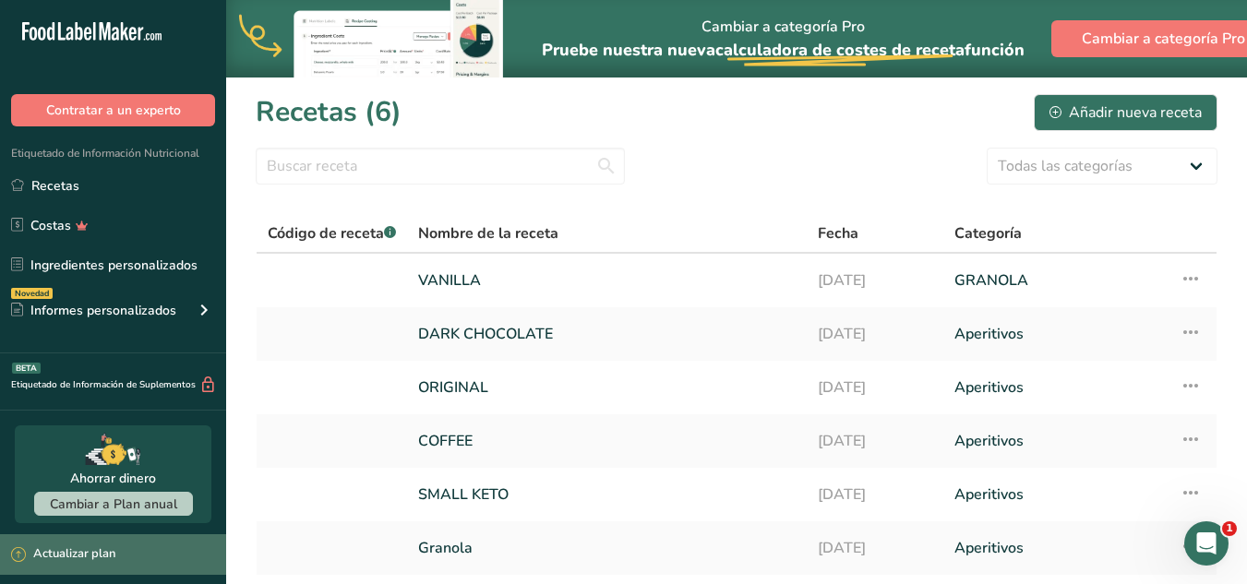
click at [7, 562] on div "Actualizar plan" at bounding box center [113, 554] width 226 height 41
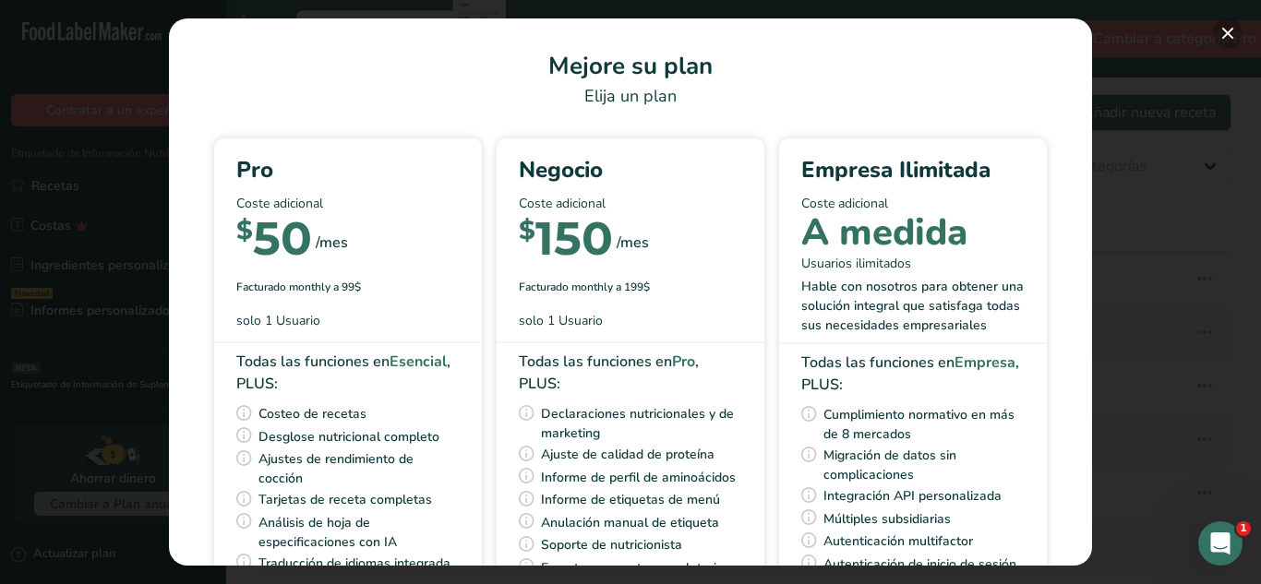
click at [1226, 30] on button "Pick Your Pricing Plan Modal" at bounding box center [1228, 33] width 30 height 30
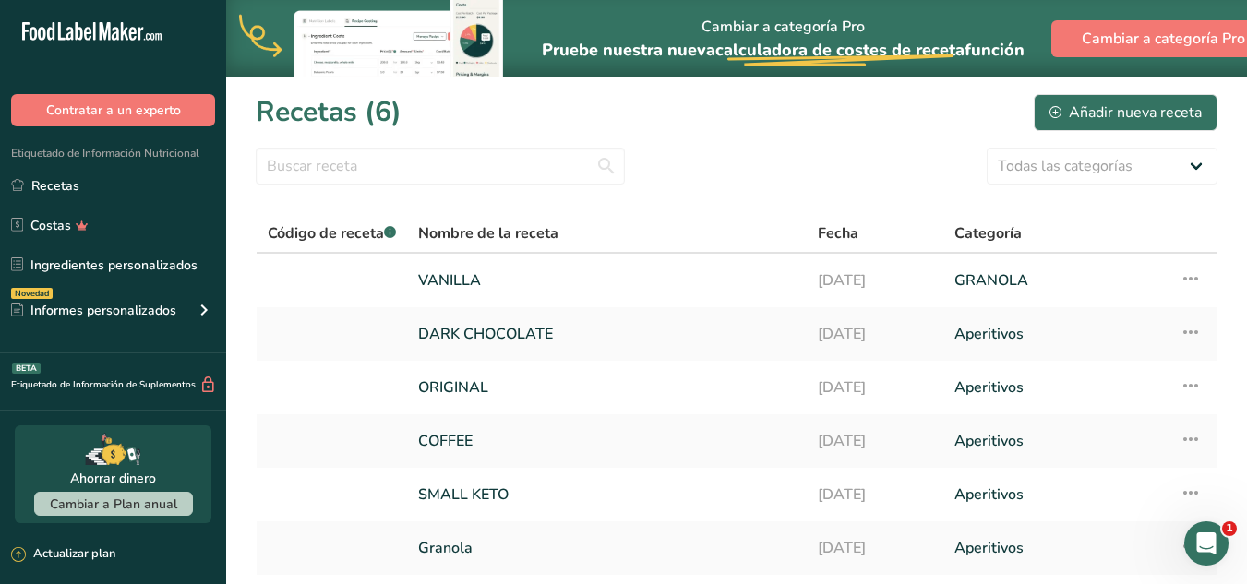
click at [207, 283] on ul "Recetas Costas Ingredientes personalizados Novedad Informes personalizados Etiq…" at bounding box center [113, 250] width 226 height 165
drag, startPoint x: 946, startPoint y: 254, endPoint x: 551, endPoint y: 214, distance: 397.0
click at [551, 214] on table "Código de receta .a-a{fill:#347362;}.b-a{fill:#fff;} Nombre de la receta Fecha …" at bounding box center [737, 395] width 962 height 362
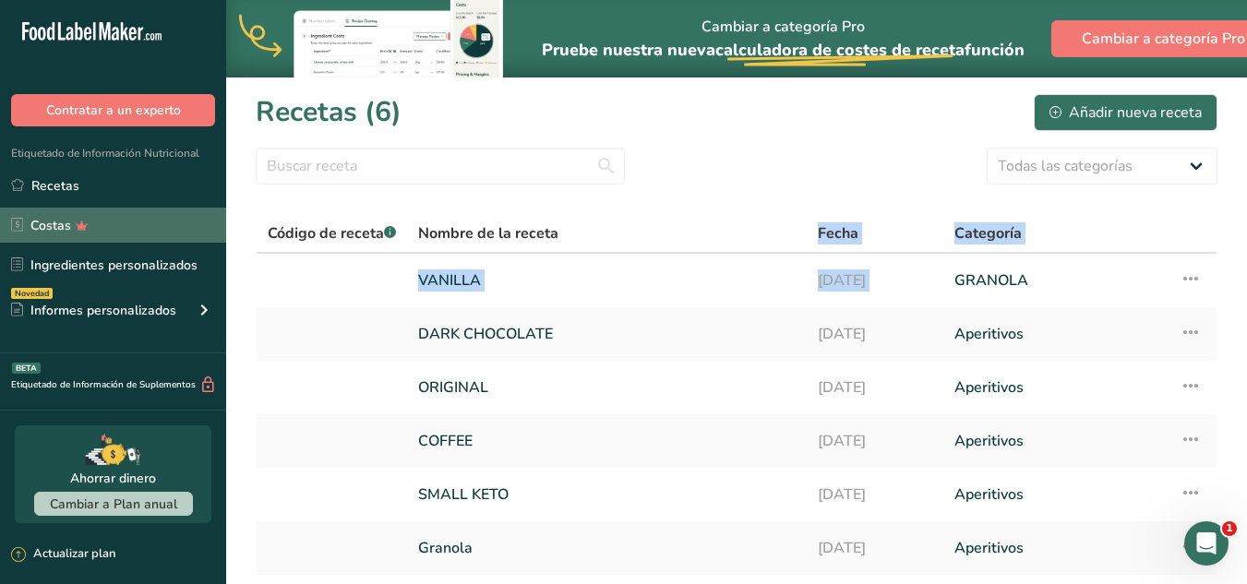
click at [58, 233] on link "Costas" at bounding box center [113, 225] width 226 height 35
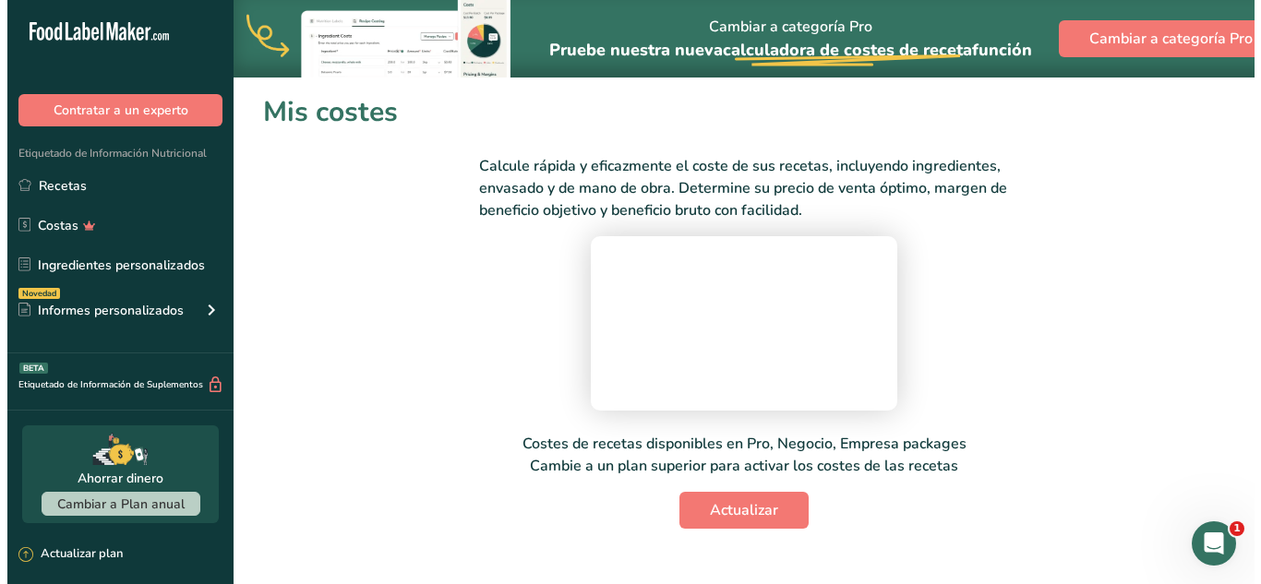
scroll to position [47, 0]
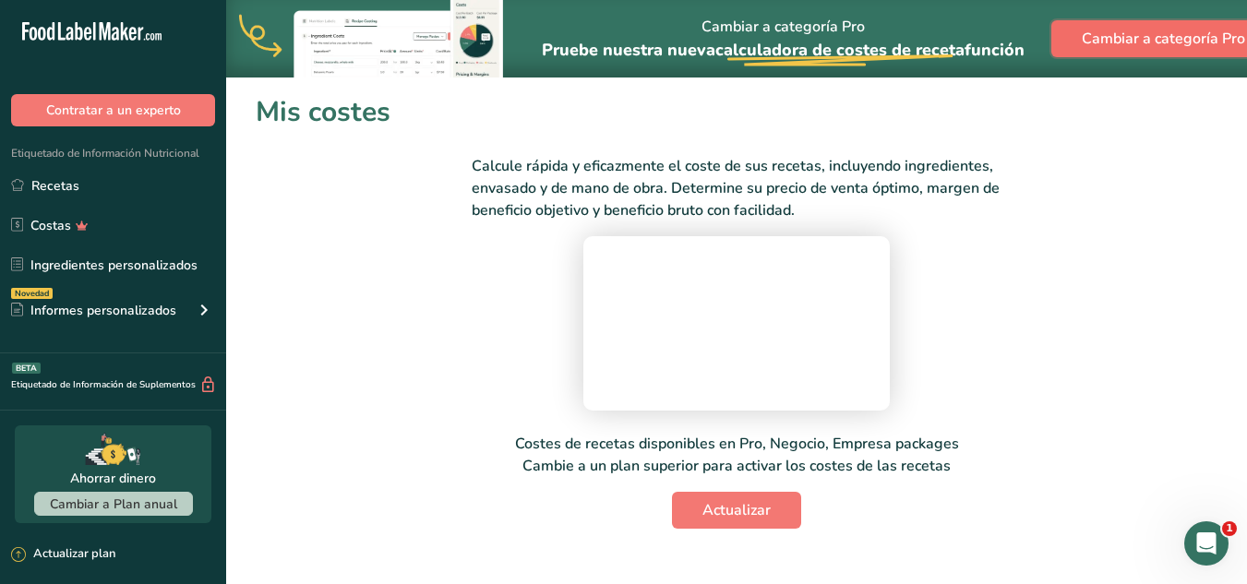
click at [1144, 31] on span "Cambiar a categoría Pro" at bounding box center [1163, 39] width 163 height 22
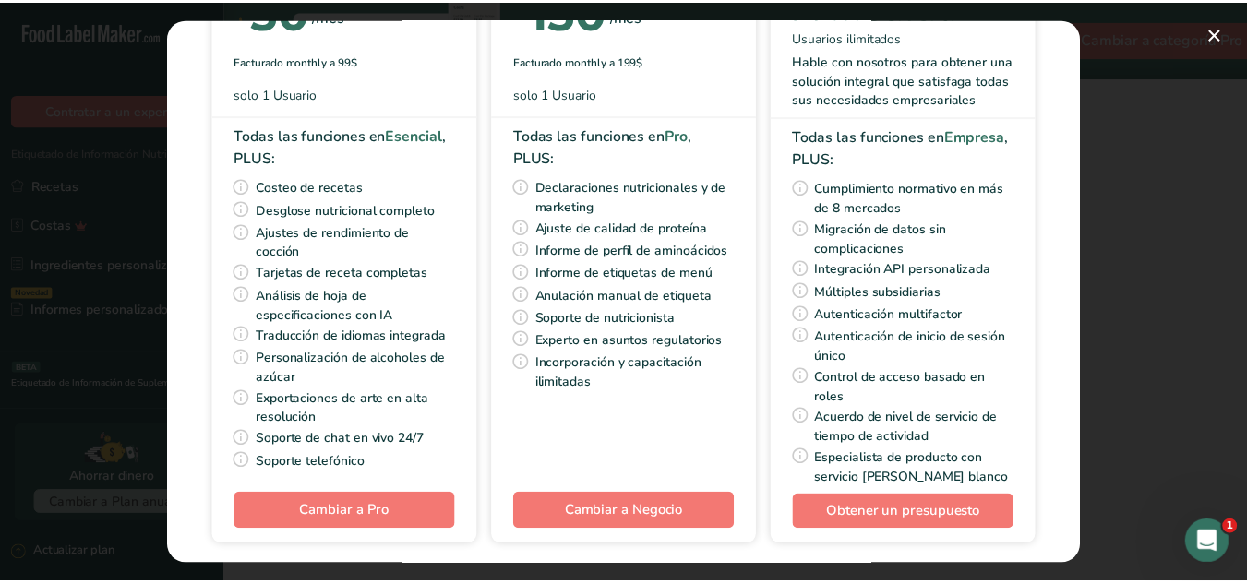
scroll to position [172, 0]
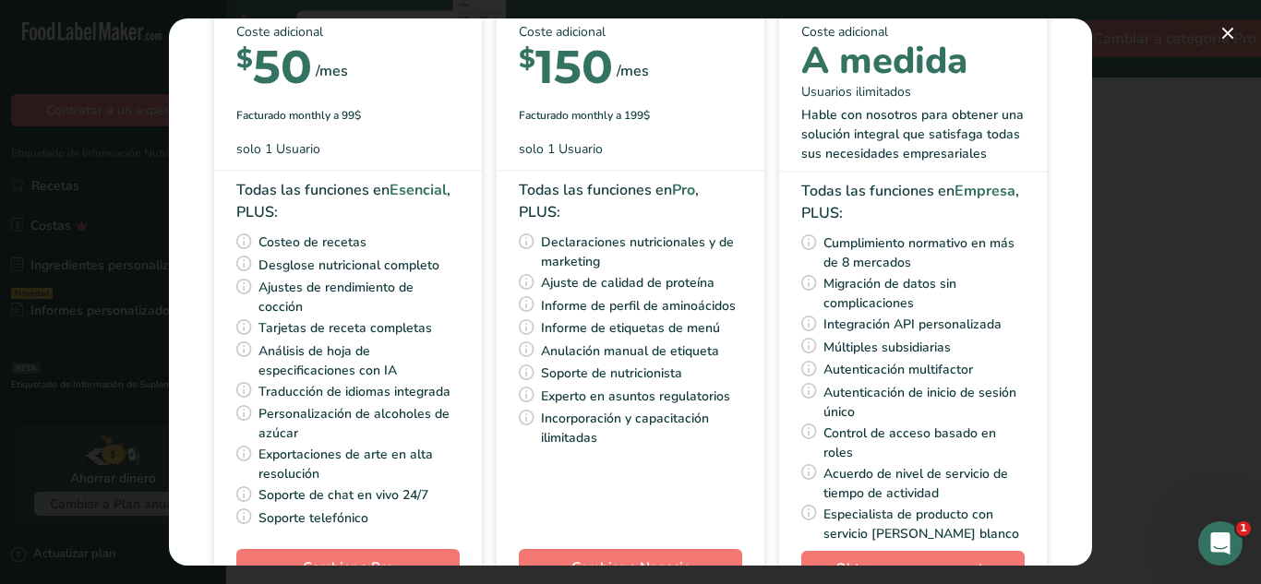
click at [1238, 15] on div "Pick Your Pricing Plan Modal" at bounding box center [630, 292] width 1261 height 584
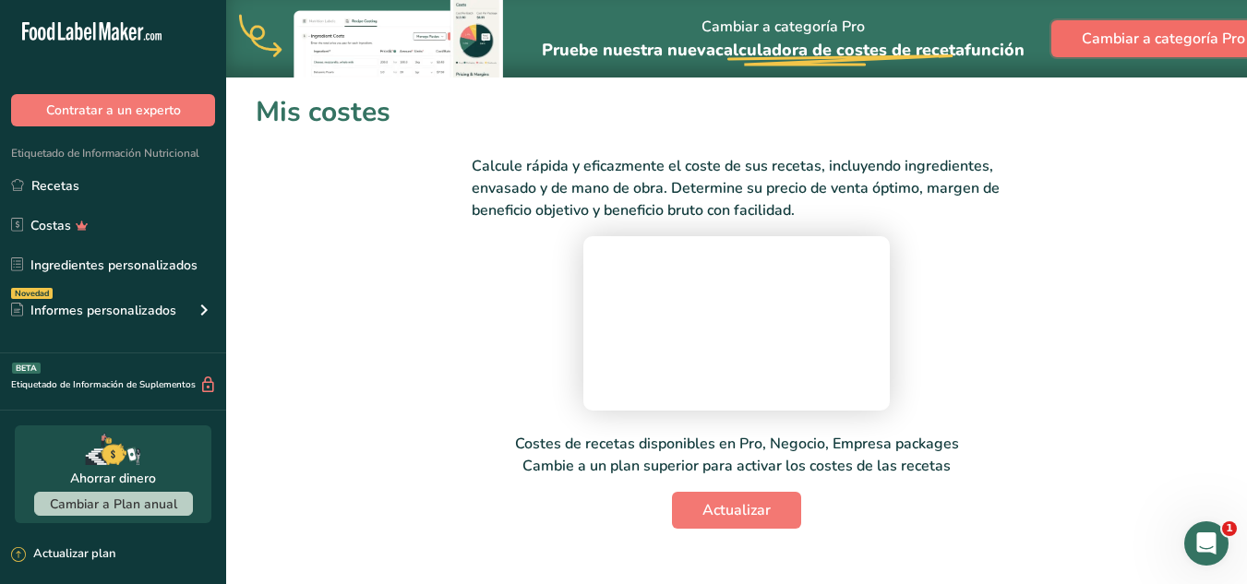
click at [1235, 26] on button "Cambiar a categoría Pro" at bounding box center [1163, 38] width 224 height 37
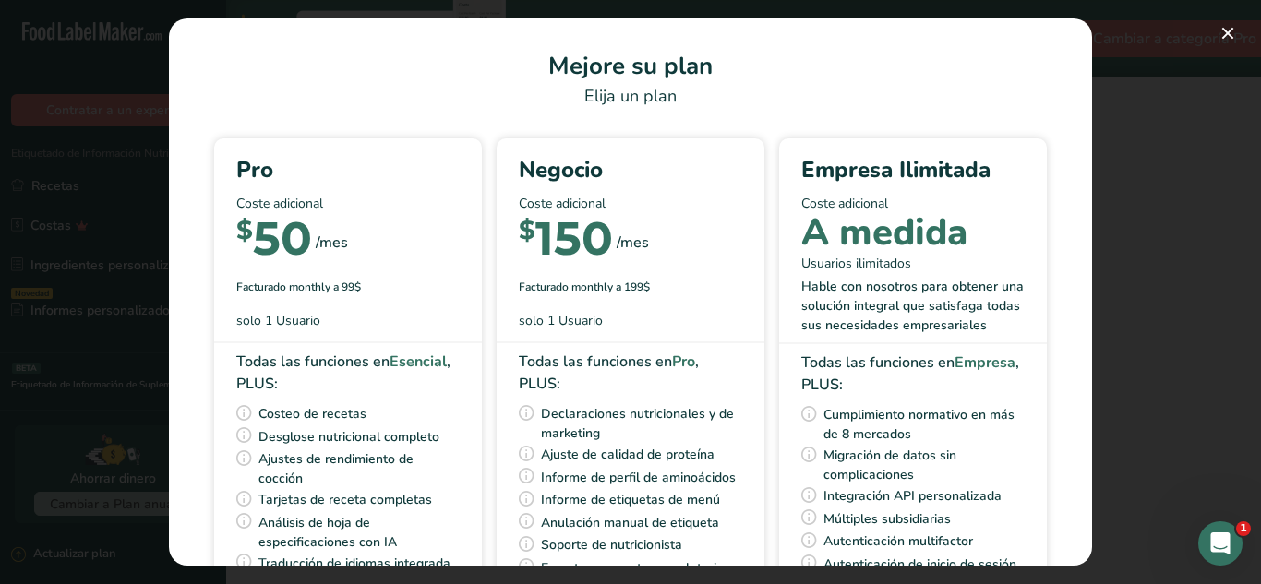
click at [1250, 29] on div "Pick Your Pricing Plan Modal" at bounding box center [630, 292] width 1261 height 584
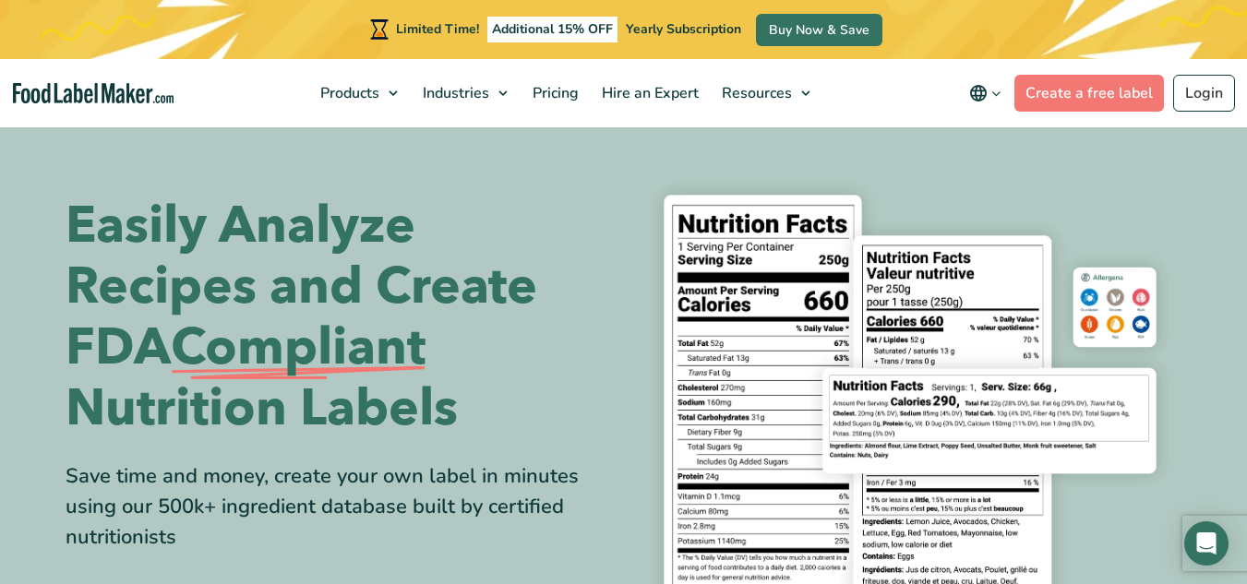
click at [994, 100] on icon "main navigation" at bounding box center [996, 94] width 14 height 14
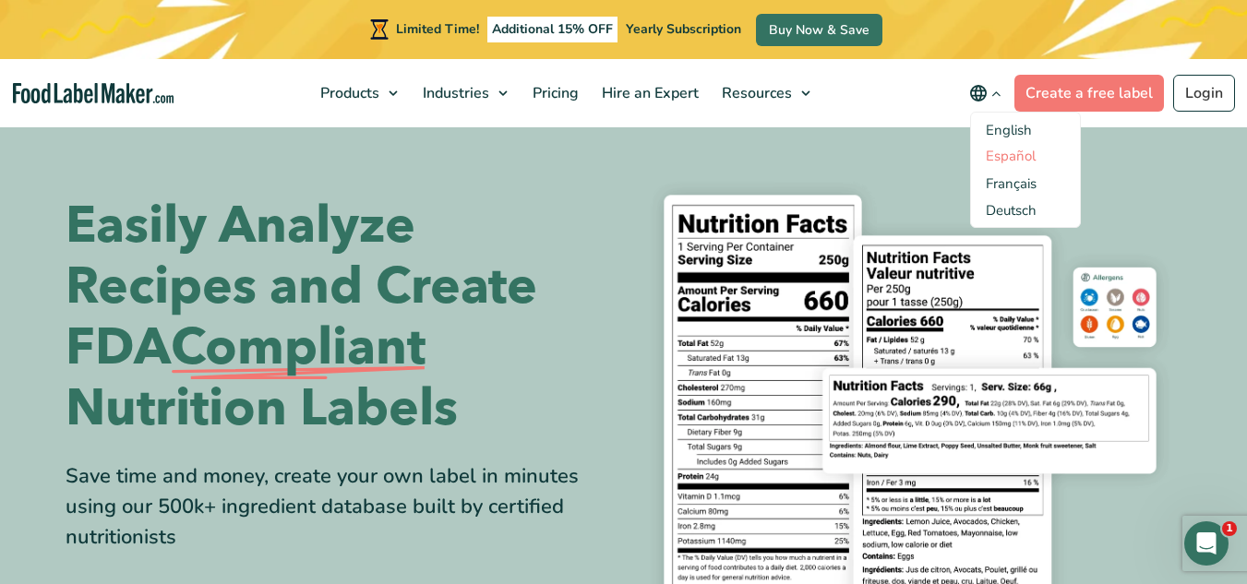
click at [997, 160] on link "Español" at bounding box center [1011, 156] width 50 height 18
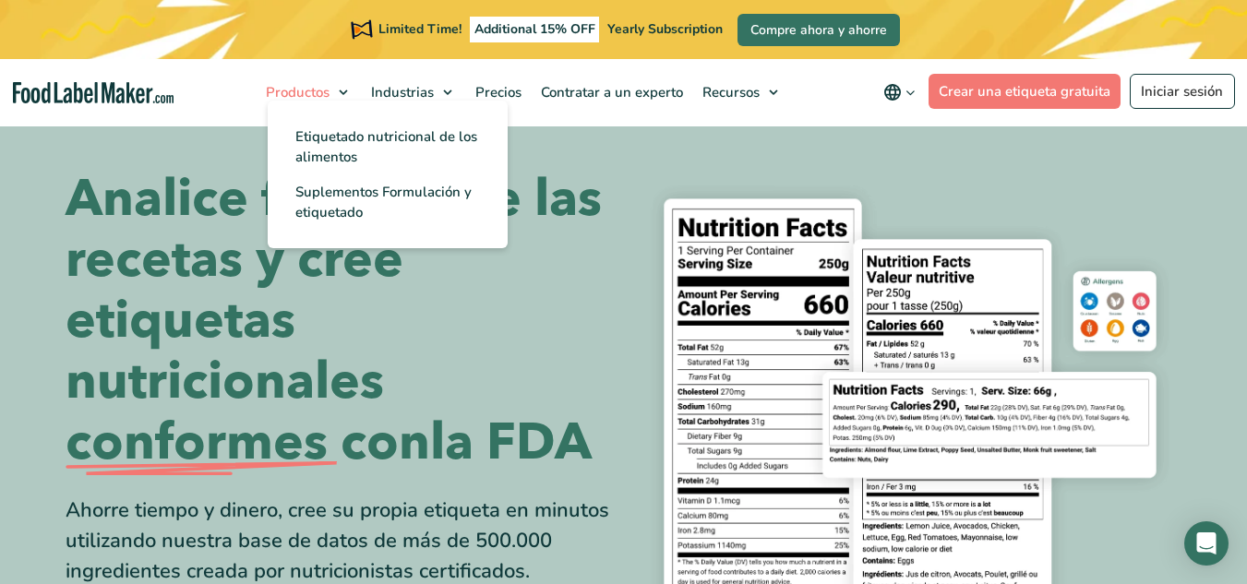
click at [345, 100] on link "Productos" at bounding box center [307, 92] width 101 height 66
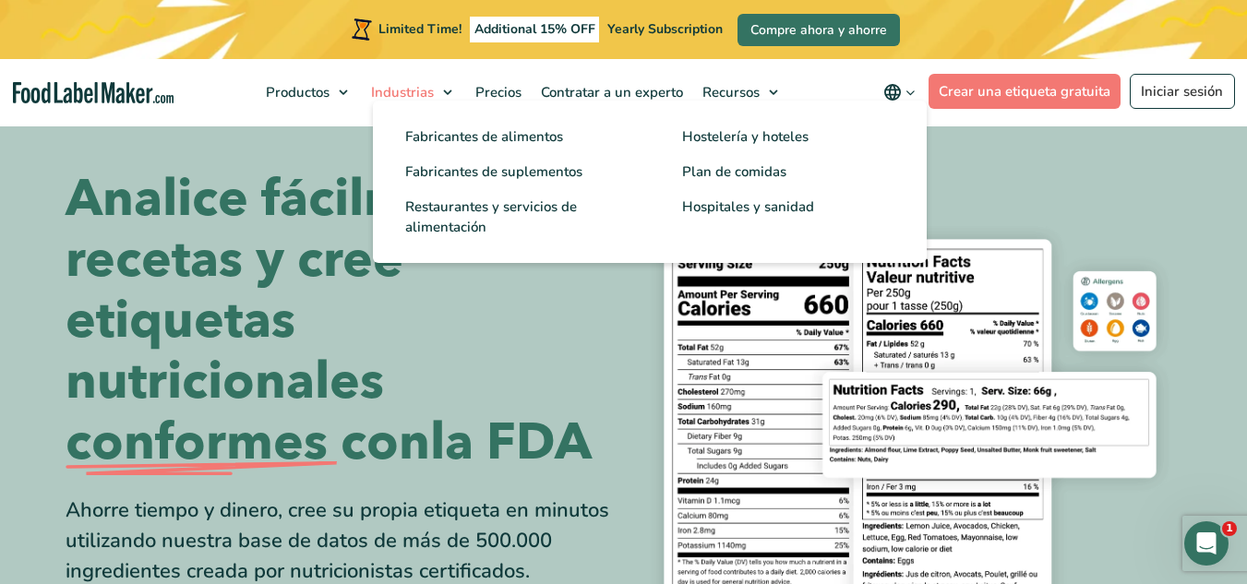
click at [437, 98] on link "Industrias" at bounding box center [412, 92] width 100 height 66
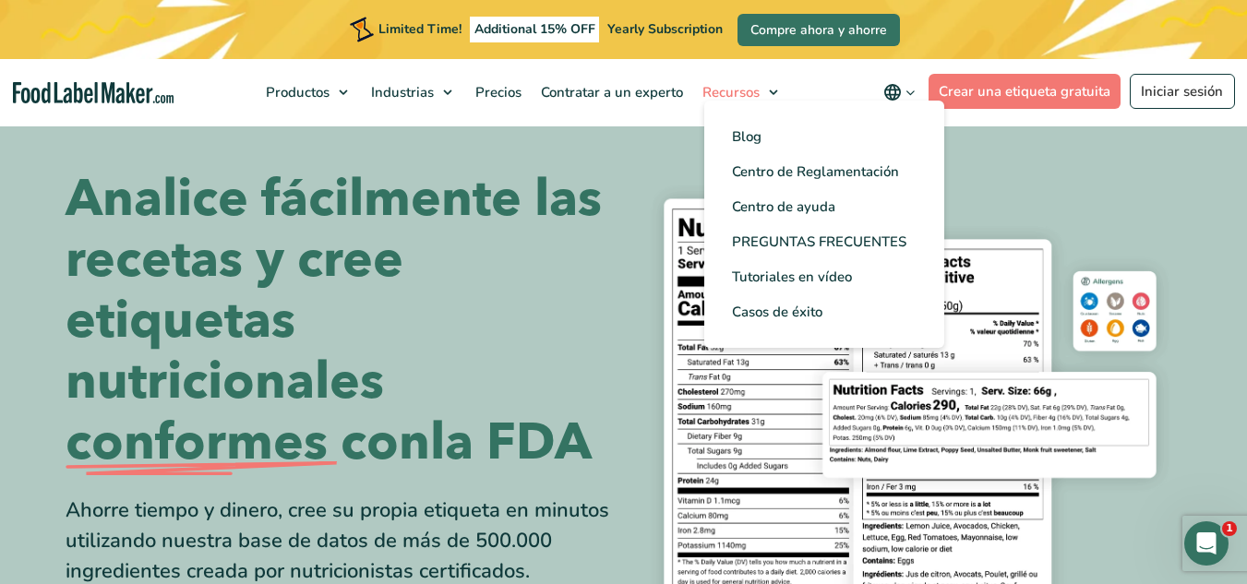
click at [767, 92] on link "Recursos" at bounding box center [740, 92] width 94 height 66
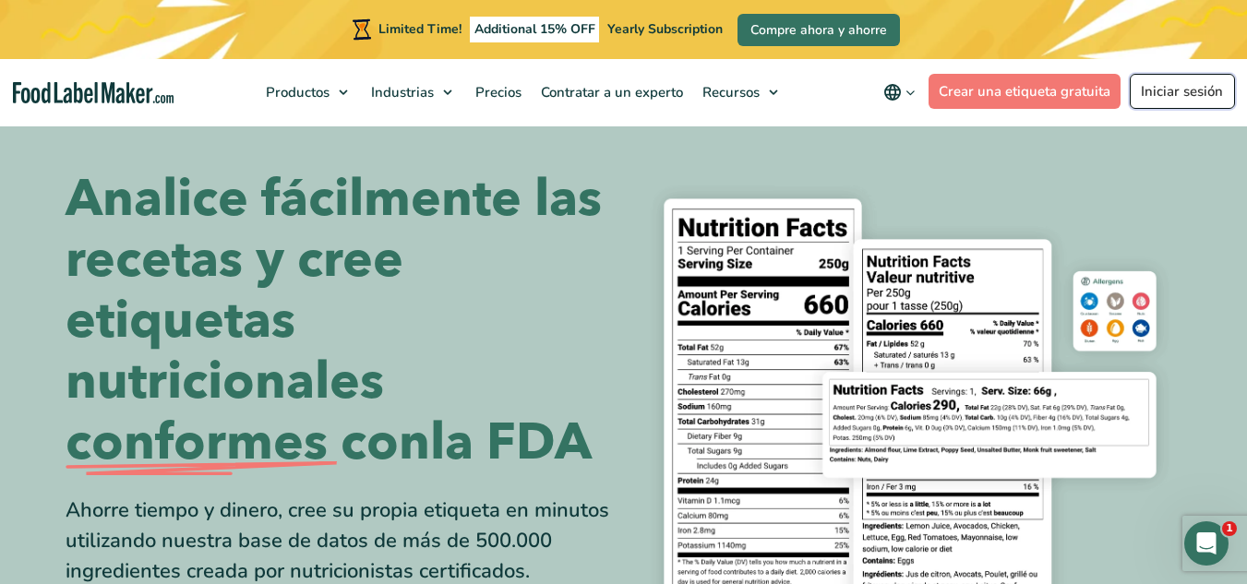
click at [1186, 90] on link "Iniciar sesión" at bounding box center [1182, 91] width 105 height 35
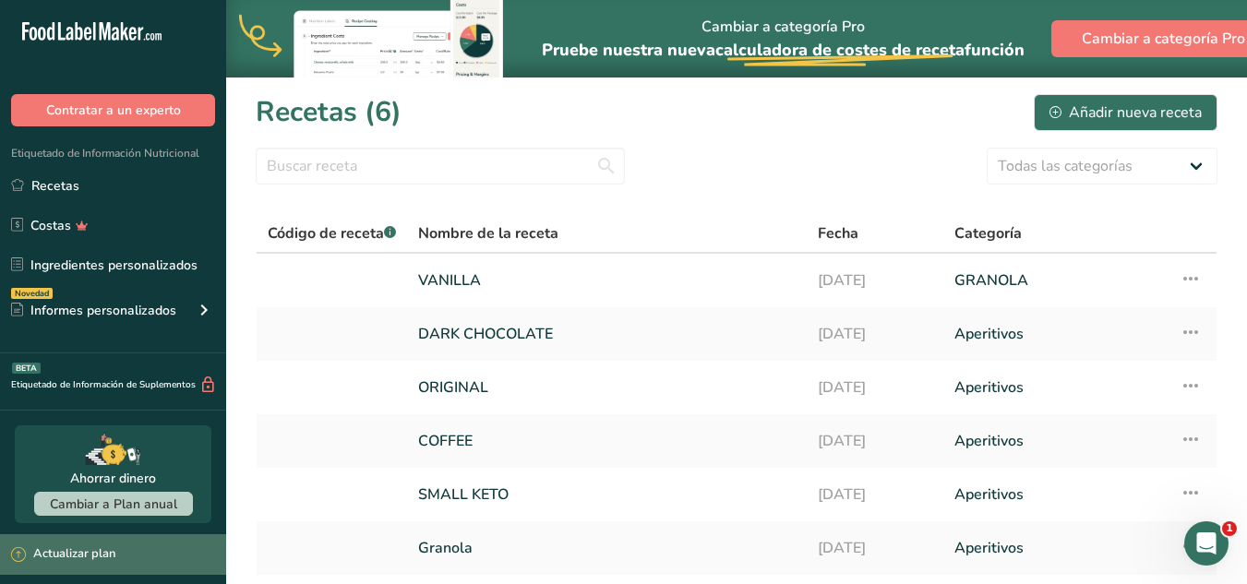
click at [22, 555] on icon at bounding box center [18, 554] width 15 height 15
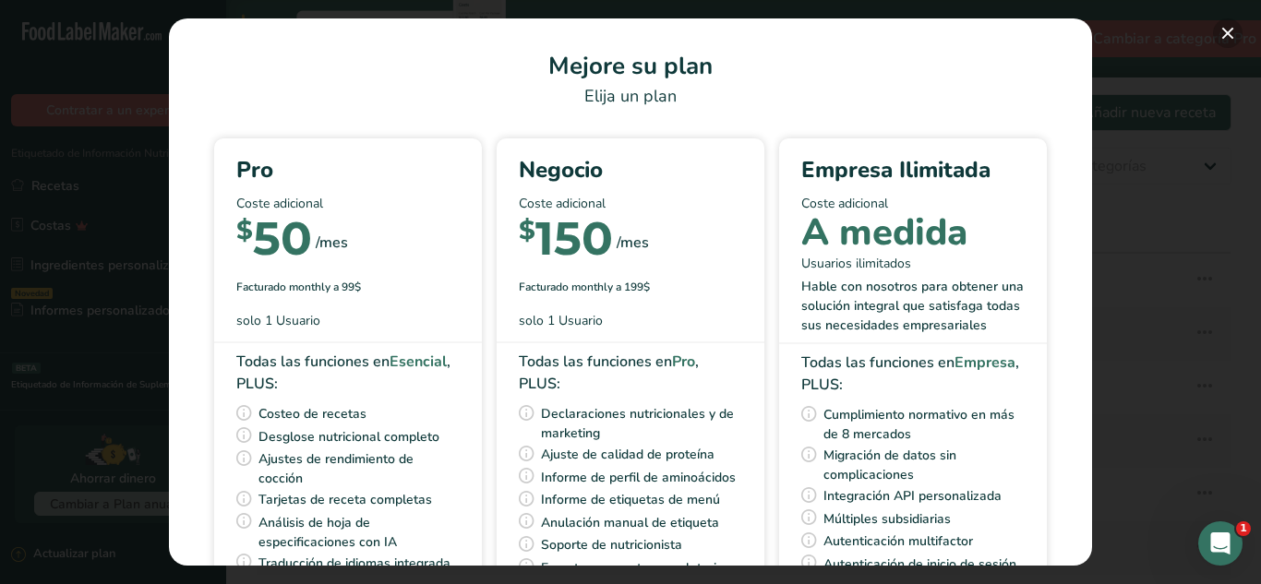
click at [1223, 34] on button "Pick Your Pricing Plan Modal" at bounding box center [1228, 33] width 30 height 30
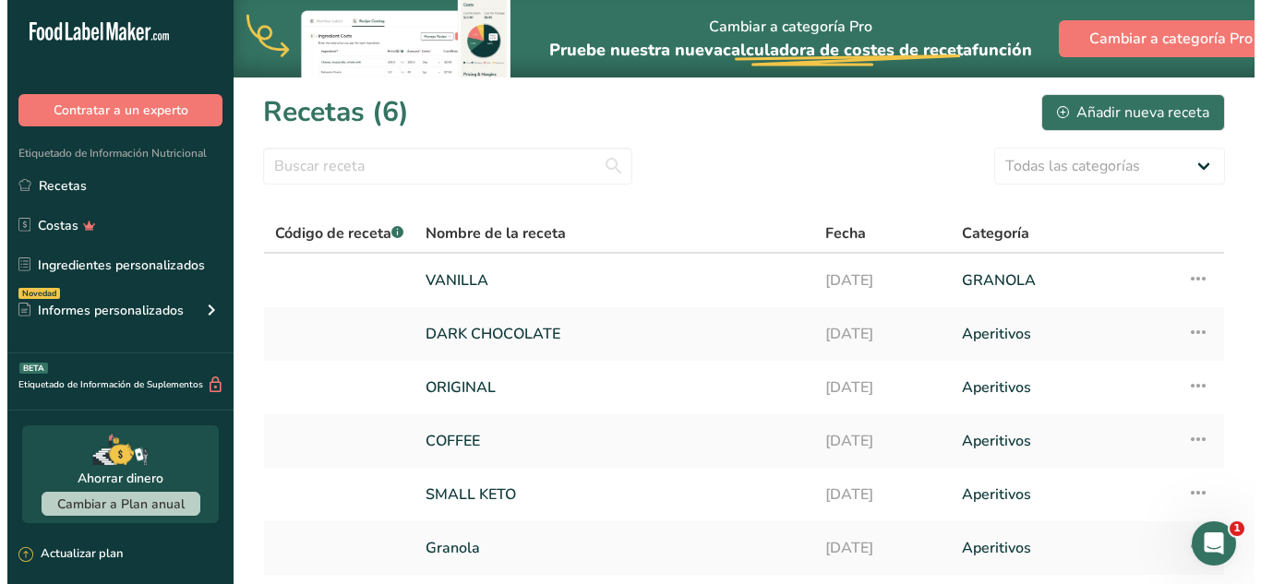
scroll to position [139, 0]
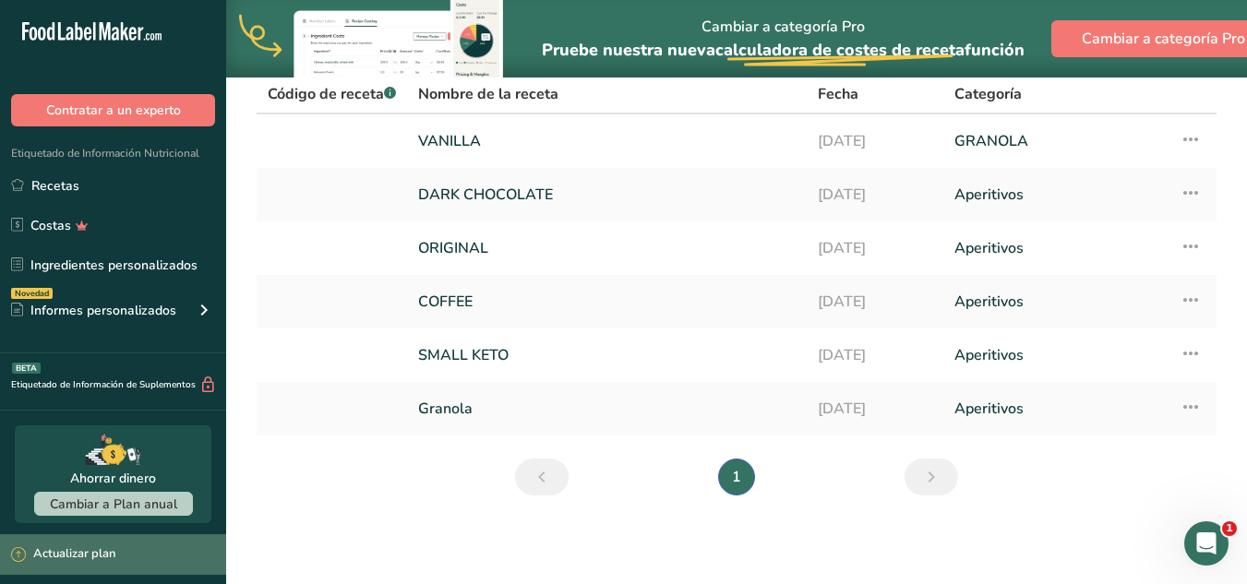
click at [108, 545] on div "Actualizar plan" at bounding box center [63, 554] width 104 height 18
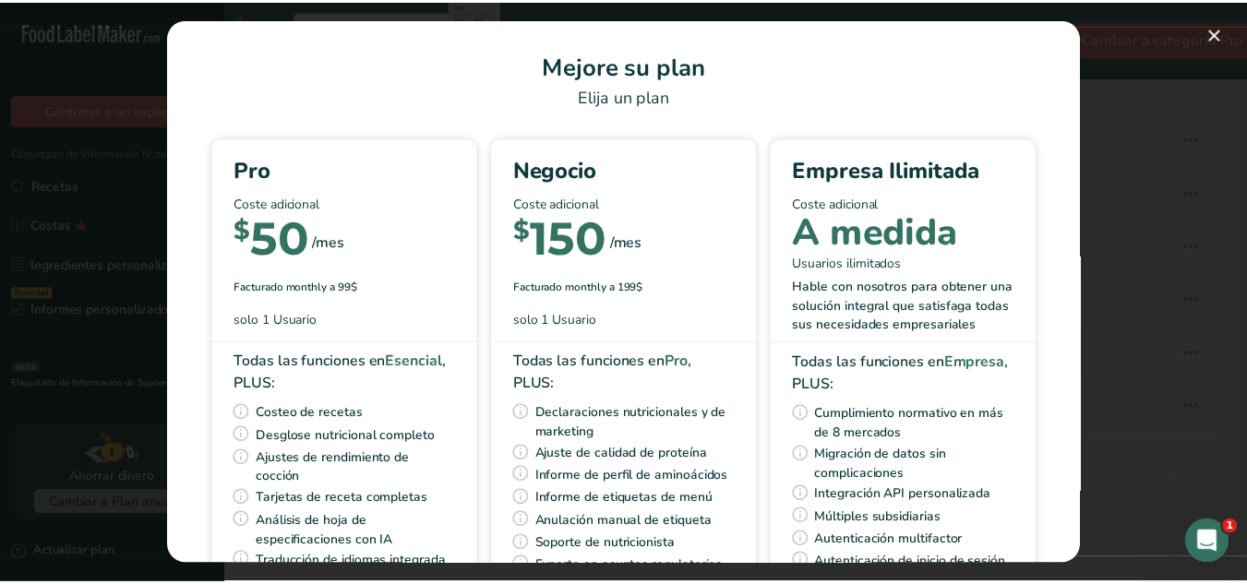
scroll to position [226, 0]
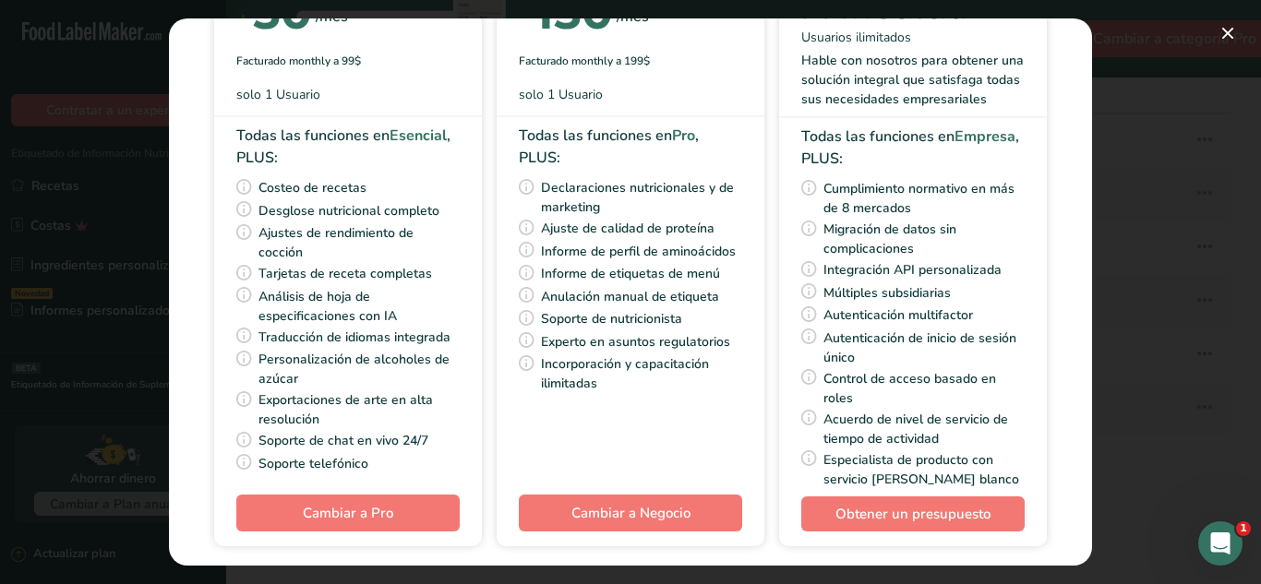
click at [1143, 276] on div "Pick Your Pricing Plan Modal" at bounding box center [630, 292] width 1261 height 584
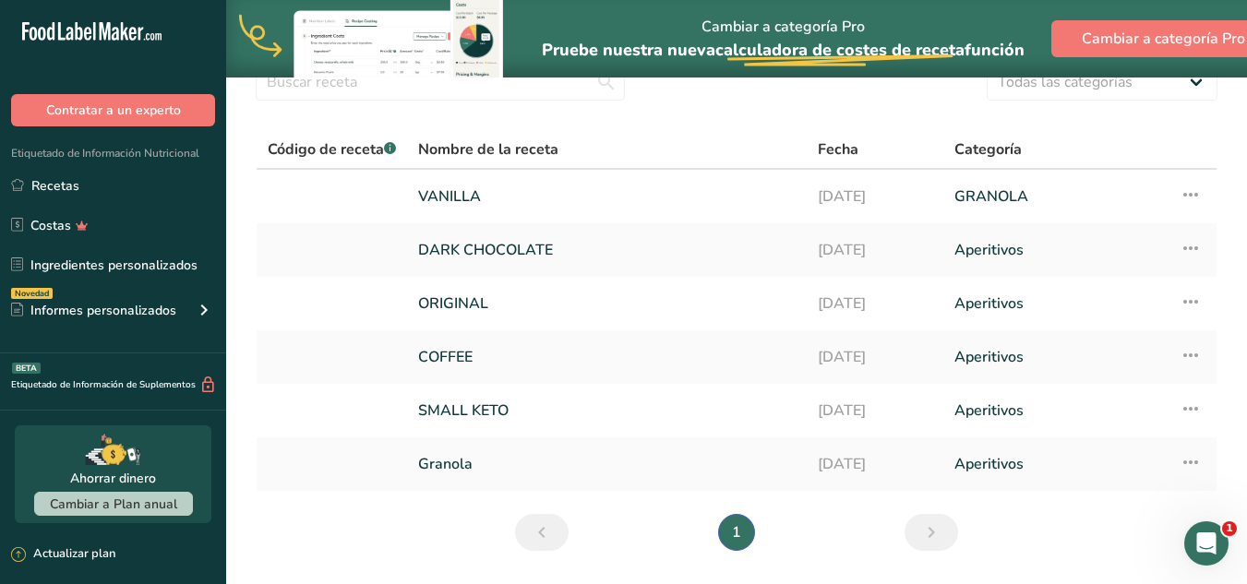
scroll to position [139, 0]
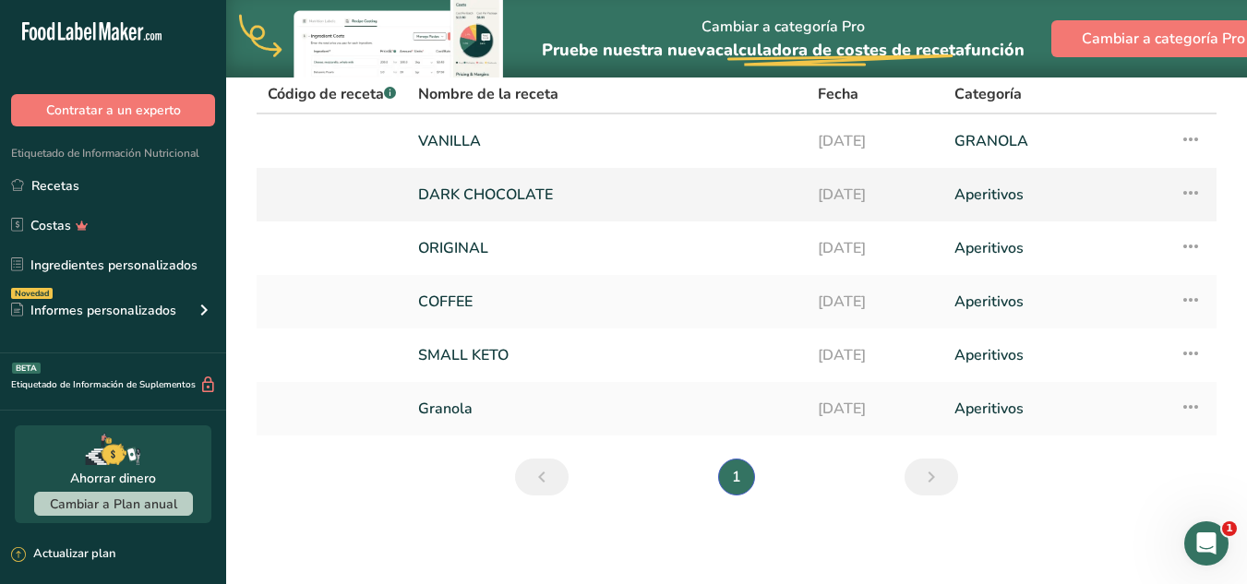
click at [291, 209] on link at bounding box center [332, 194] width 128 height 39
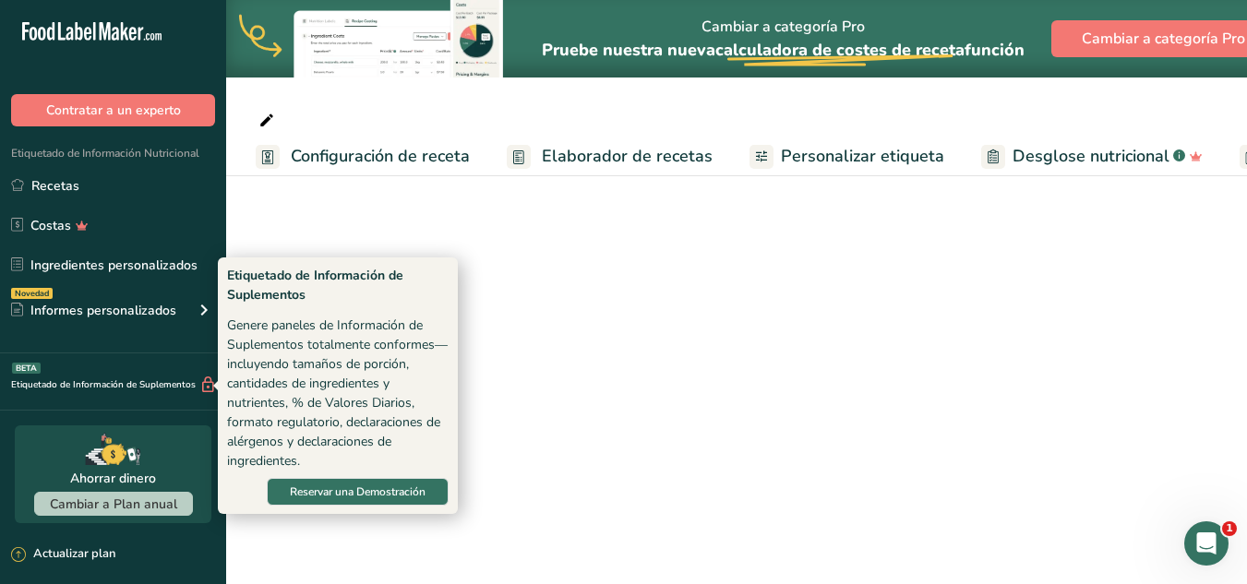
click at [202, 387] on icon at bounding box center [208, 385] width 18 height 19
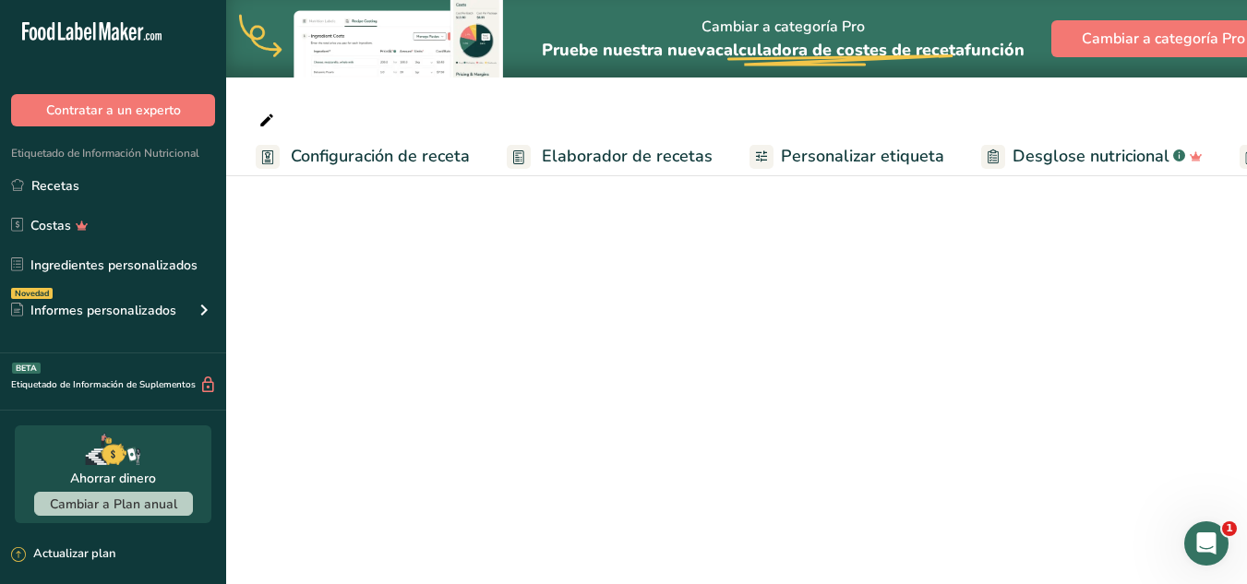
click at [202, 387] on icon at bounding box center [208, 385] width 18 height 19
drag, startPoint x: 255, startPoint y: 435, endPoint x: 216, endPoint y: 372, distance: 73.8
click at [216, 372] on body ".a-20{fill:#fff;} Contratar a un experto Etiquetado de Información Nutricional …" at bounding box center [623, 292] width 1247 height 584
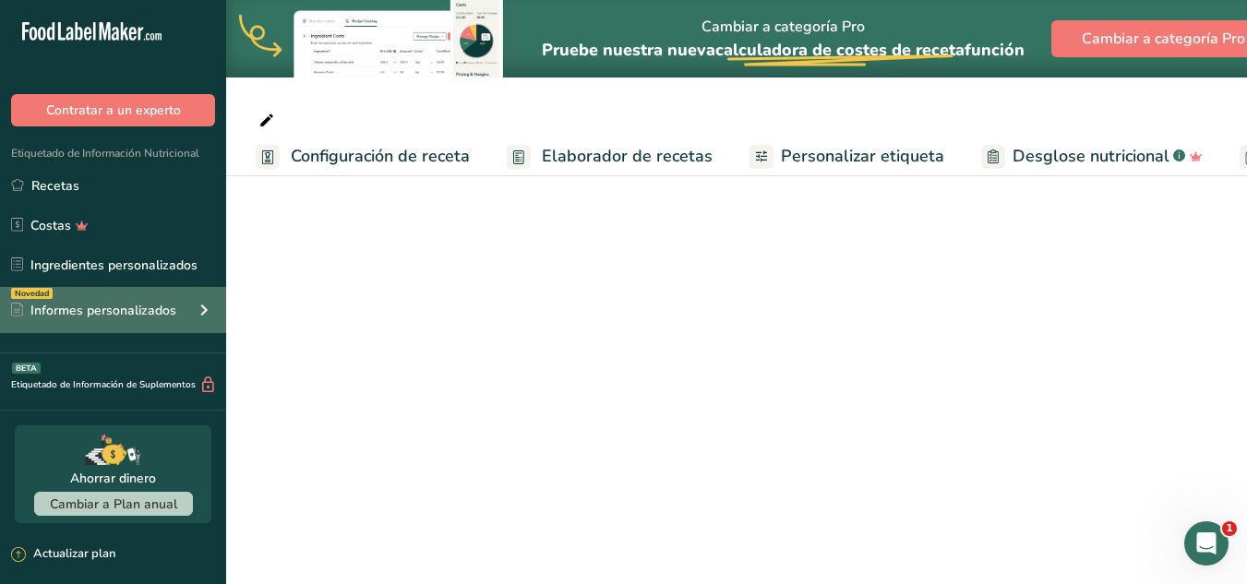
click at [186, 300] on div "Novedad Informes personalizados" at bounding box center [113, 310] width 226 height 46
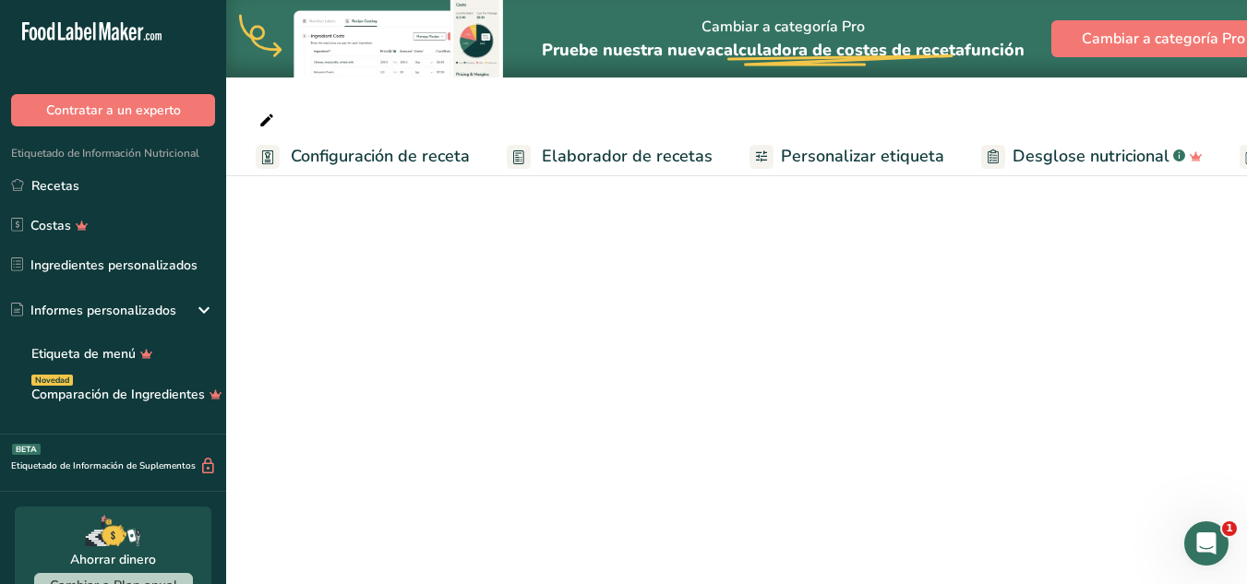
click at [1025, 415] on main "Cambiar a categoría Pro Pruebe nuestra nueva calculadora de costes de receta .a…" at bounding box center [623, 292] width 1247 height 584
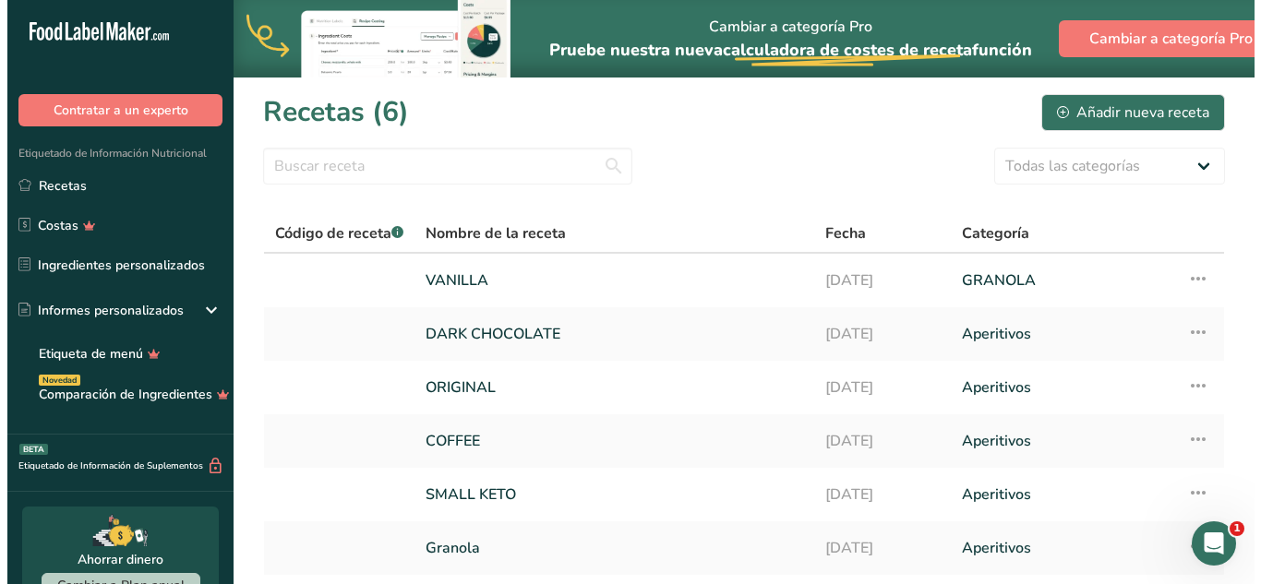
scroll to position [139, 0]
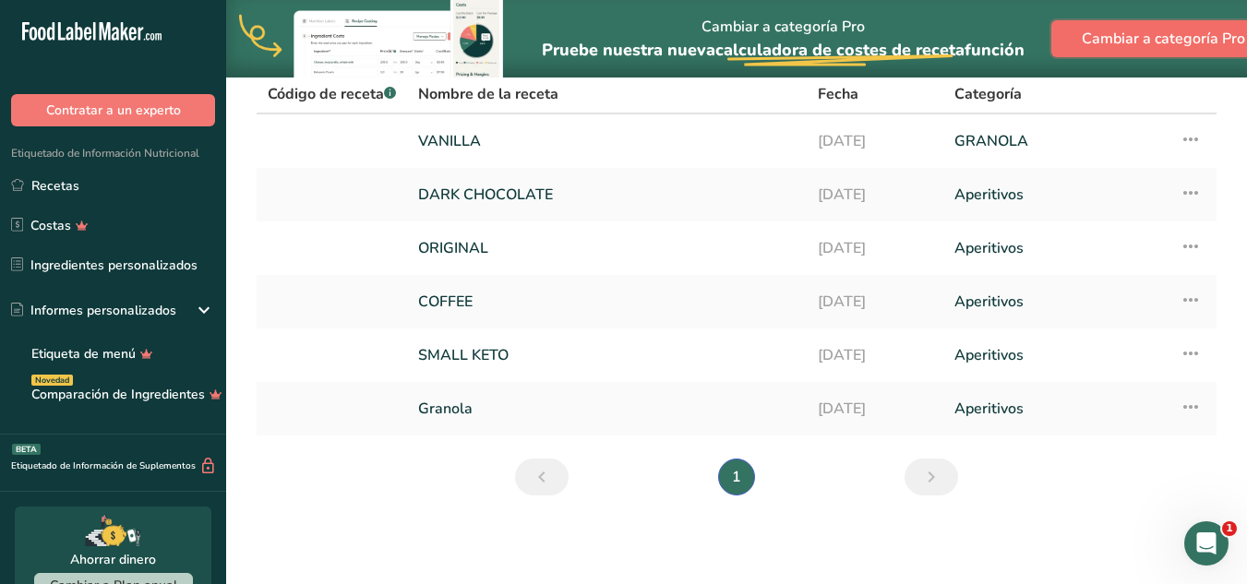
click at [1129, 47] on span "Cambiar a categoría Pro" at bounding box center [1163, 39] width 163 height 22
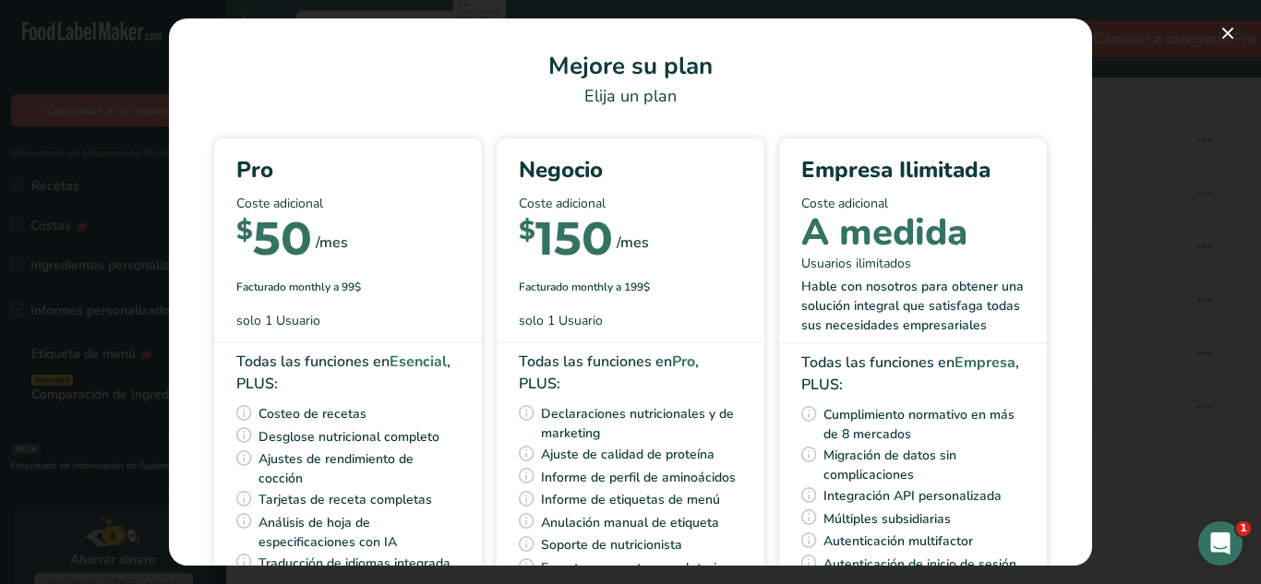
click at [1129, 47] on div "Pick Your Pricing Plan Modal" at bounding box center [630, 292] width 1261 height 584
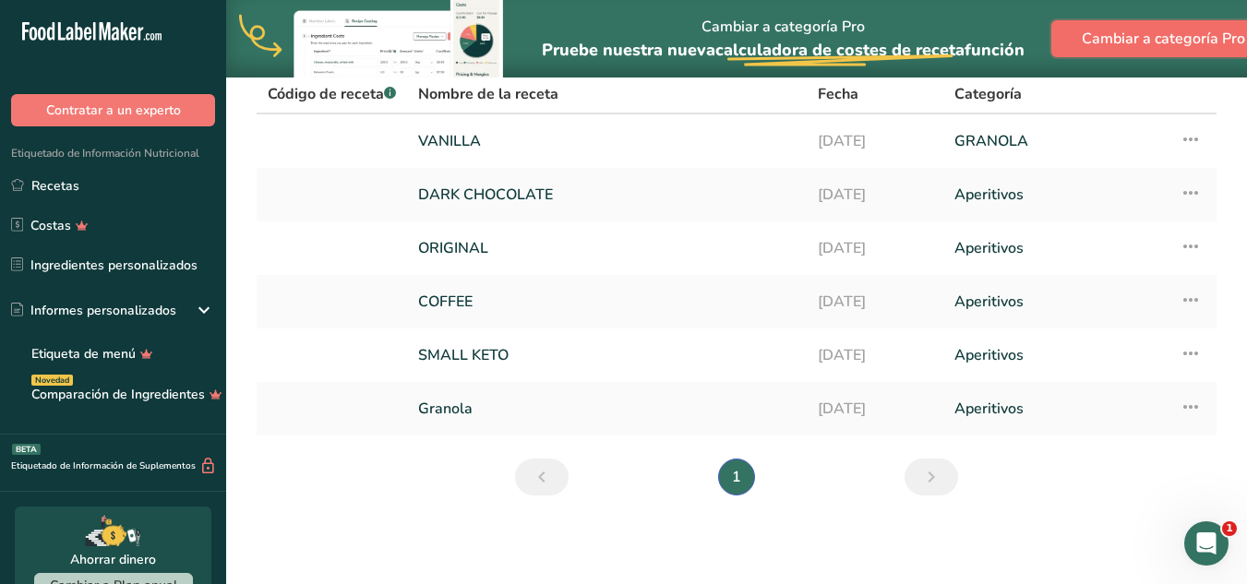
click at [1170, 30] on span "Cambiar a categoría Pro" at bounding box center [1163, 39] width 163 height 22
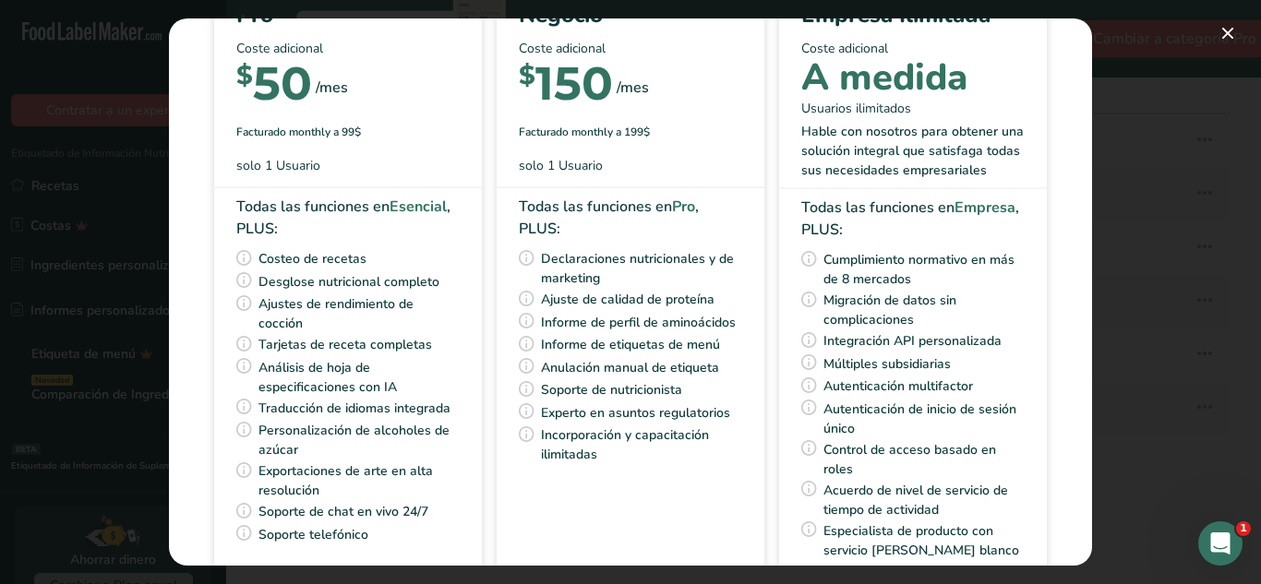
scroll to position [226, 0]
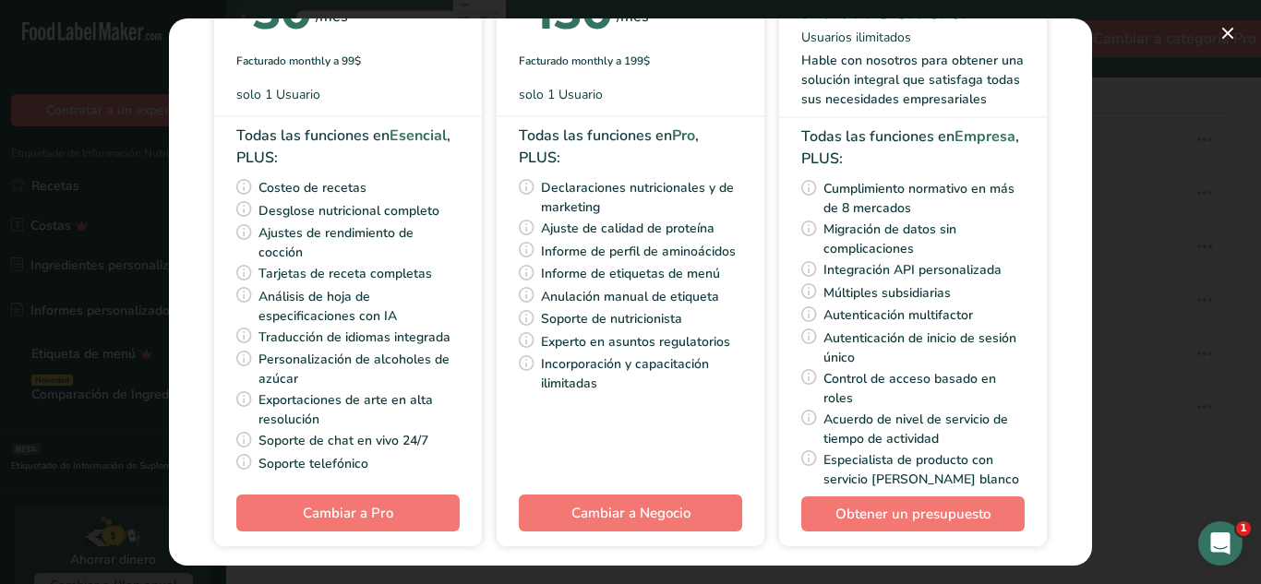
drag, startPoint x: 1073, startPoint y: 244, endPoint x: 1059, endPoint y: 176, distance: 68.8
click at [1059, 176] on section "Mejore su plan Elija un plan Pro Coste adicional $ 50 /mes Facturado monthly a …" at bounding box center [630, 291] width 923 height 547
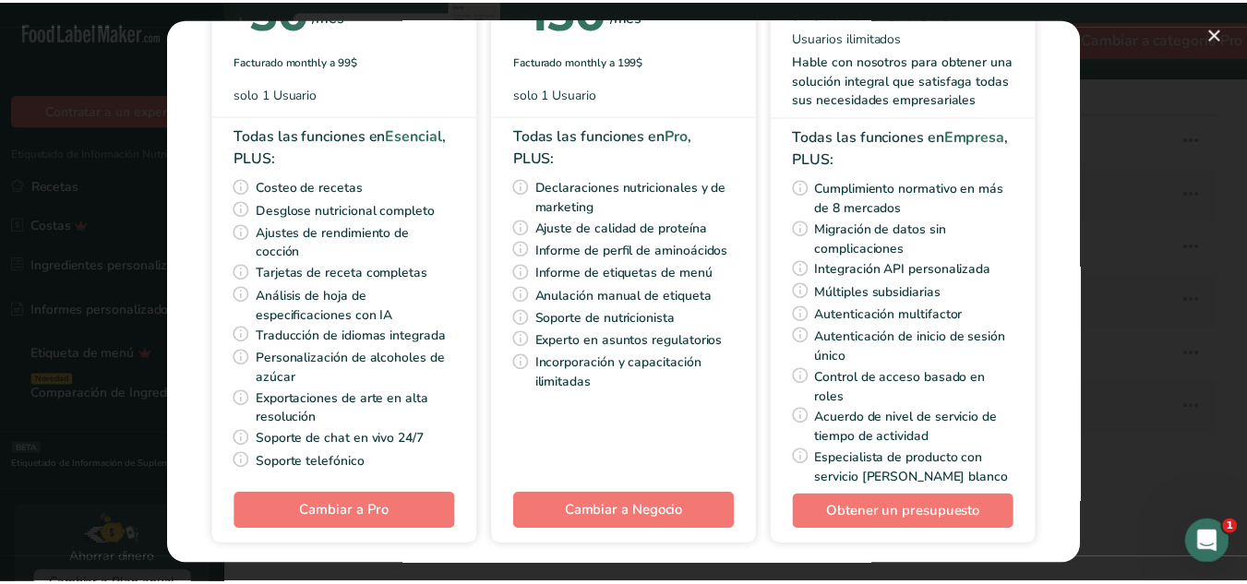
scroll to position [0, 0]
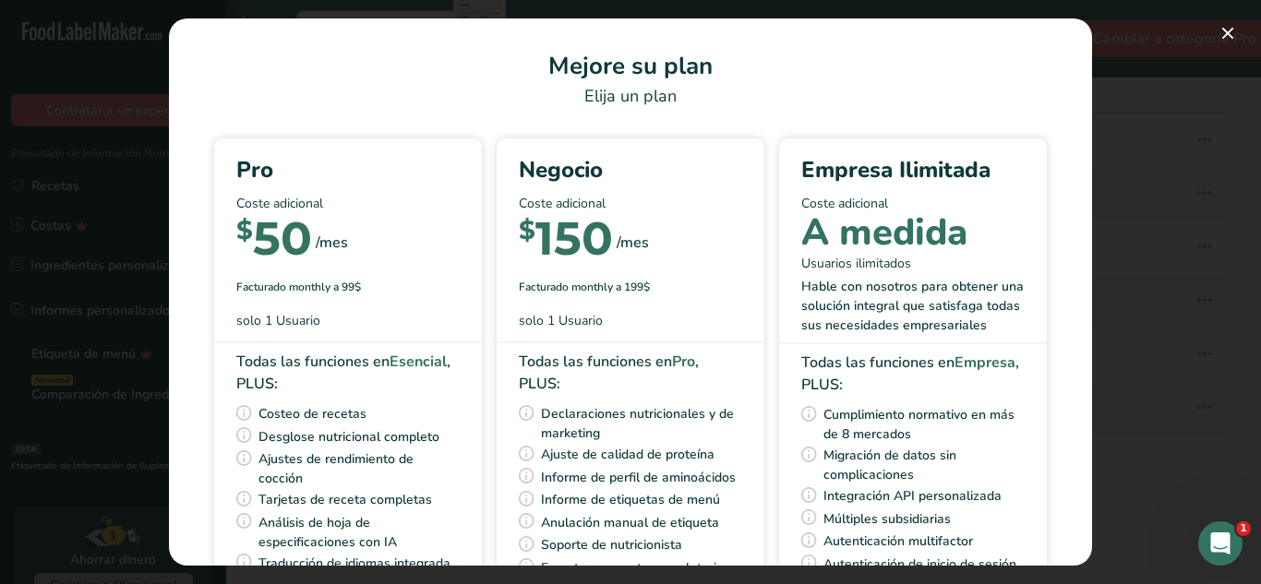
click at [346, 352] on div "Todas las funciones en Esencial , PLUS:" at bounding box center [347, 373] width 223 height 44
click at [1229, 30] on button "Pick Your Pricing Plan Modal" at bounding box center [1228, 33] width 30 height 30
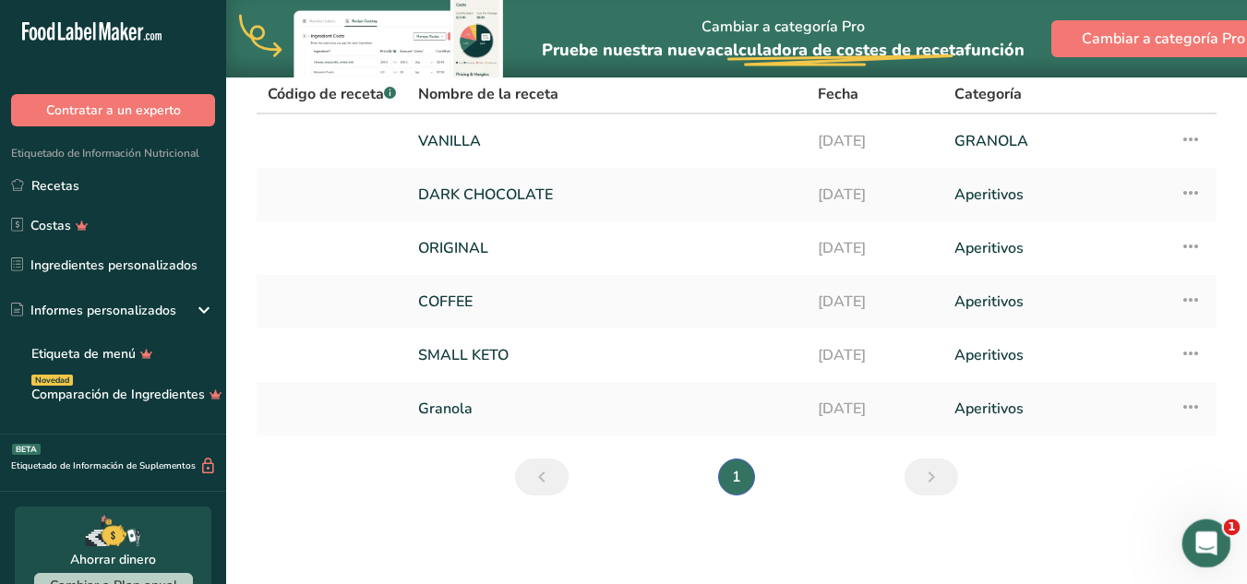
click at [1195, 536] on icon "Open Intercom Messenger" at bounding box center [1204, 541] width 30 height 30
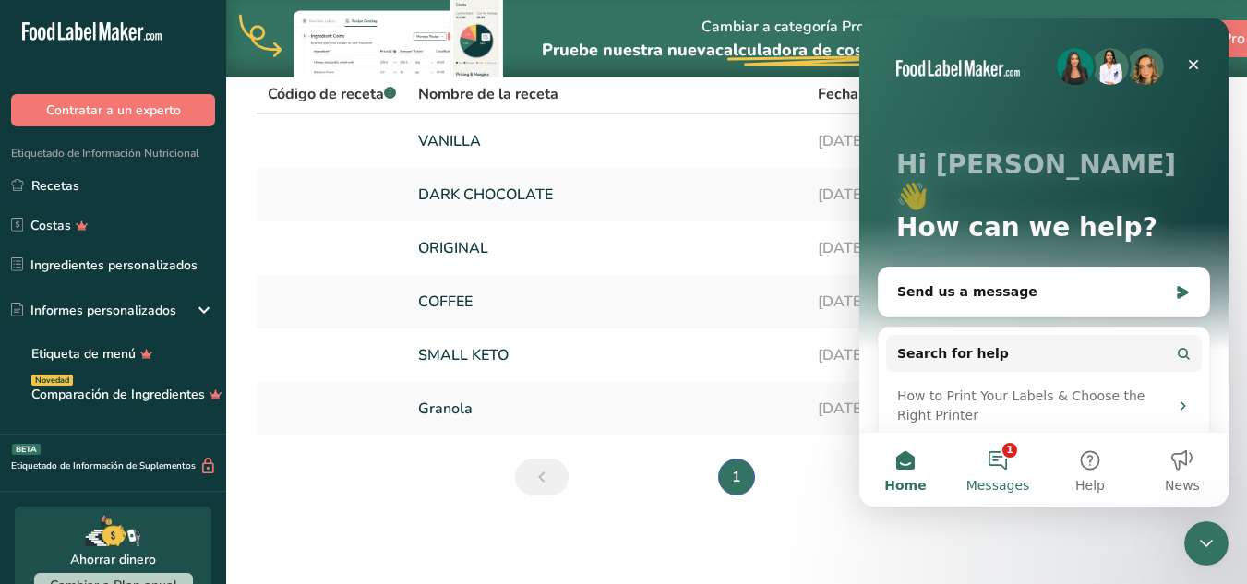
click at [1009, 456] on button "1 Messages" at bounding box center [997, 470] width 92 height 74
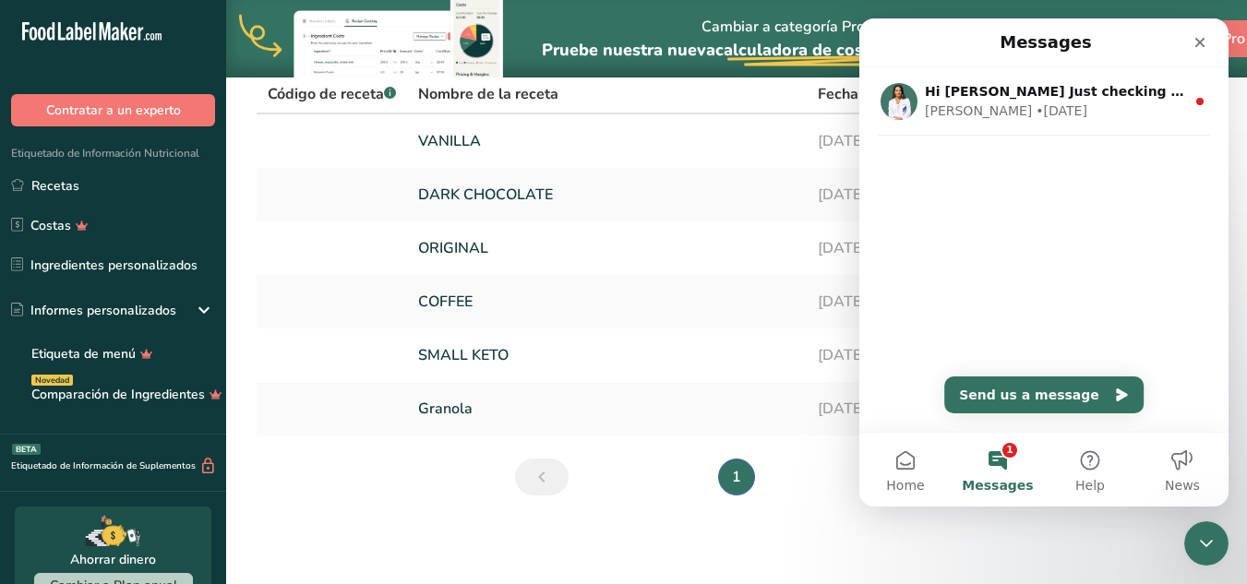
drag, startPoint x: 889, startPoint y: 424, endPoint x: 913, endPoint y: 413, distance: 26.1
click at [908, 413] on div "Hi [PERSON_NAME] Just checking in! How’s everything going with FLM so far? If y…" at bounding box center [1043, 249] width 369 height 365
click at [1005, 394] on button "Send us a message" at bounding box center [1043, 395] width 199 height 37
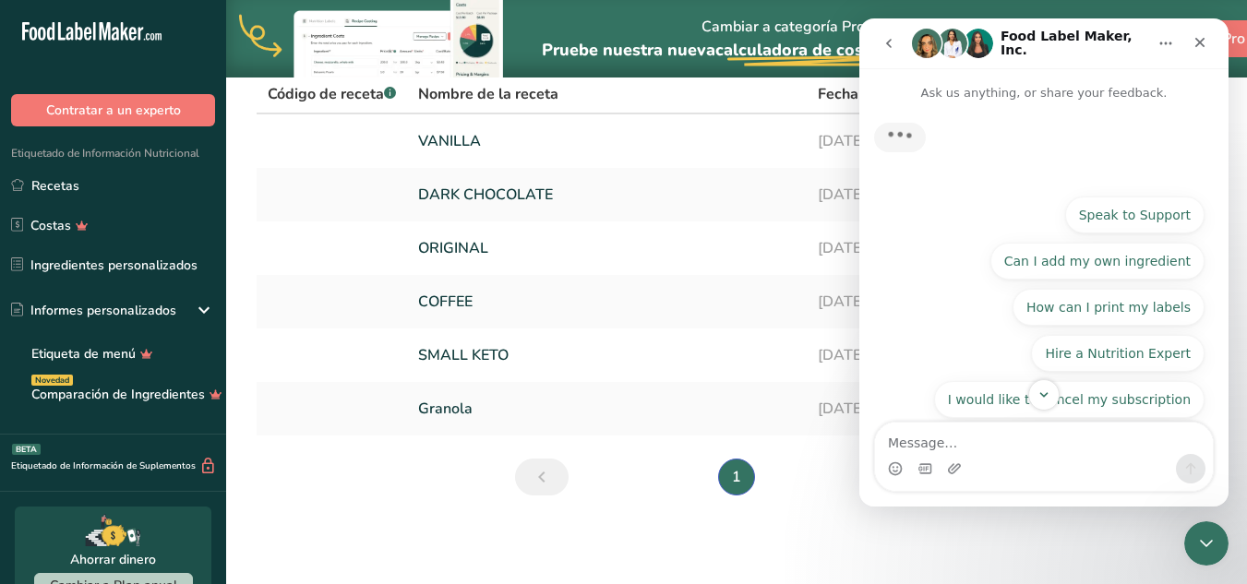
click at [952, 421] on div "What is your refund policy? Speak to Support Can I add my own ingredient How ca…" at bounding box center [1043, 335] width 321 height 277
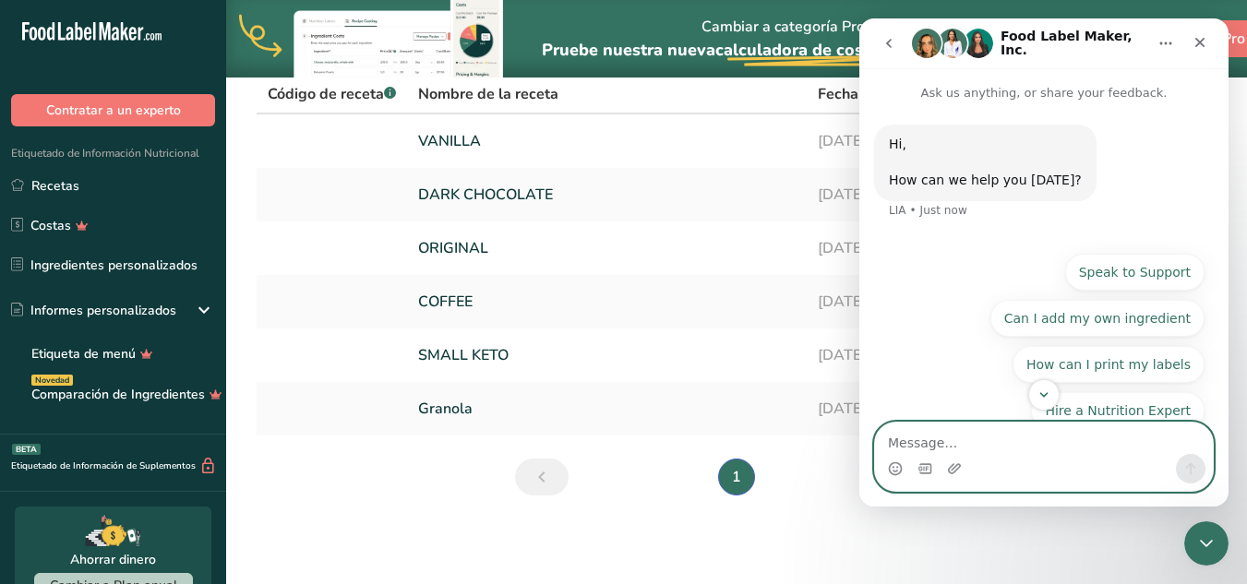
click at [940, 435] on textarea "Message…" at bounding box center [1044, 438] width 338 height 31
type textarea "Buenas noches, deseo cancelar mi plan."
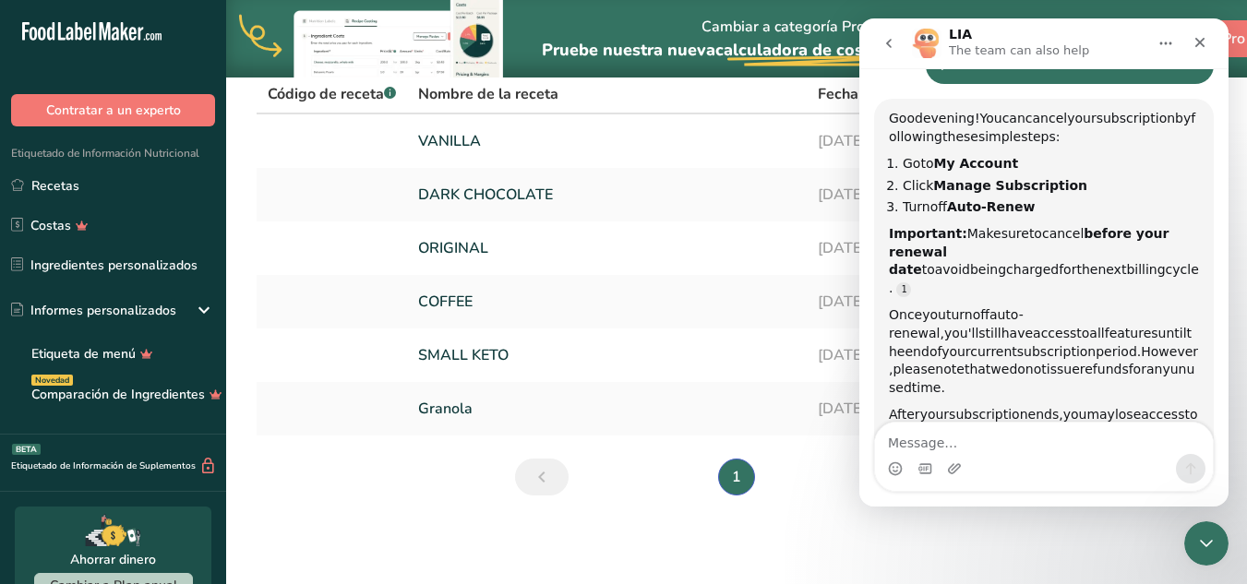
scroll to position [190, 0]
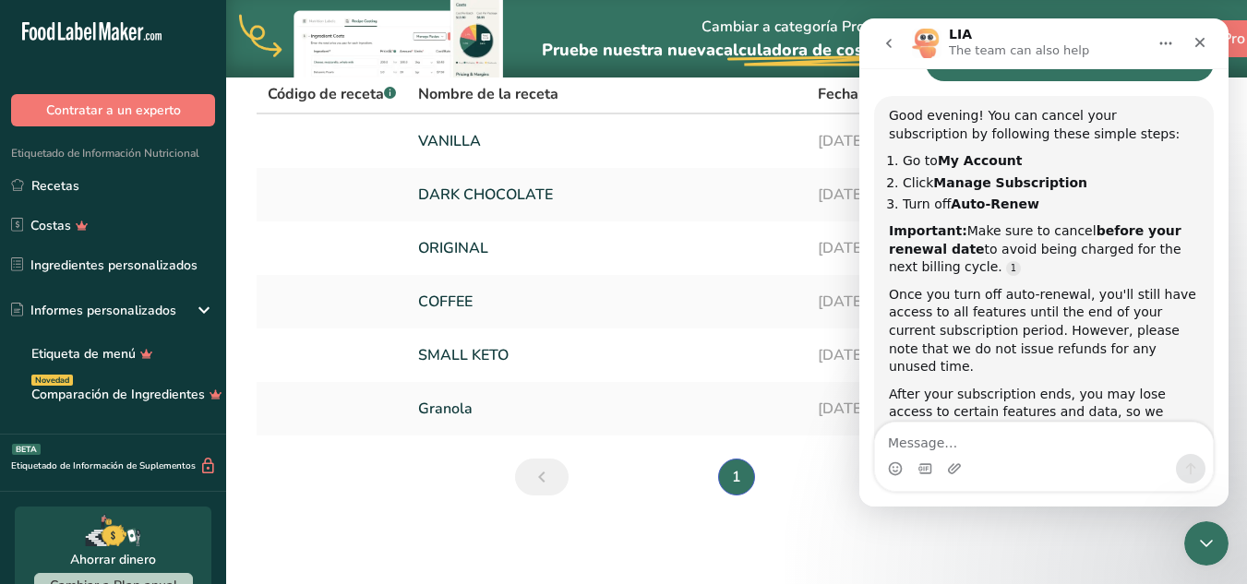
click at [718, 106] on th "Nombre de la receta" at bounding box center [607, 95] width 400 height 39
click at [882, 45] on icon "go back" at bounding box center [888, 43] width 15 height 15
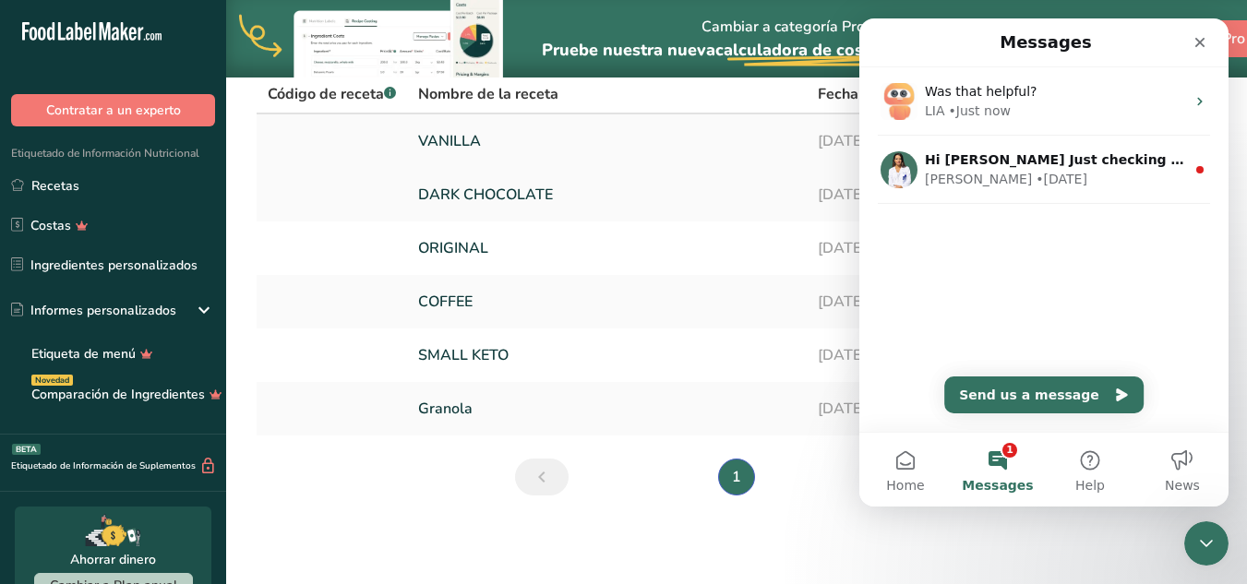
click at [791, 128] on link "VANILLA" at bounding box center [606, 141] width 377 height 39
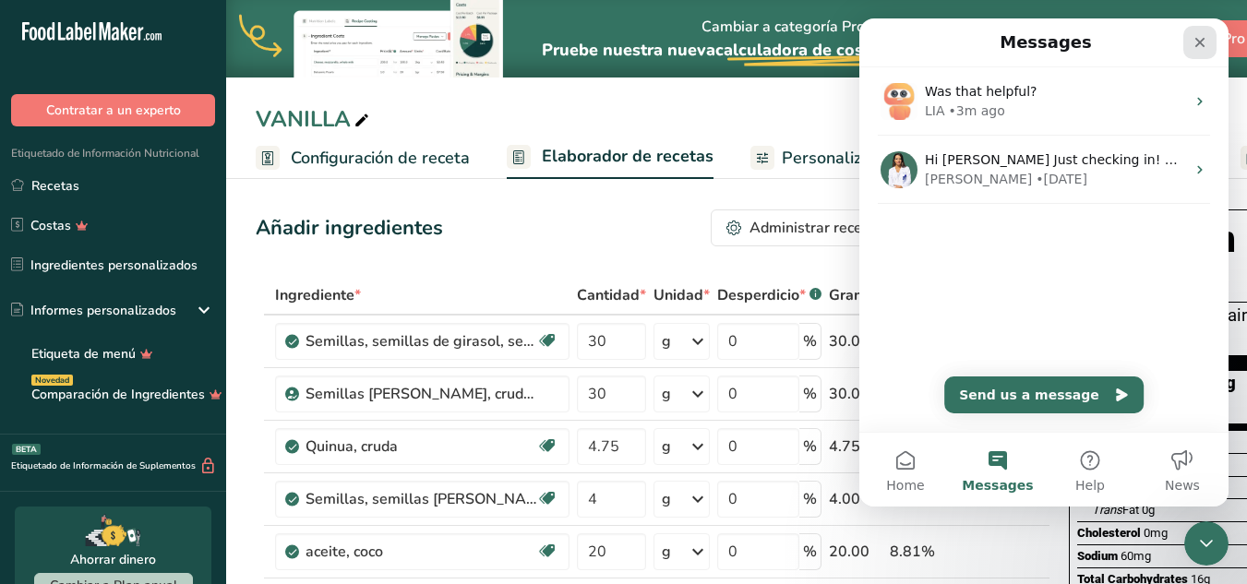
click at [1202, 40] on icon "Close" at bounding box center [1200, 43] width 10 height 10
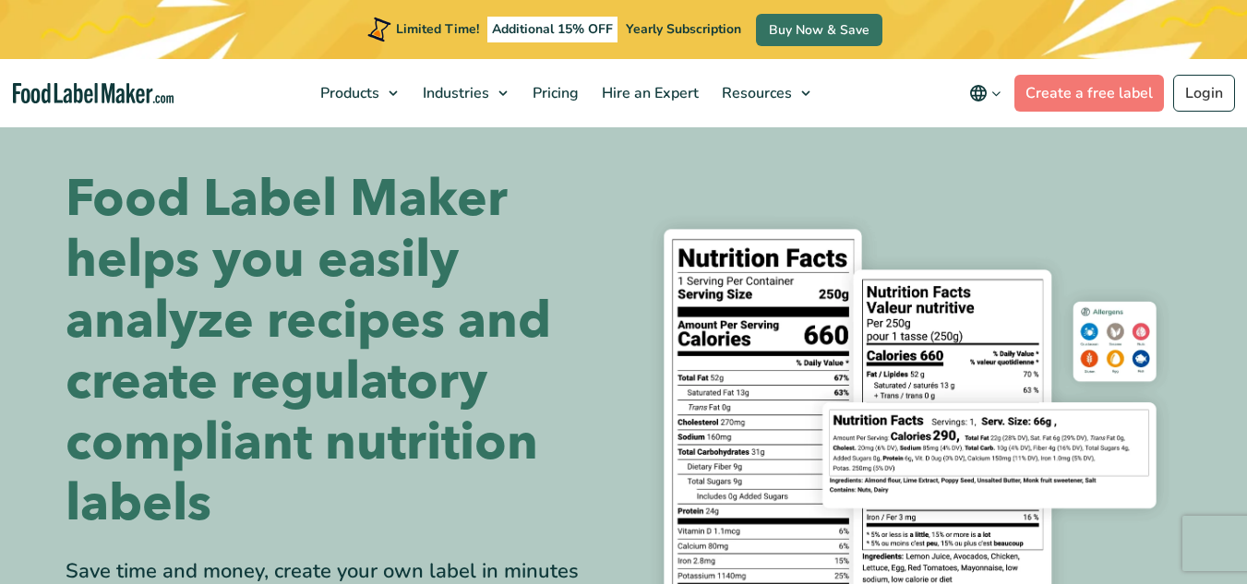
click at [1006, 84] on button "main navigation" at bounding box center [985, 93] width 58 height 37
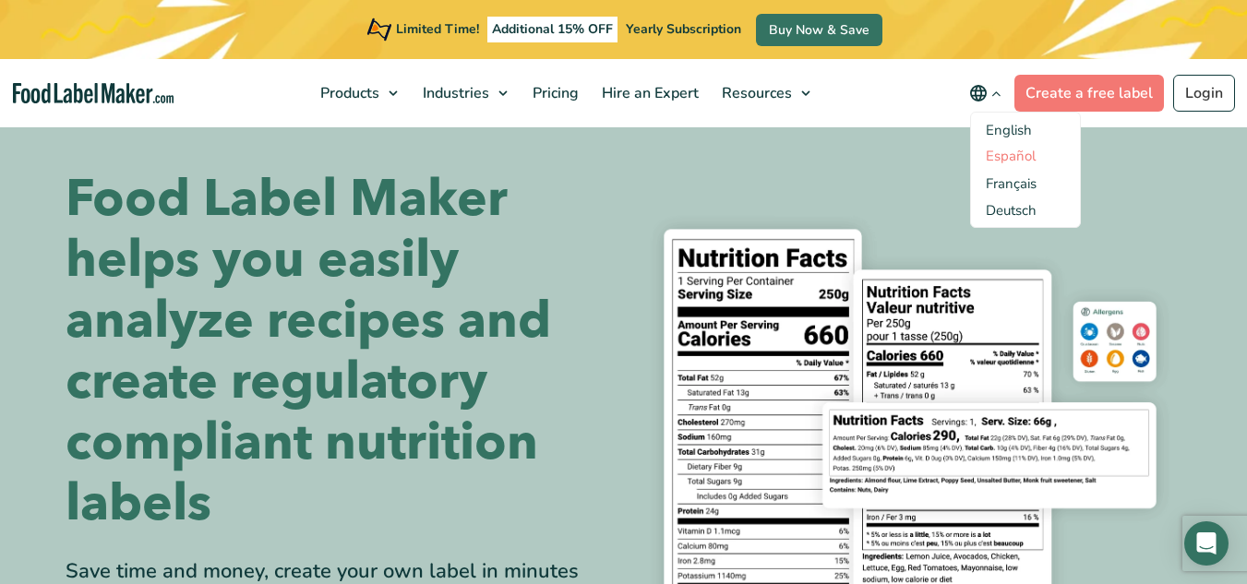
click at [1011, 159] on link "Español" at bounding box center [1011, 156] width 50 height 18
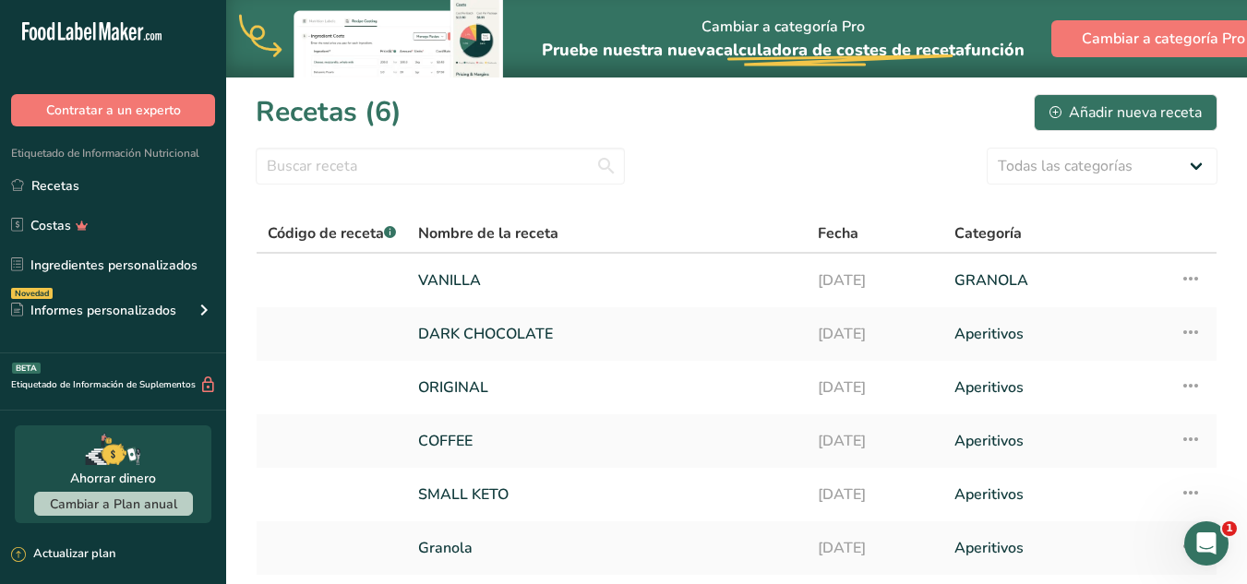
scroll to position [139, 0]
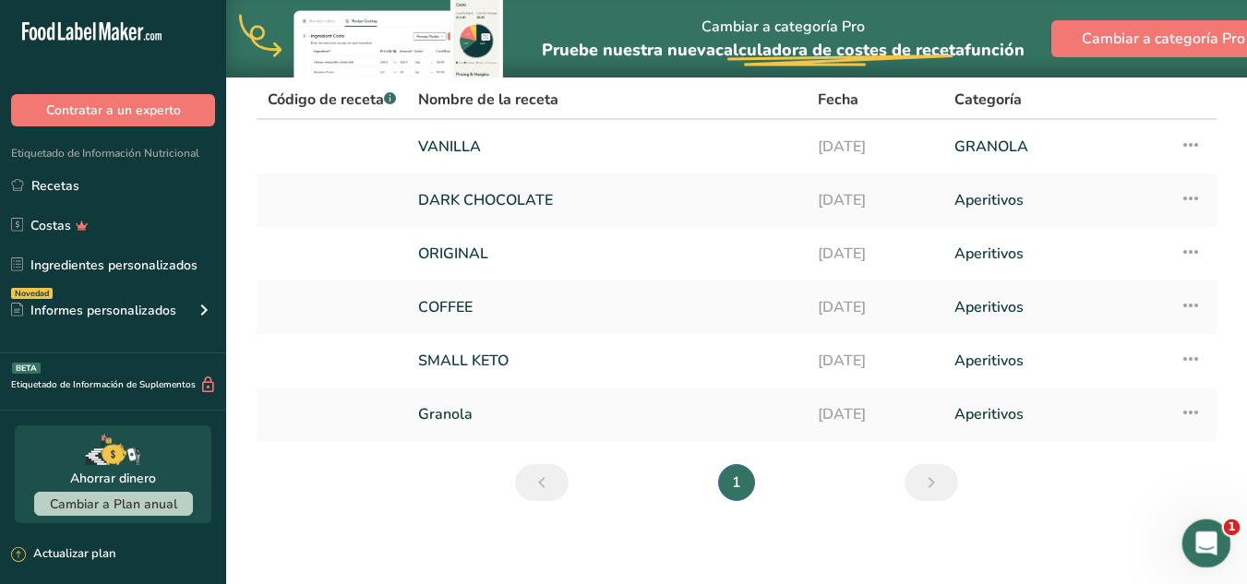
scroll to position [140, 0]
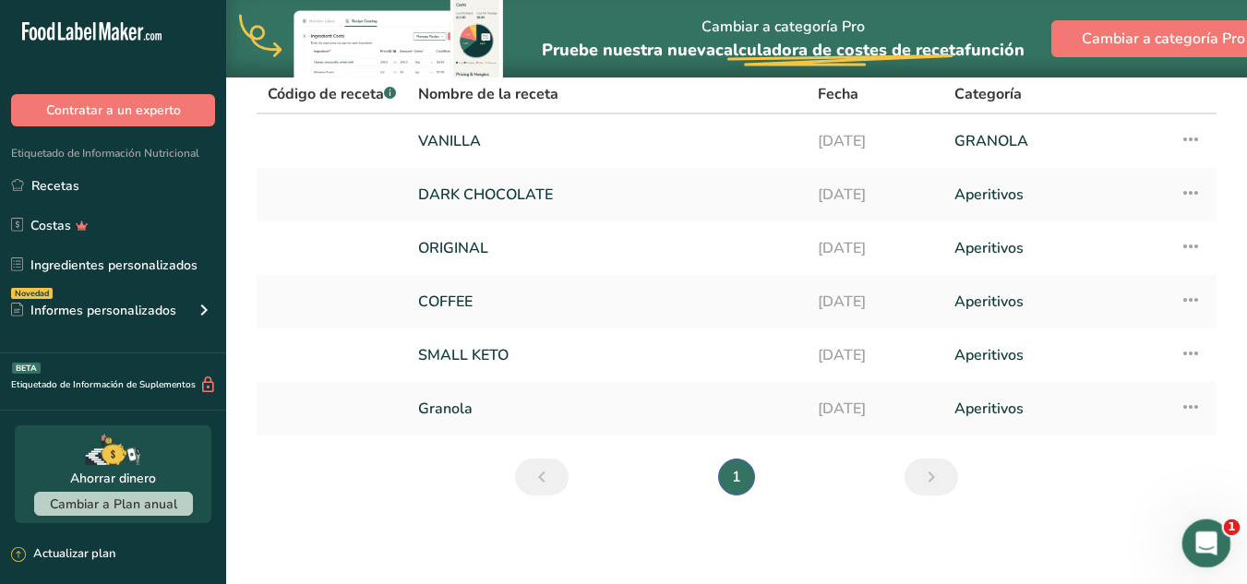
click at [1210, 531] on icon "Open Intercom Messenger" at bounding box center [1204, 541] width 30 height 30
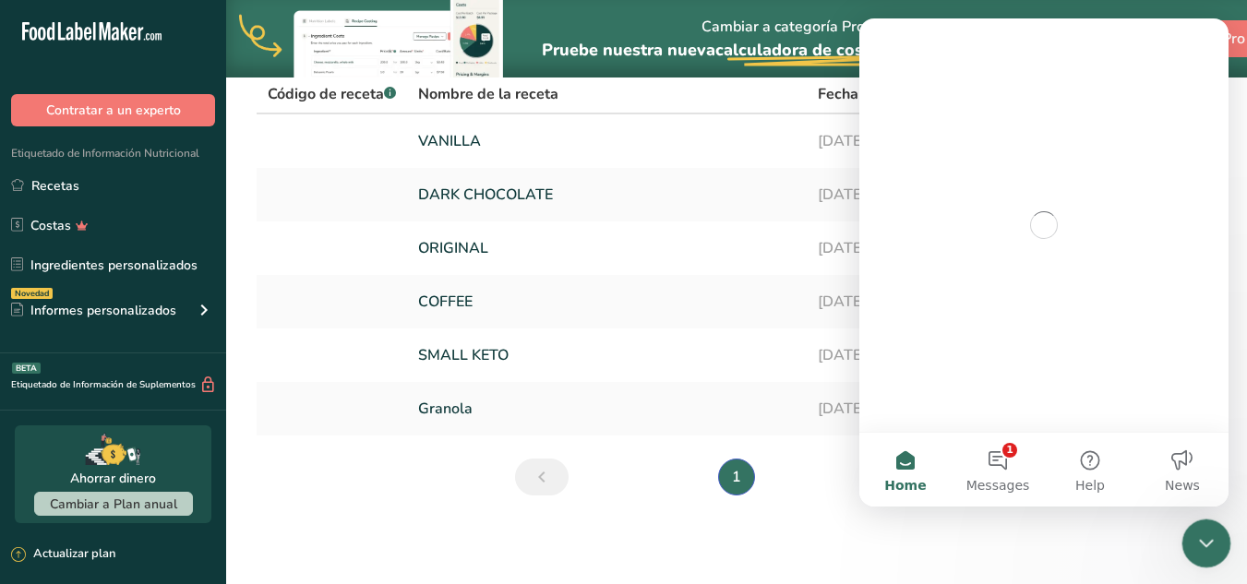
scroll to position [0, 0]
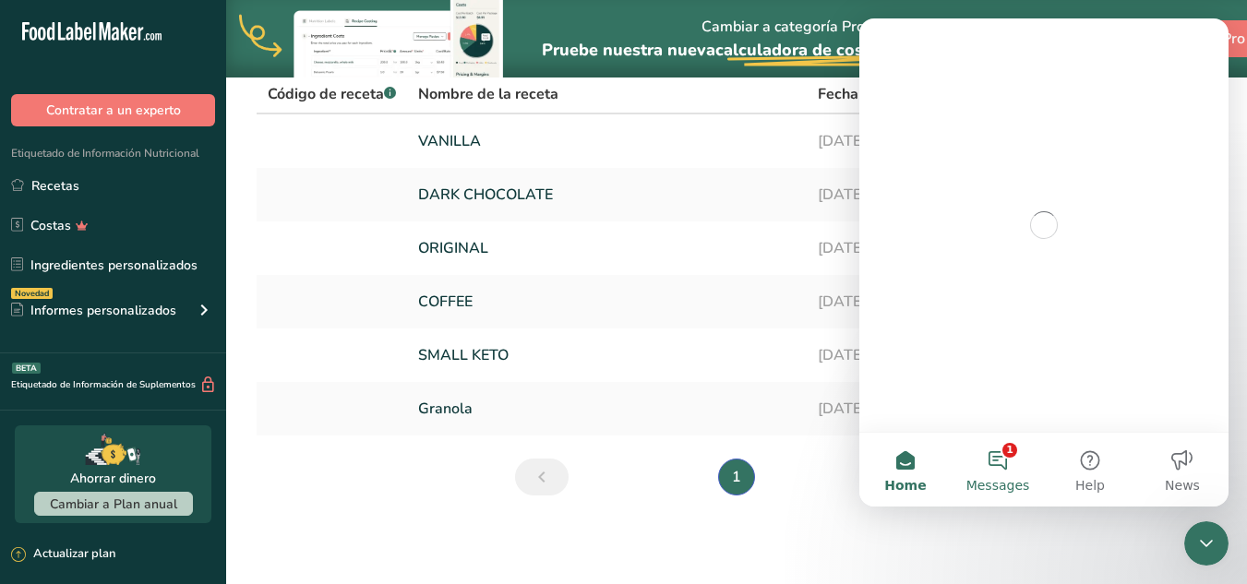
click at [1003, 461] on button "1 Messages" at bounding box center [997, 470] width 92 height 74
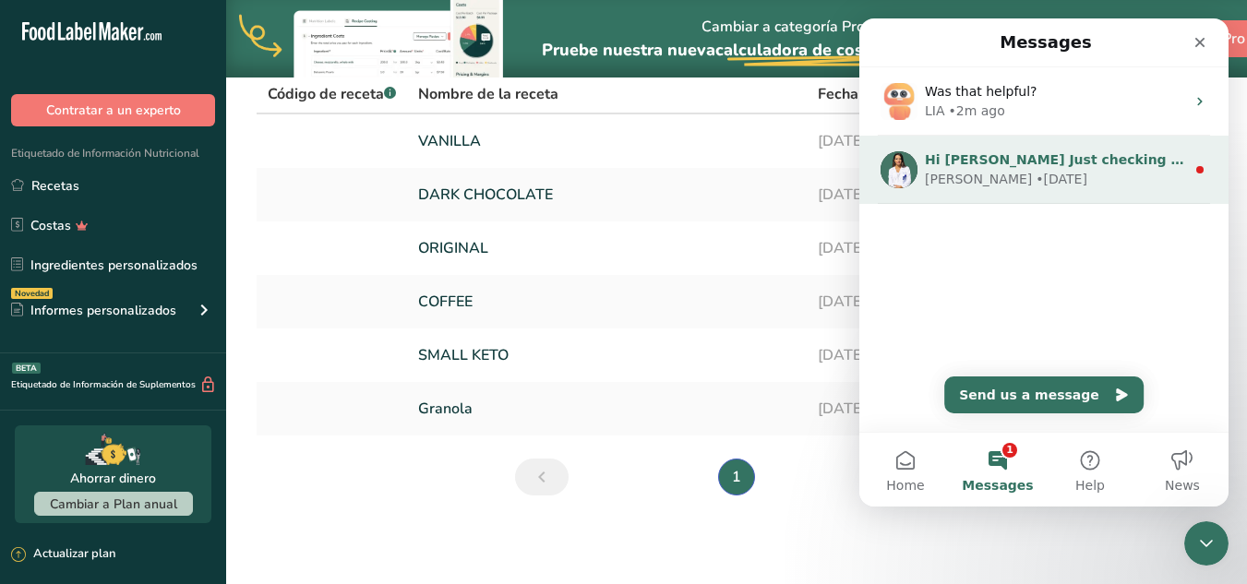
click at [1062, 169] on div "Hi [PERSON_NAME] Just checking in! How’s everything going with FLM so far? If y…" at bounding box center [1055, 159] width 260 height 19
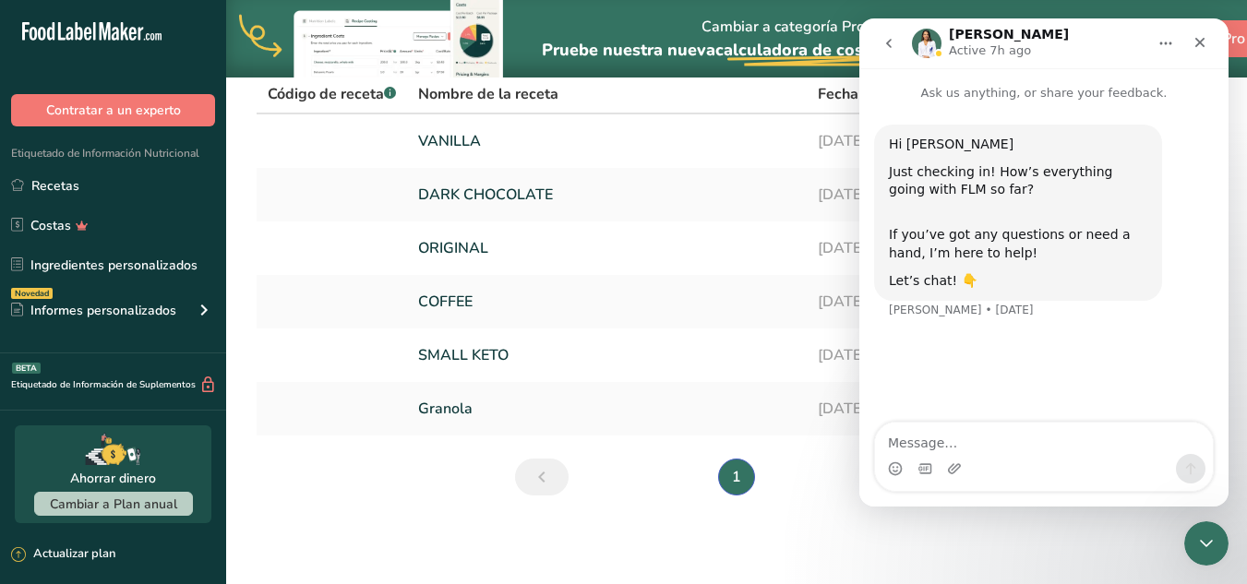
click at [896, 36] on button "go back" at bounding box center [888, 43] width 35 height 35
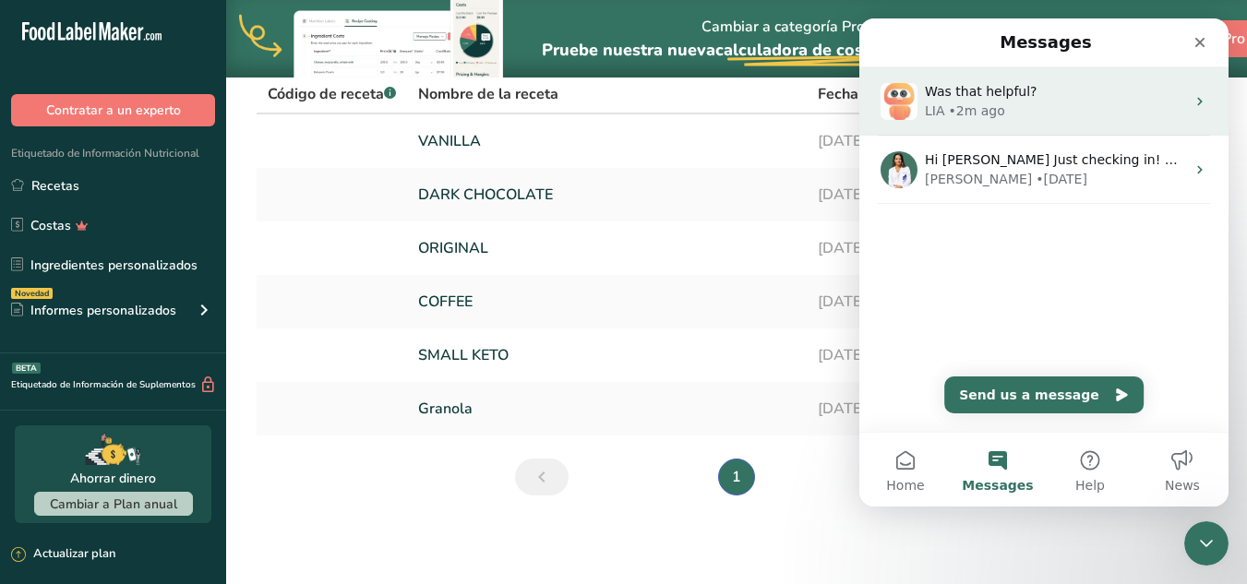
click at [1030, 104] on div "LIA • 2m ago" at bounding box center [1055, 111] width 260 height 19
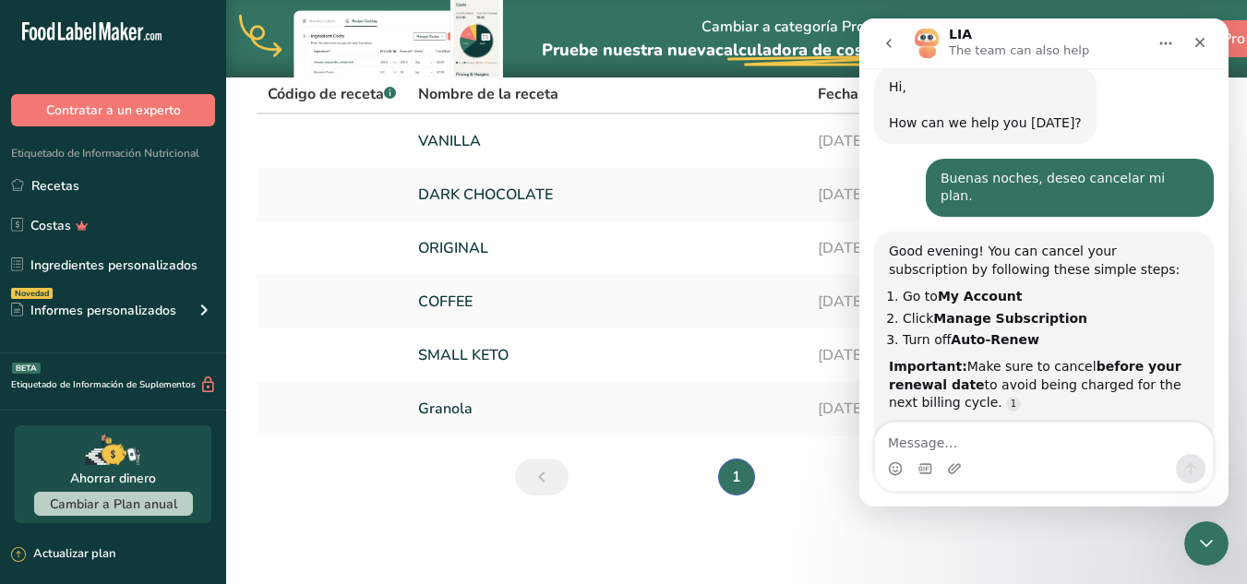
scroll to position [59, 0]
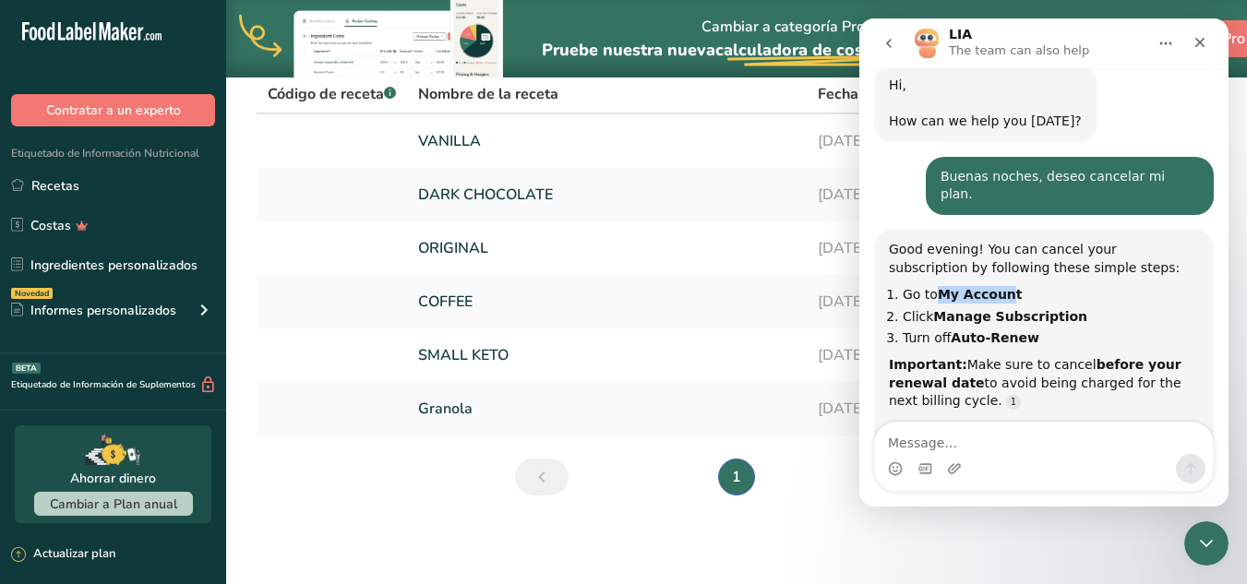
drag, startPoint x: 940, startPoint y: 275, endPoint x: 1006, endPoint y: 280, distance: 65.7
click at [1006, 287] on b "My Account" at bounding box center [980, 294] width 85 height 15
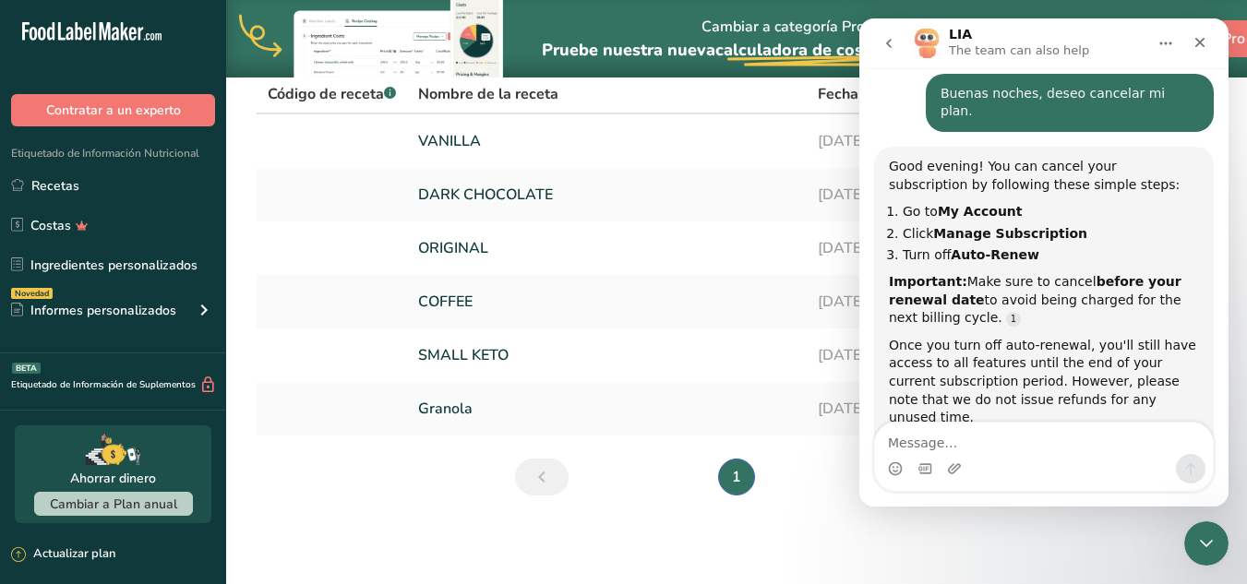
scroll to position [138, 0]
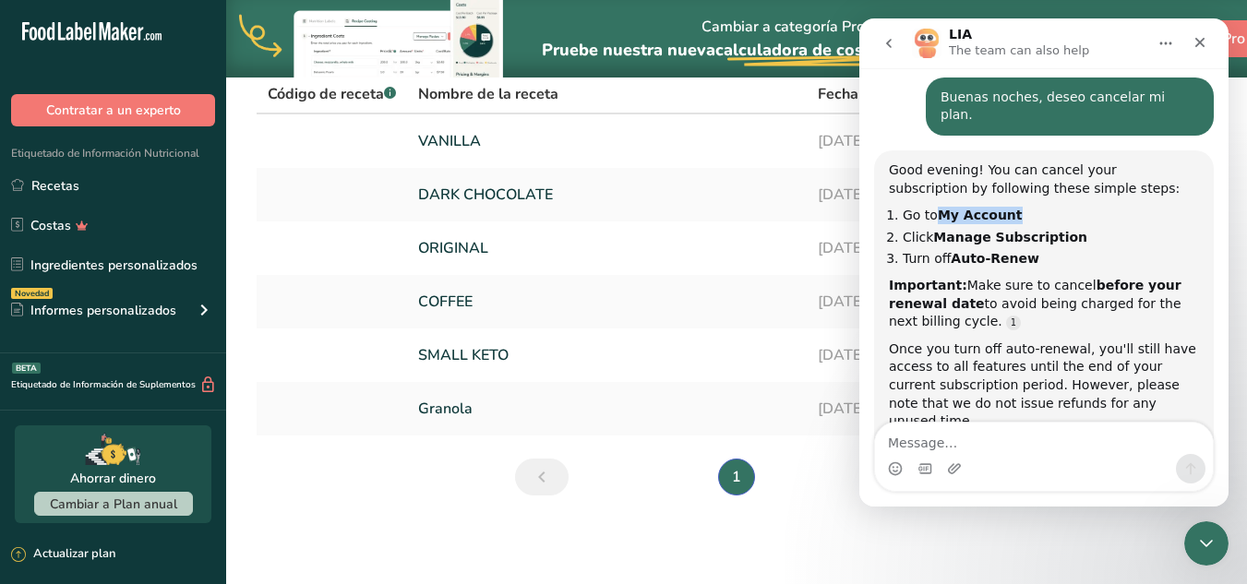
drag, startPoint x: 935, startPoint y: 197, endPoint x: 1013, endPoint y: 198, distance: 78.5
click at [1013, 207] on li "Go to My Account" at bounding box center [1051, 216] width 296 height 18
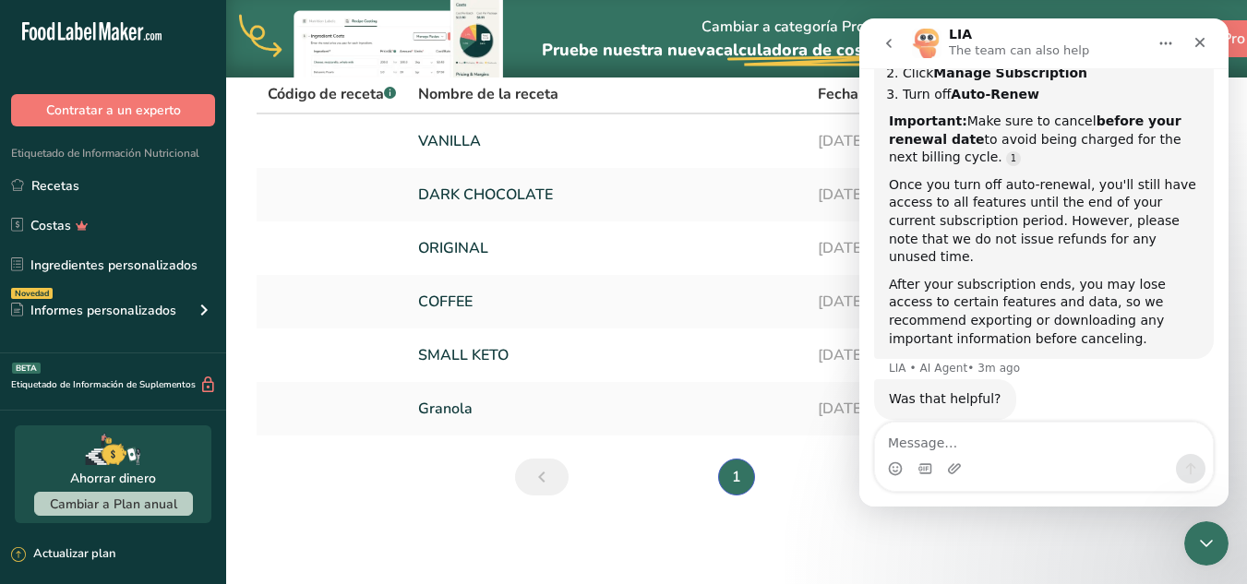
drag, startPoint x: 1230, startPoint y: 261, endPoint x: 1260, endPoint y: 162, distance: 103.1
click at [1246, 162] on html ".a-20{fill:#fff;} Contratar a un experto Etiquetado de Información Nutricional …" at bounding box center [623, 222] width 1247 height 724
